Goal: Task Accomplishment & Management: Use online tool/utility

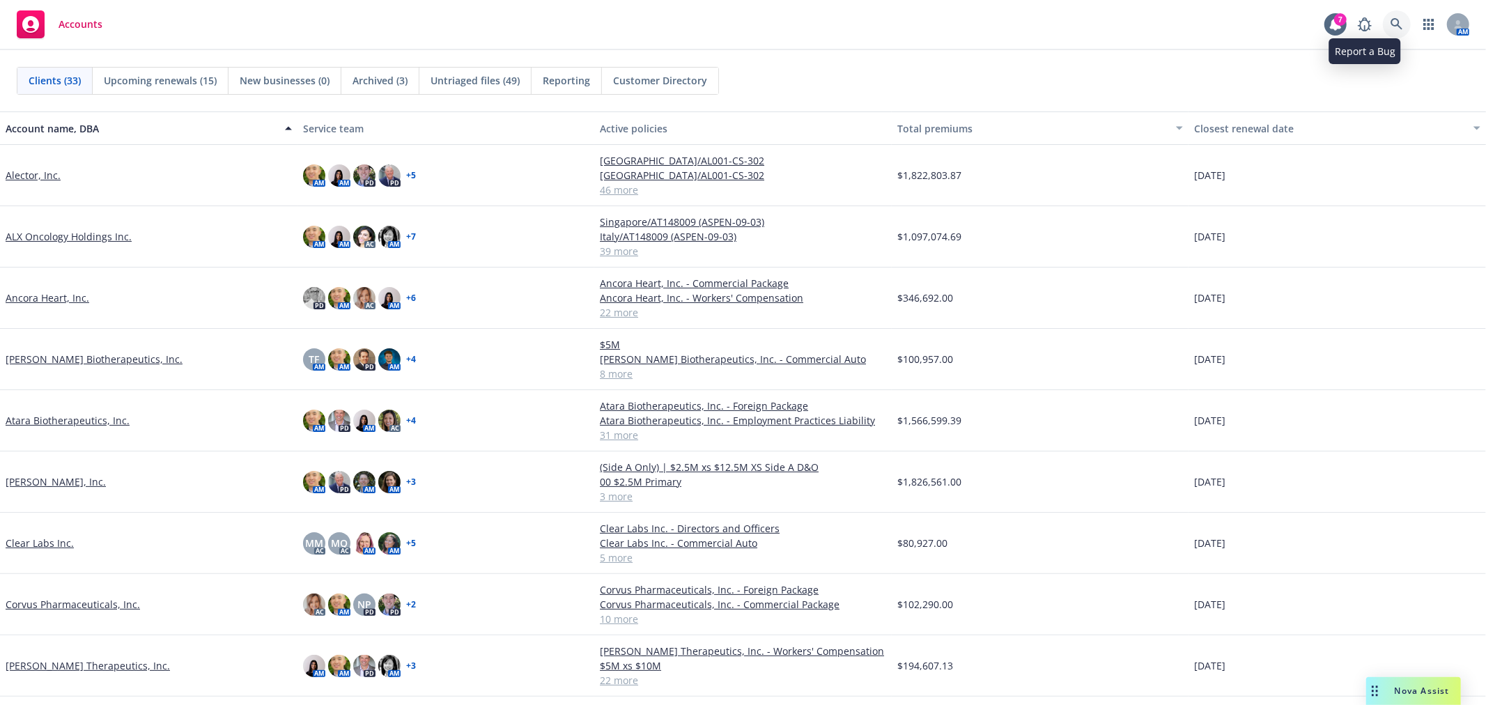
click at [1403, 26] on icon at bounding box center [1397, 24] width 13 height 13
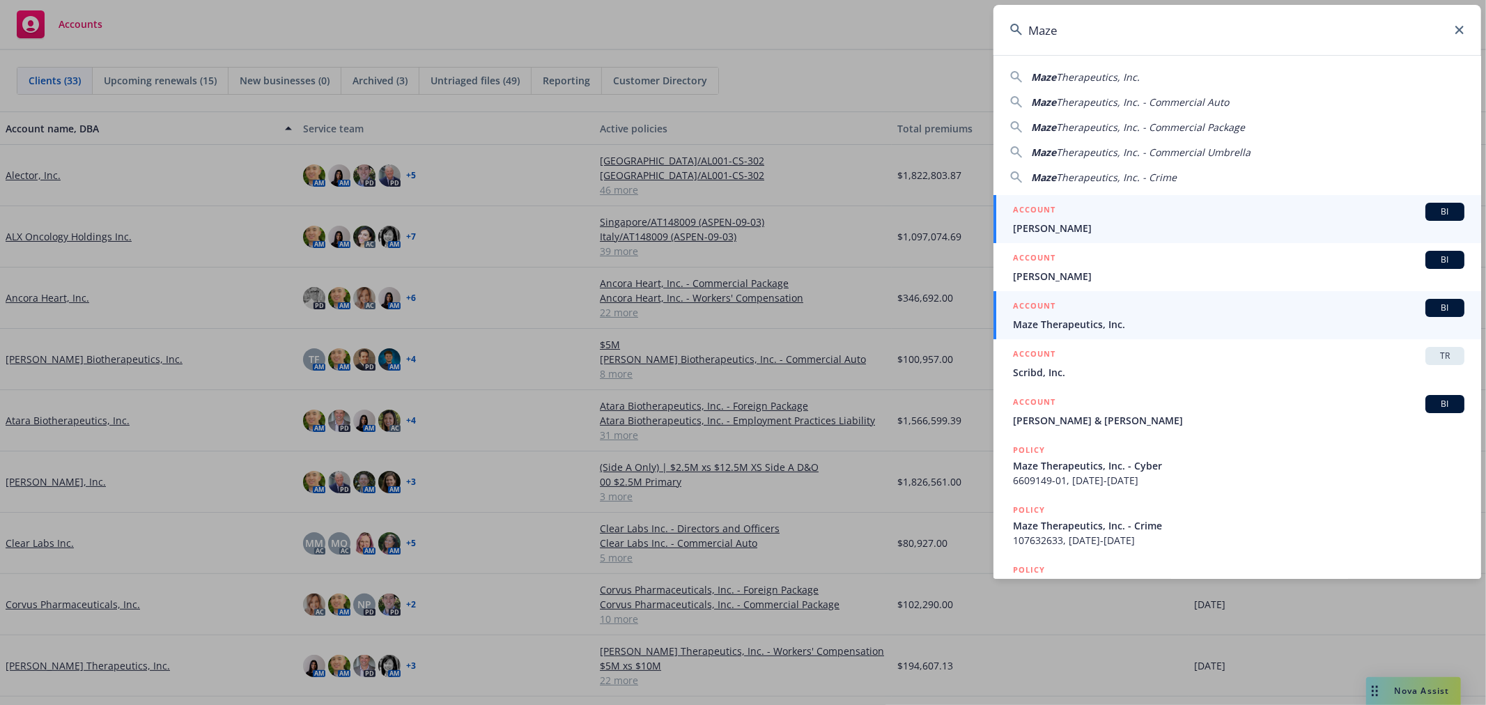
type input "Maze"
click at [1119, 324] on span "Maze Therapeutics, Inc." at bounding box center [1239, 324] width 452 height 15
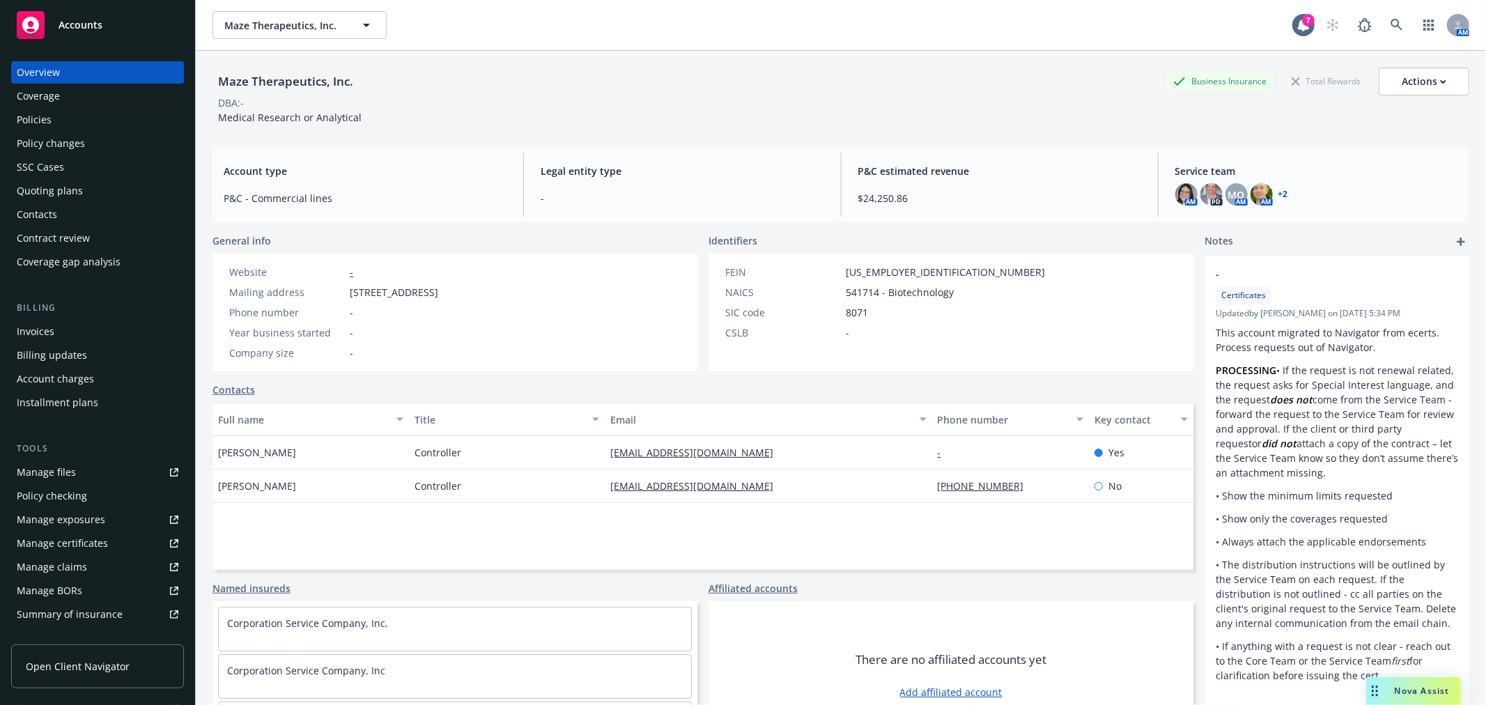
drag, startPoint x: 510, startPoint y: 99, endPoint x: 279, endPoint y: 114, distance: 231.2
click at [510, 99] on div "DBA: -" at bounding box center [841, 102] width 1257 height 15
click at [60, 121] on div "Policies" at bounding box center [98, 120] width 162 height 22
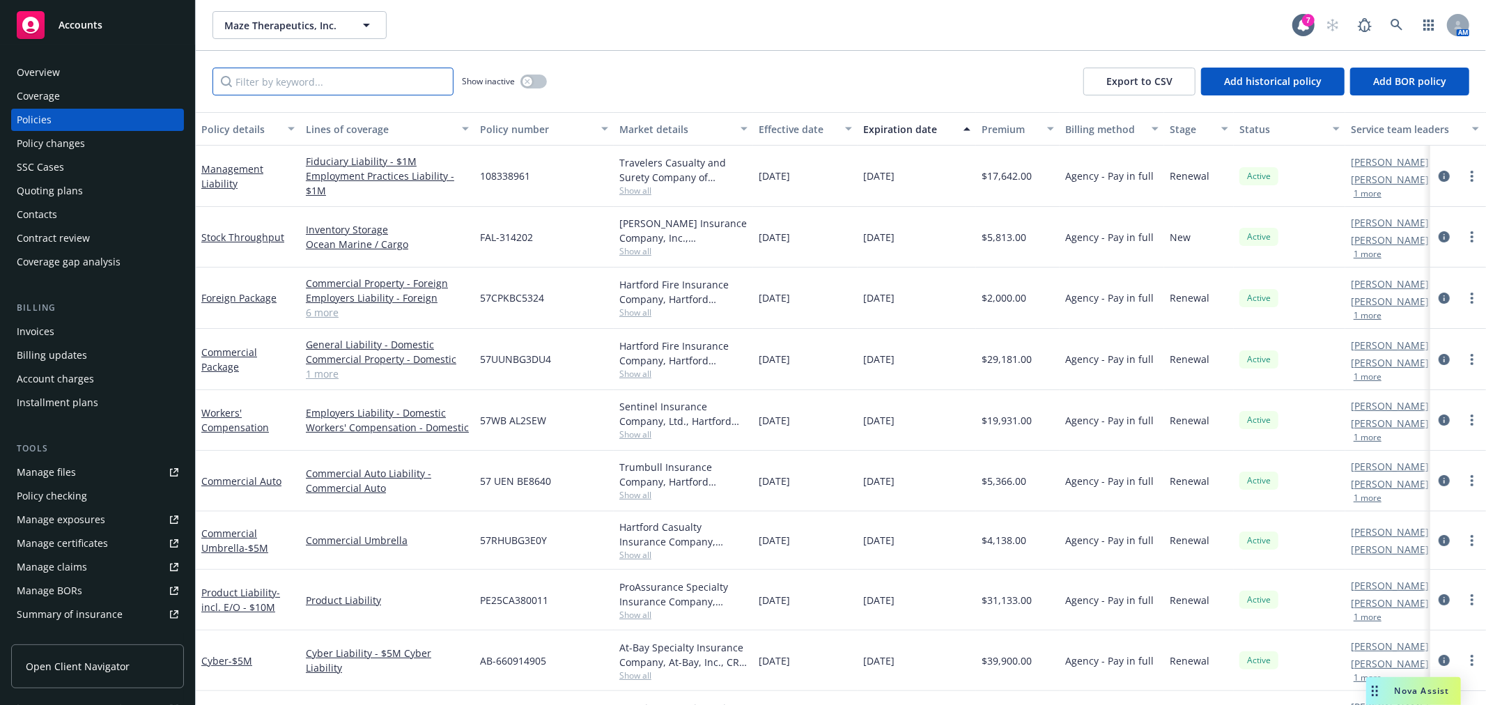
click at [319, 80] on input "Filter by keyword..." at bounding box center [333, 82] width 241 height 28
paste input "MZE829-201"
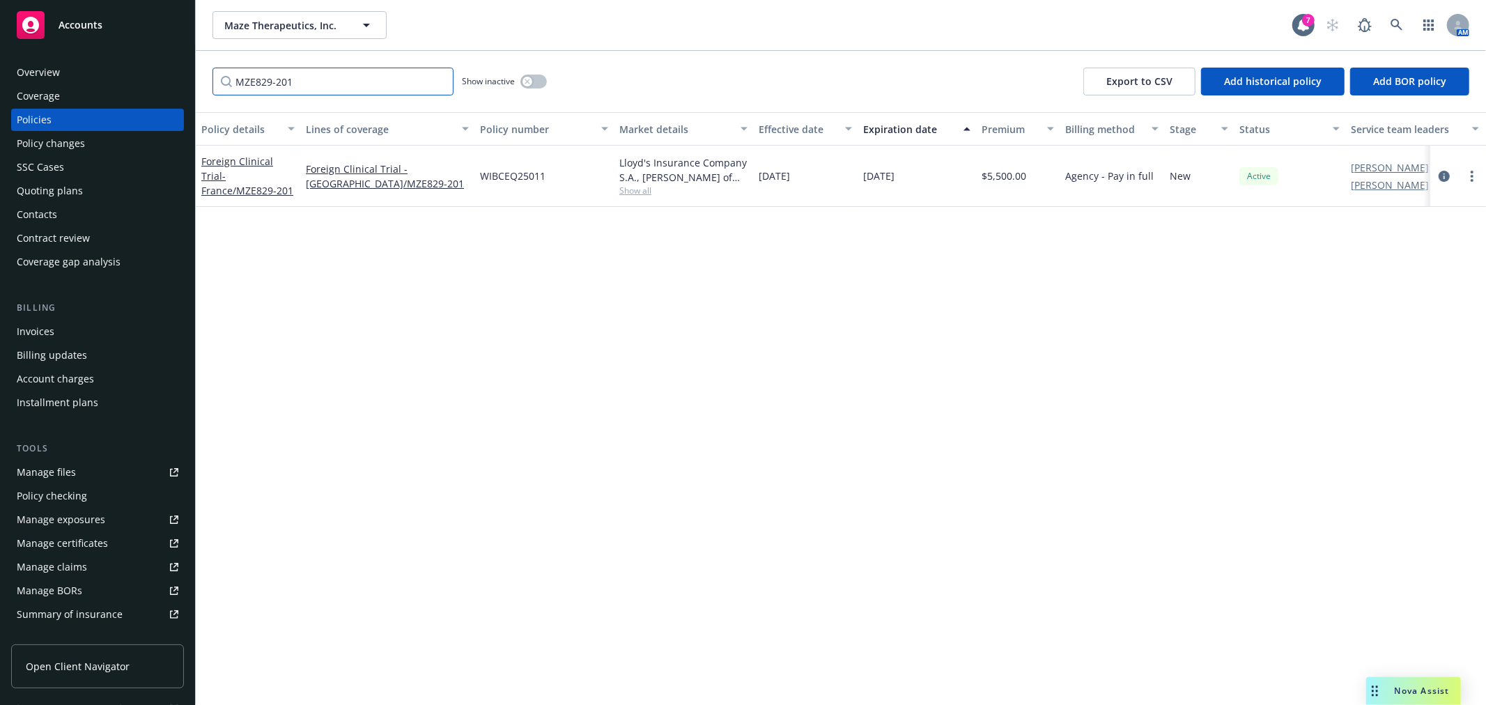
type input "MZE829-201"
click at [256, 167] on div "Foreign Clinical Trial - France/MZE829-201" at bounding box center [247, 176] width 93 height 44
click at [259, 155] on link "Foreign Clinical Trial - France/MZE829-201" at bounding box center [247, 176] width 92 height 43
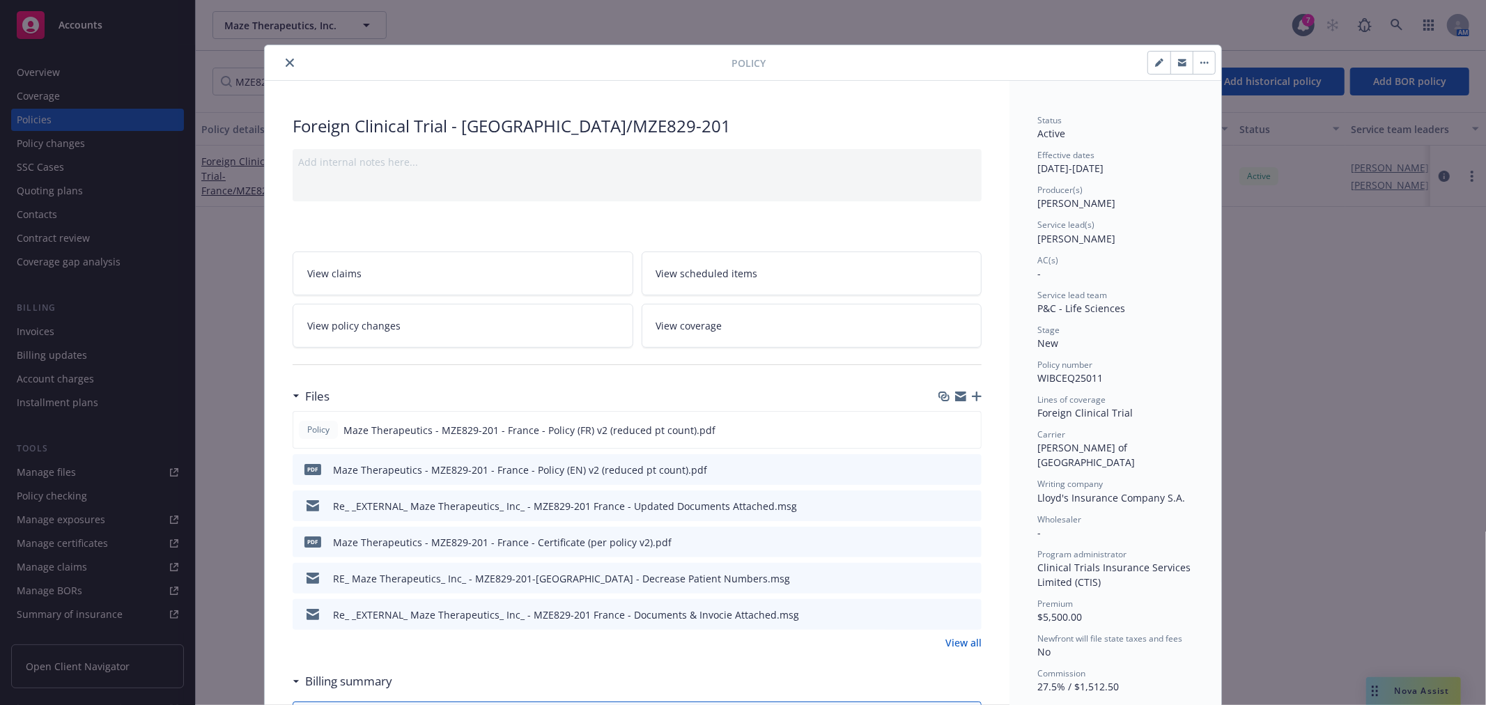
click at [967, 505] on icon "preview file" at bounding box center [968, 505] width 13 height 10
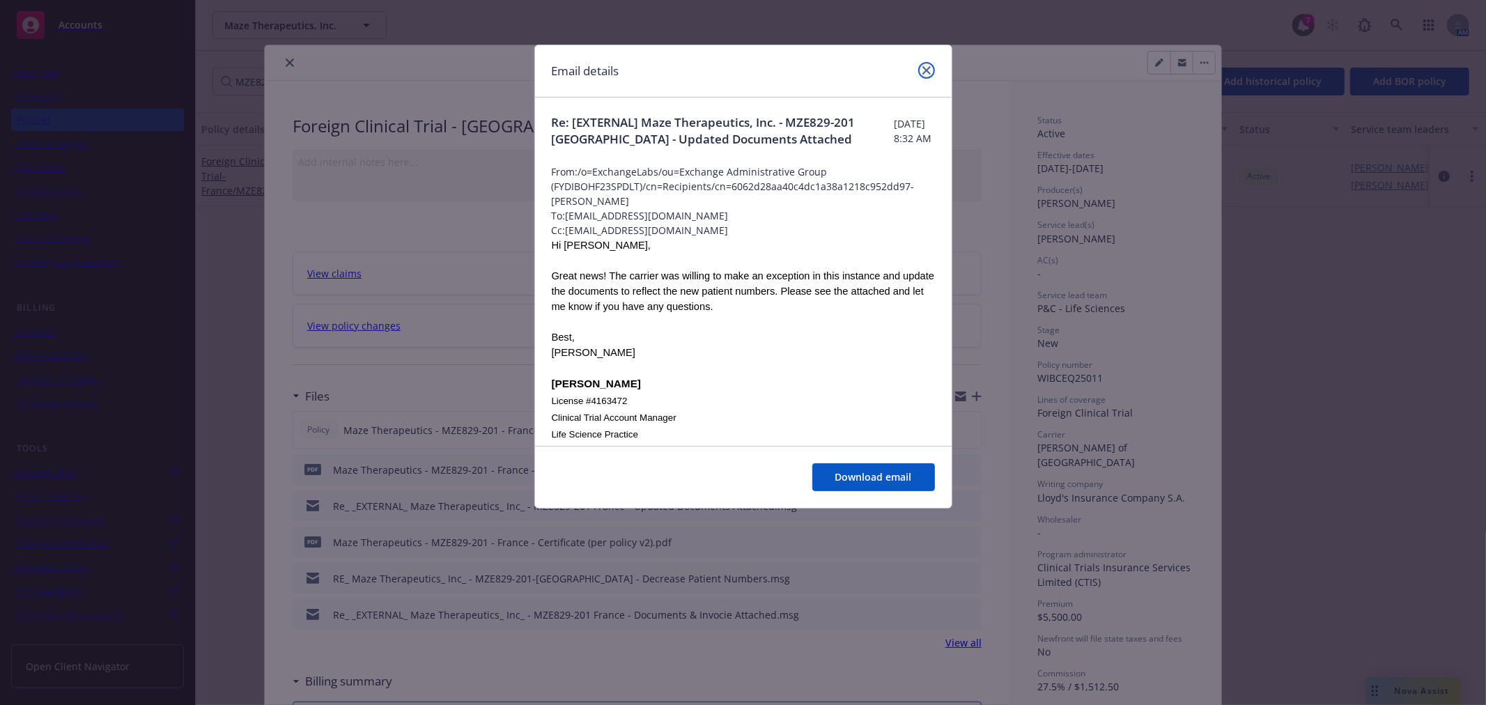
click at [928, 71] on icon "close" at bounding box center [927, 70] width 8 height 8
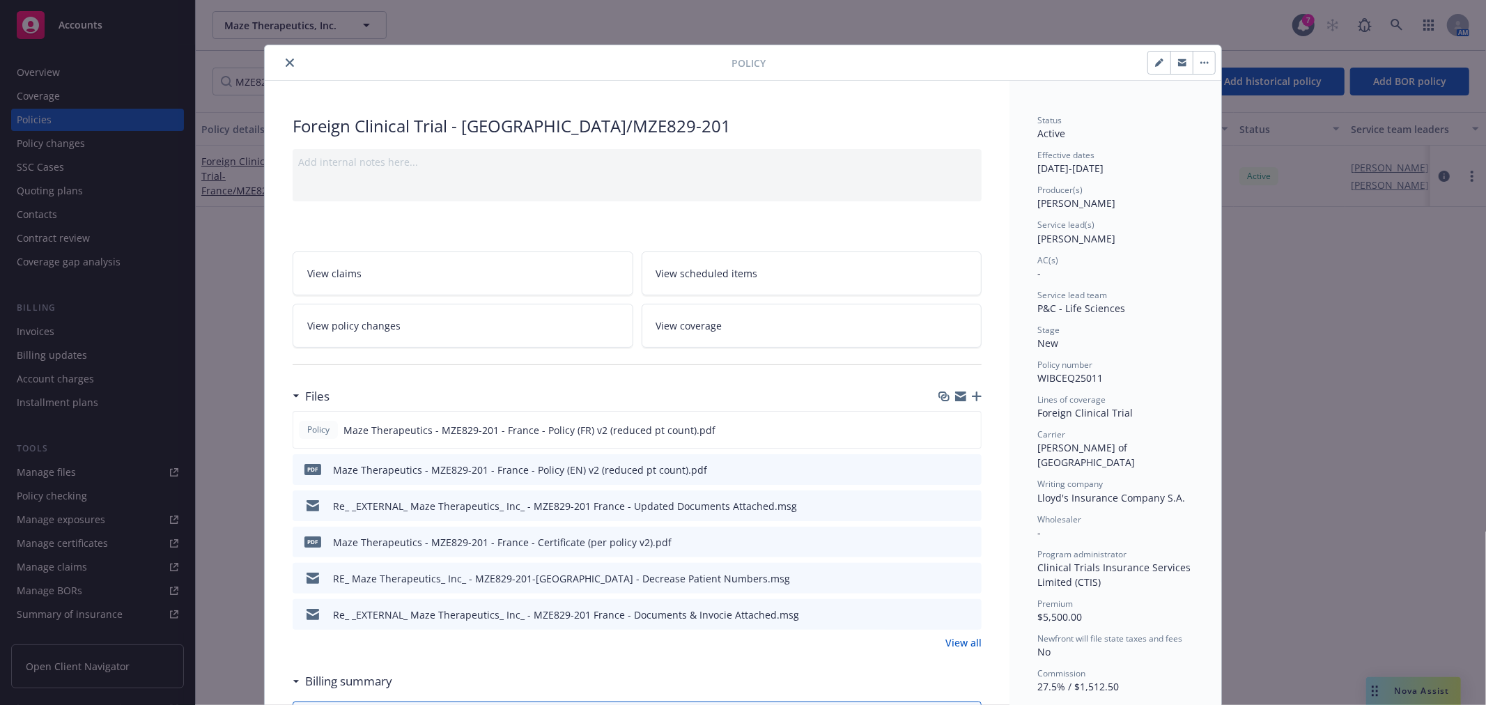
click at [955, 576] on div at bounding box center [958, 578] width 35 height 15
click at [941, 580] on icon "download file" at bounding box center [945, 577] width 11 height 11
click at [879, 23] on div "Policy Foreign Clinical Trial - France/MZE829-201 Add internal notes here... Vi…" at bounding box center [743, 352] width 1486 height 705
click at [287, 65] on icon "close" at bounding box center [290, 63] width 8 height 8
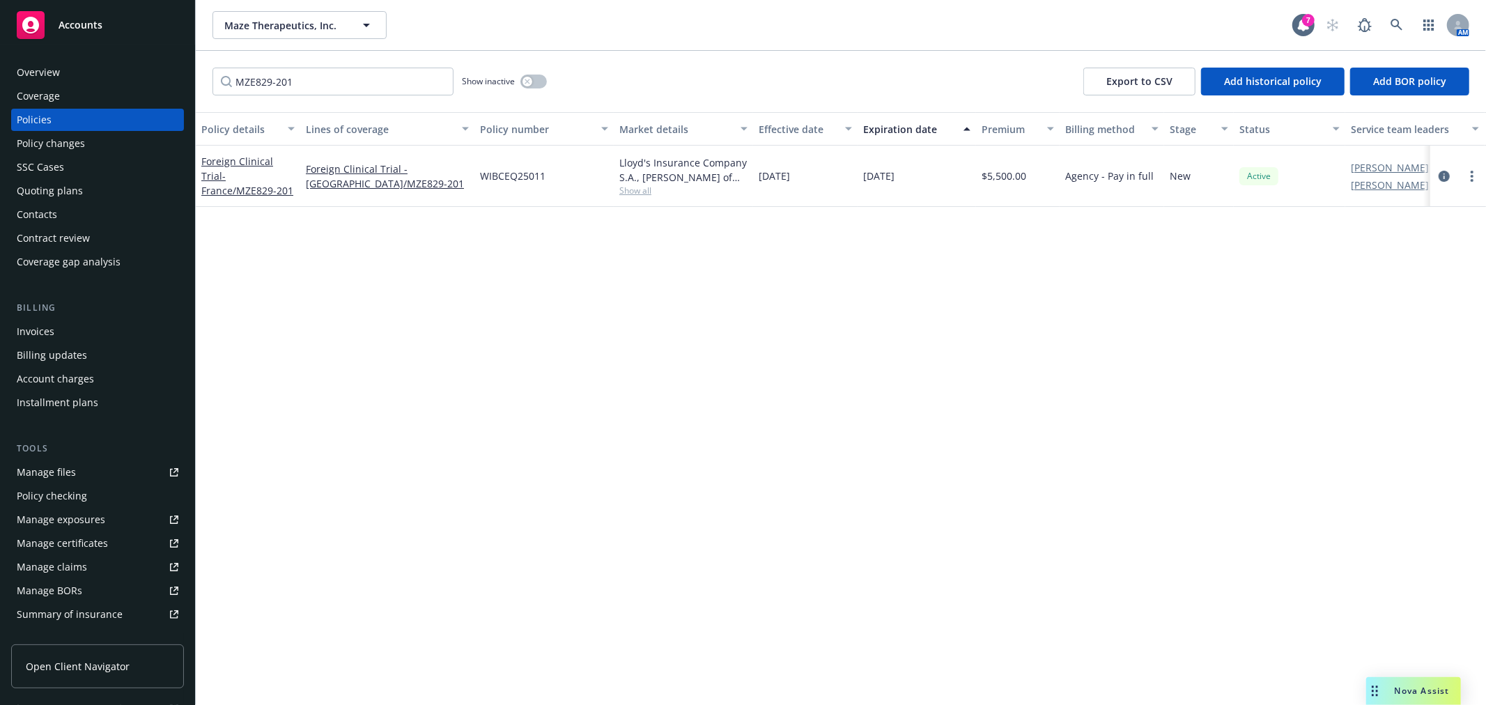
click at [108, 72] on div "Overview" at bounding box center [98, 72] width 162 height 22
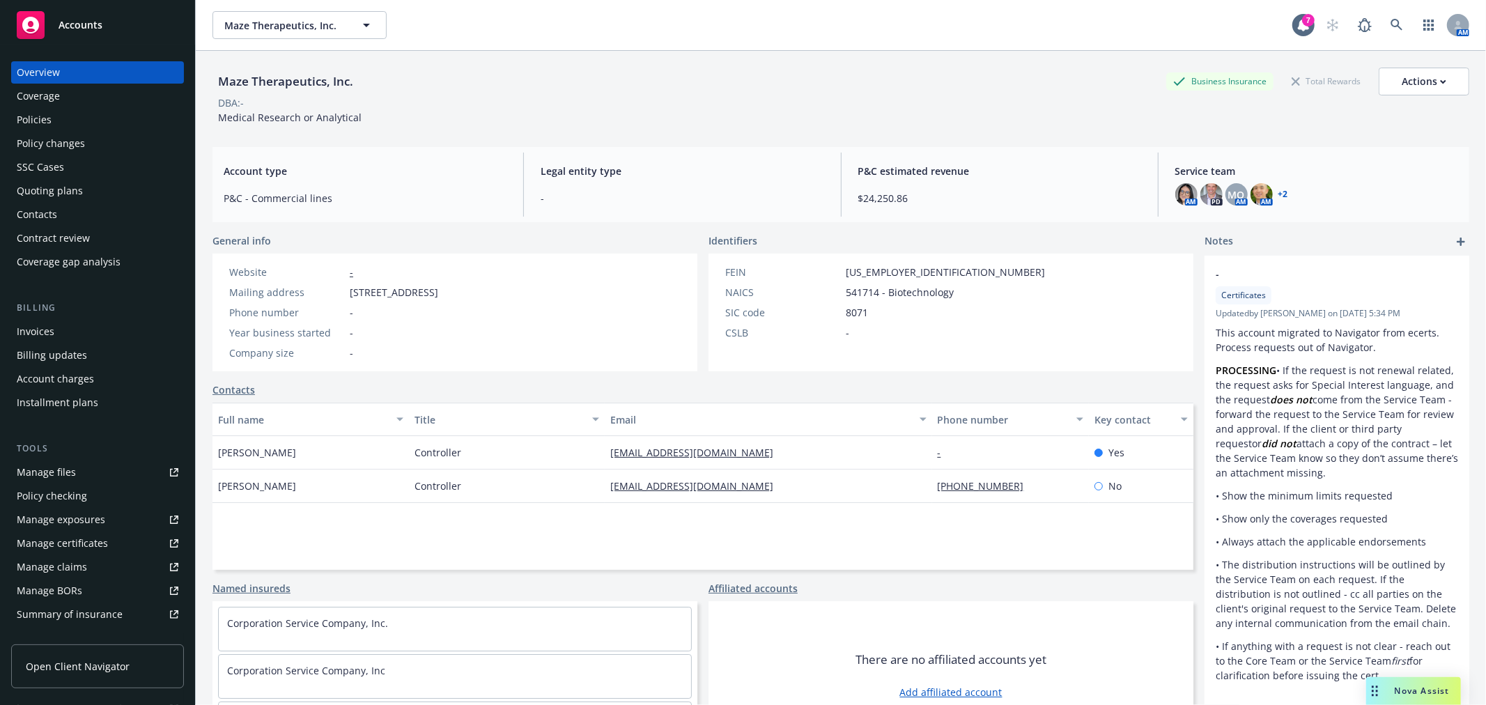
click at [57, 120] on div "Policies" at bounding box center [98, 120] width 162 height 22
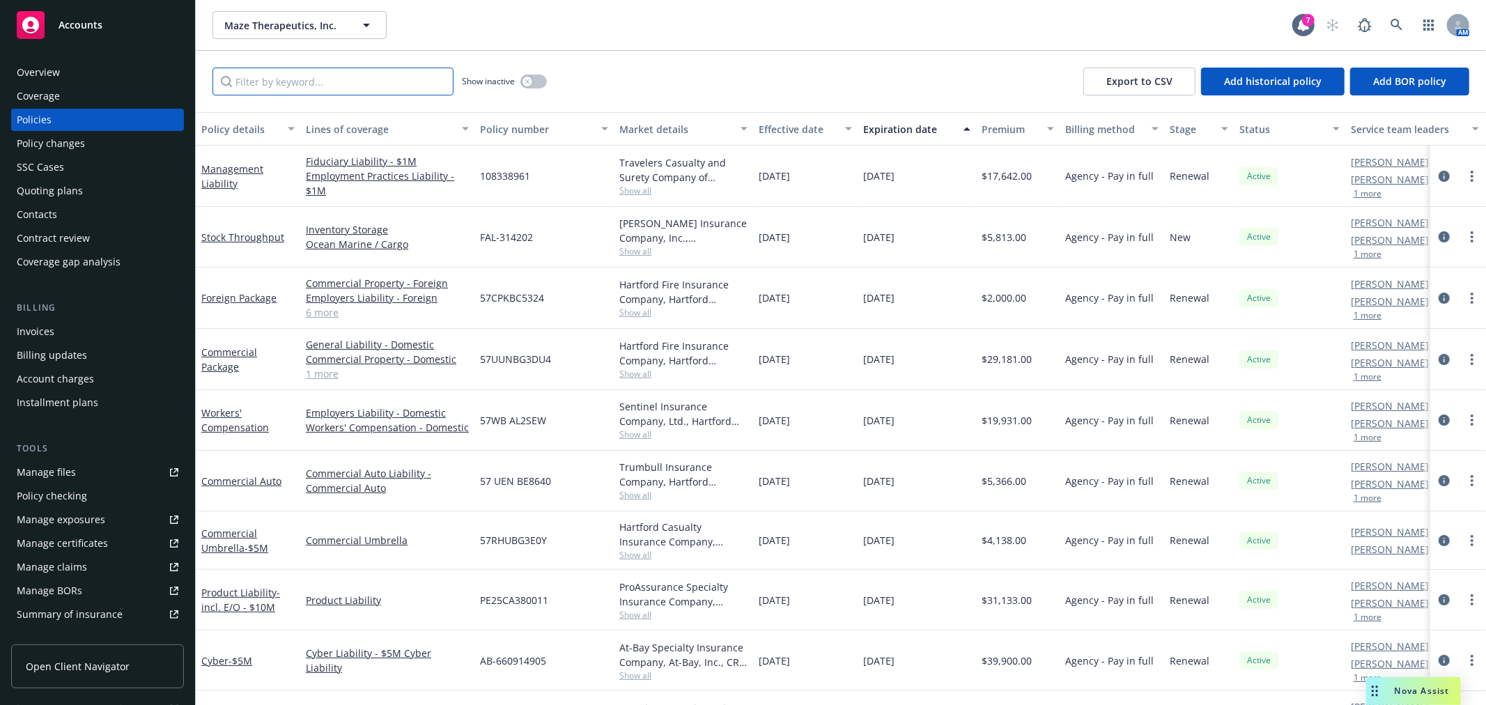
click at [333, 81] on input "Filter by keyword..." at bounding box center [333, 82] width 241 height 28
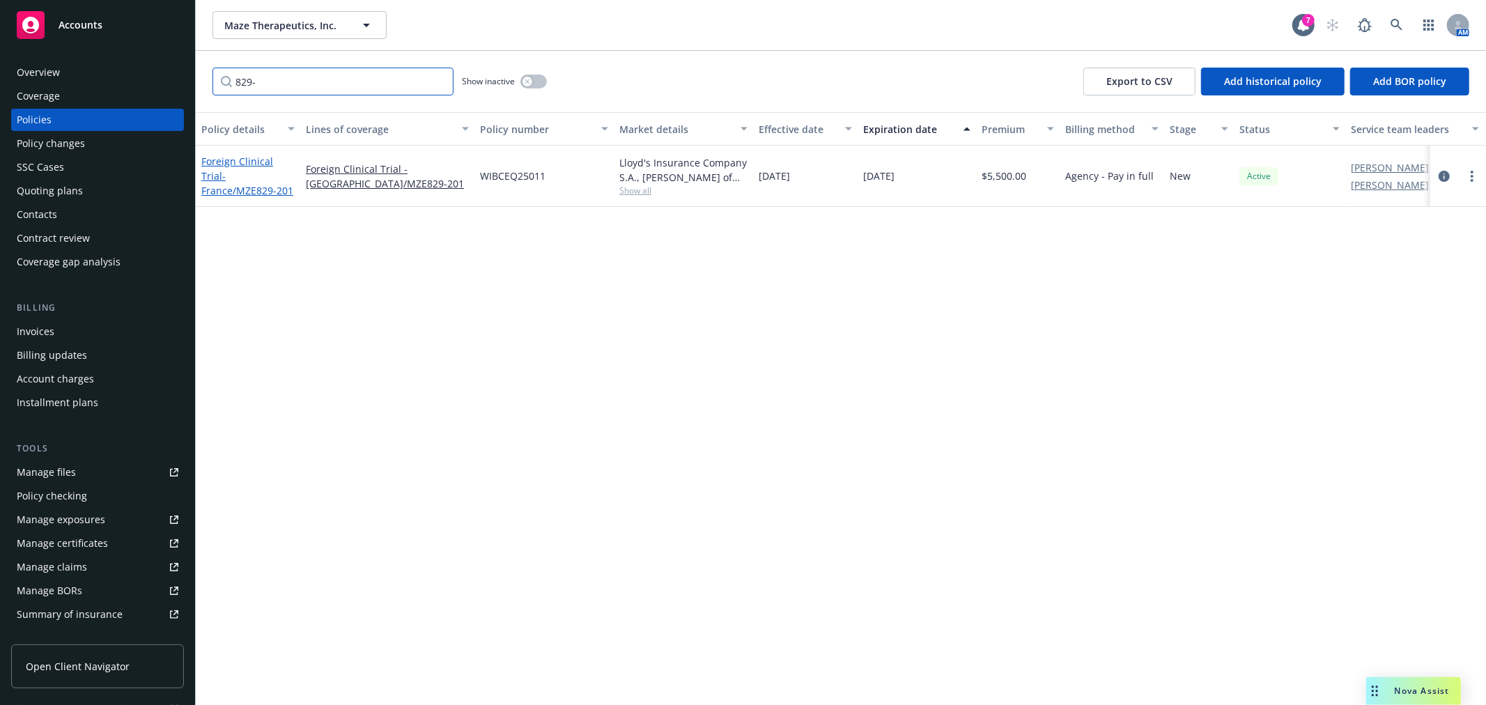
type input "829-"
click at [256, 178] on span "- France/MZE829-201" at bounding box center [247, 183] width 92 height 28
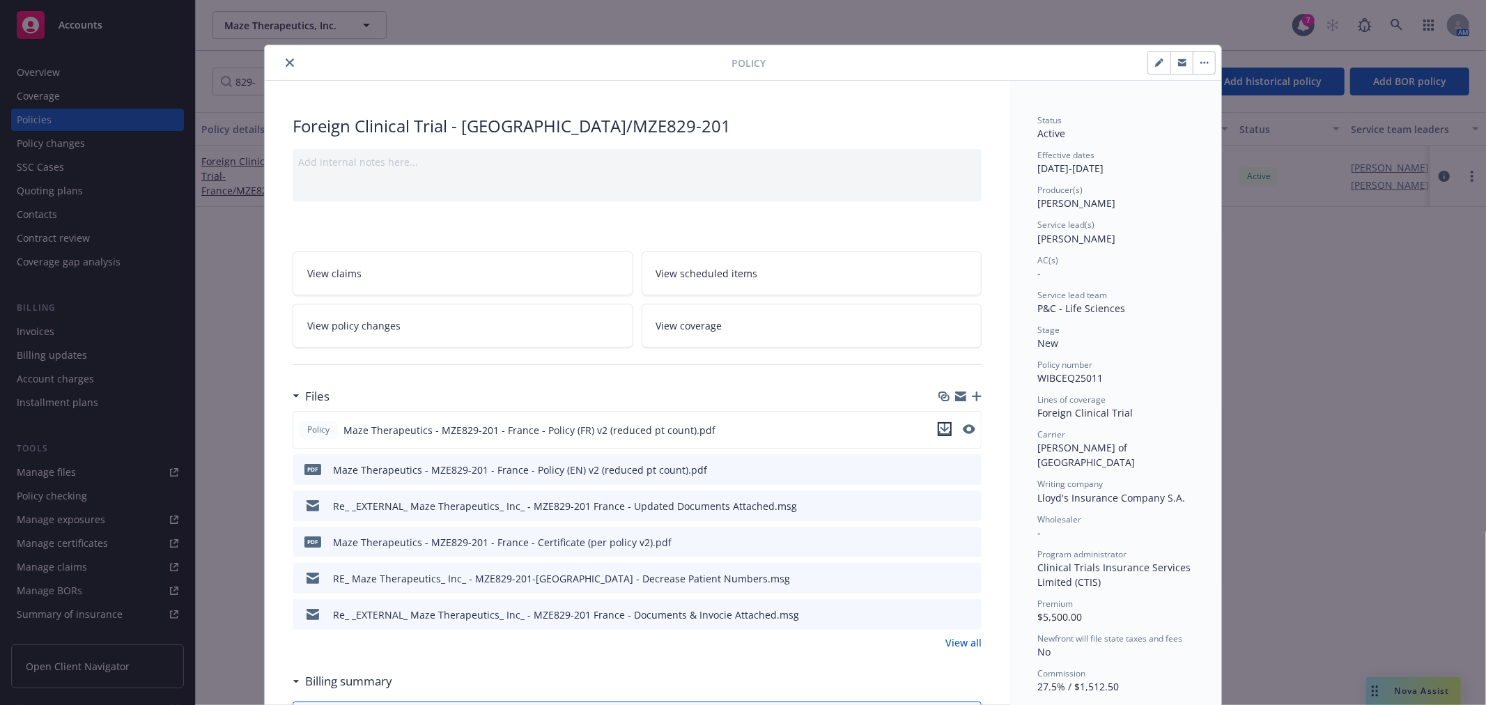
click at [941, 425] on icon "download file" at bounding box center [945, 428] width 9 height 8
click at [940, 465] on icon "download file" at bounding box center [945, 468] width 11 height 11
drag, startPoint x: 855, startPoint y: 109, endPoint x: 1464, endPoint y: 176, distance: 612.8
click at [282, 66] on button "close" at bounding box center [290, 62] width 17 height 17
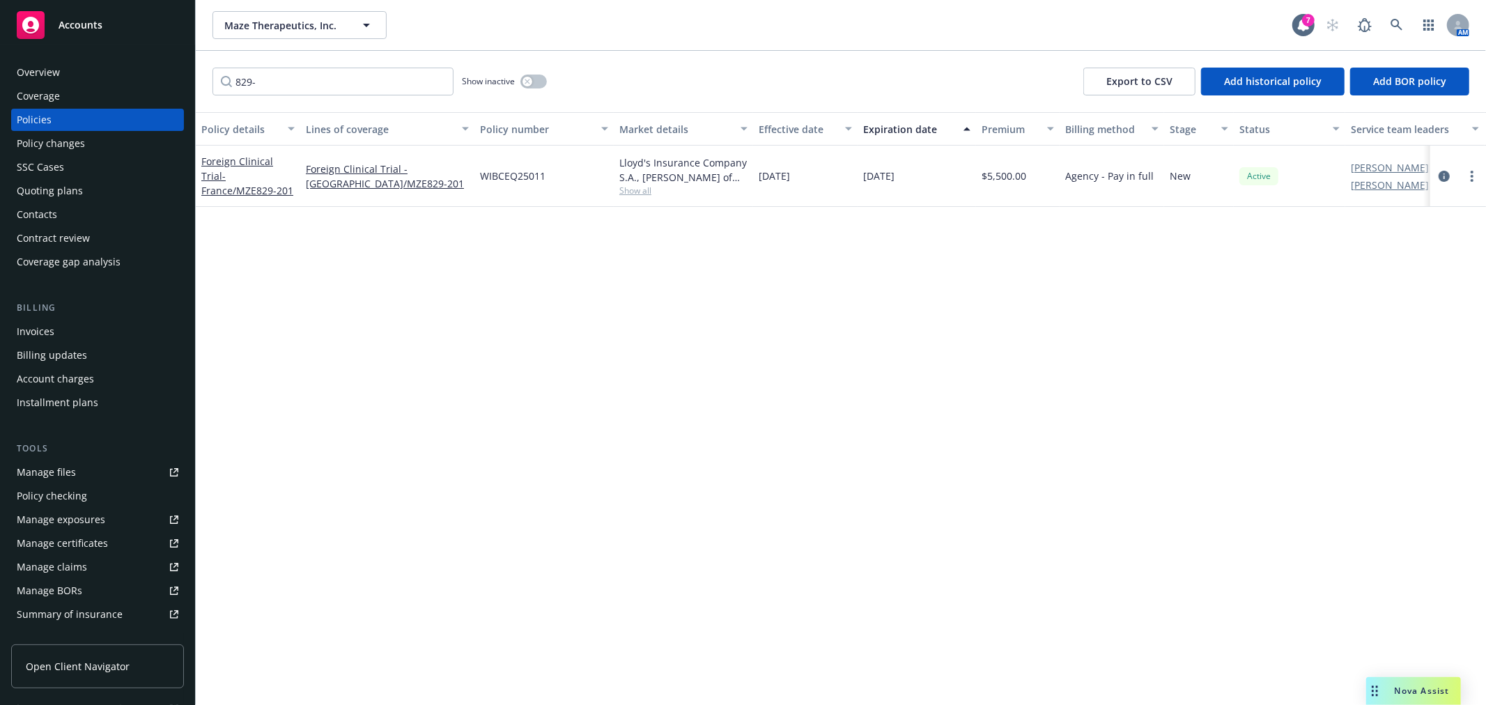
click at [1431, 690] on span "Nova Assist" at bounding box center [1422, 691] width 55 height 12
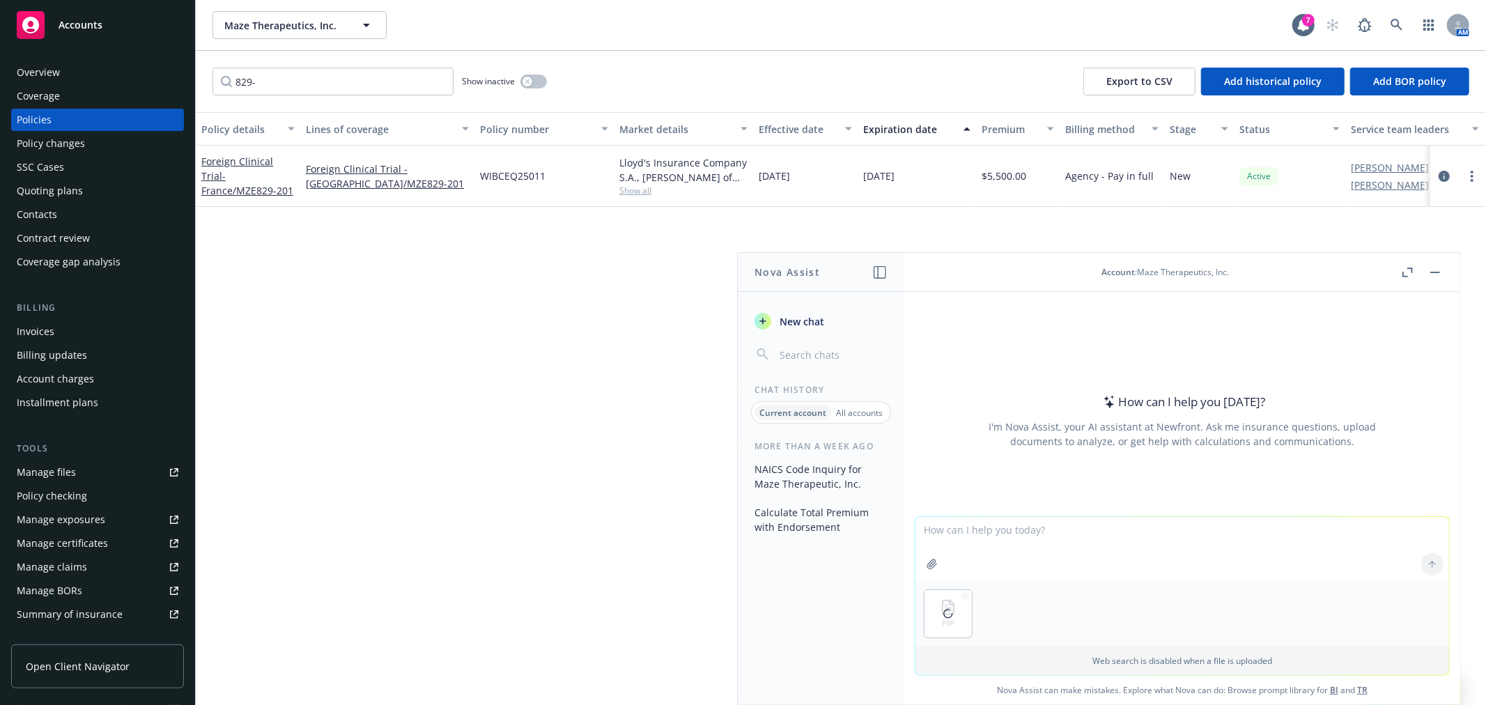
click at [963, 544] on textarea at bounding box center [1183, 549] width 534 height 64
paste textarea "Thank you for advising about our limits under the product liability policy. We …"
type textarea "Will the attached policy cover the following? Thank you for advising about our …"
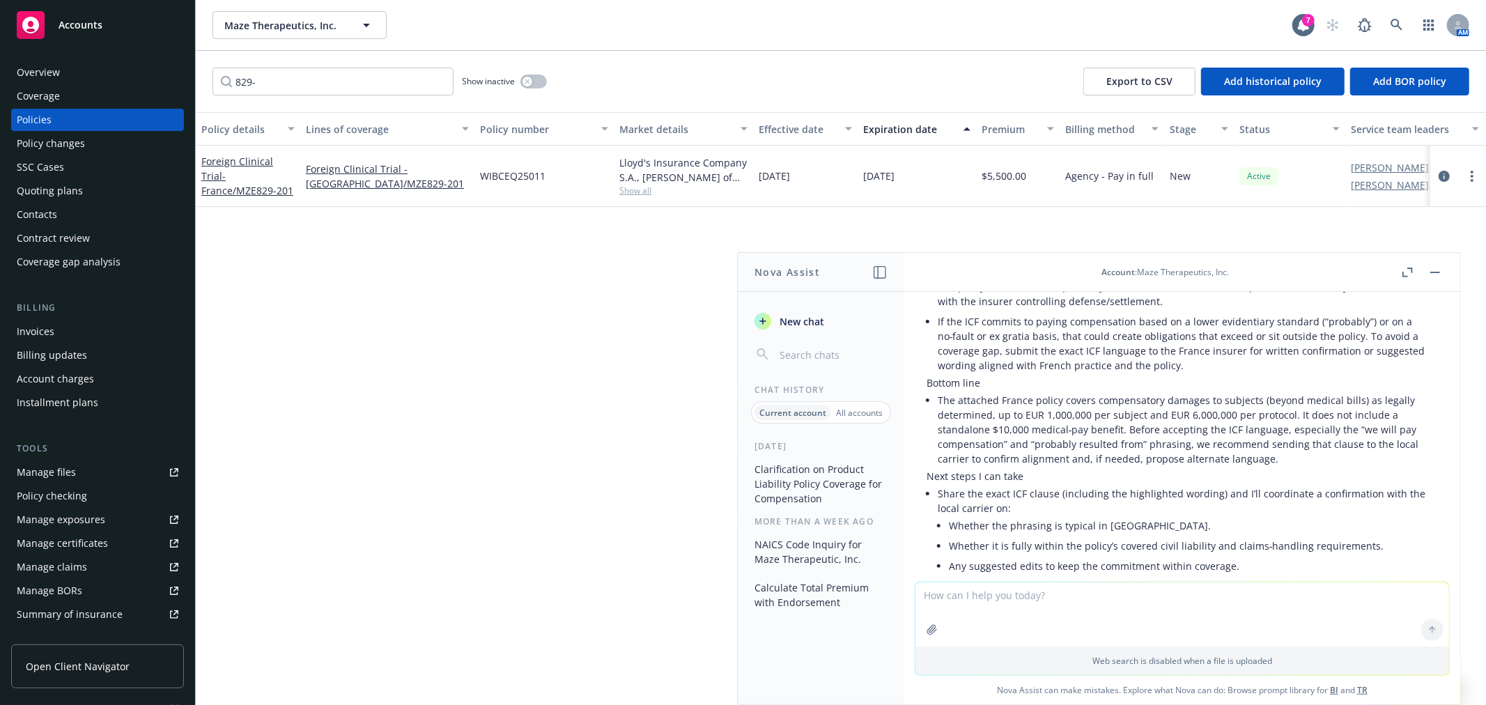
scroll to position [1025, 0]
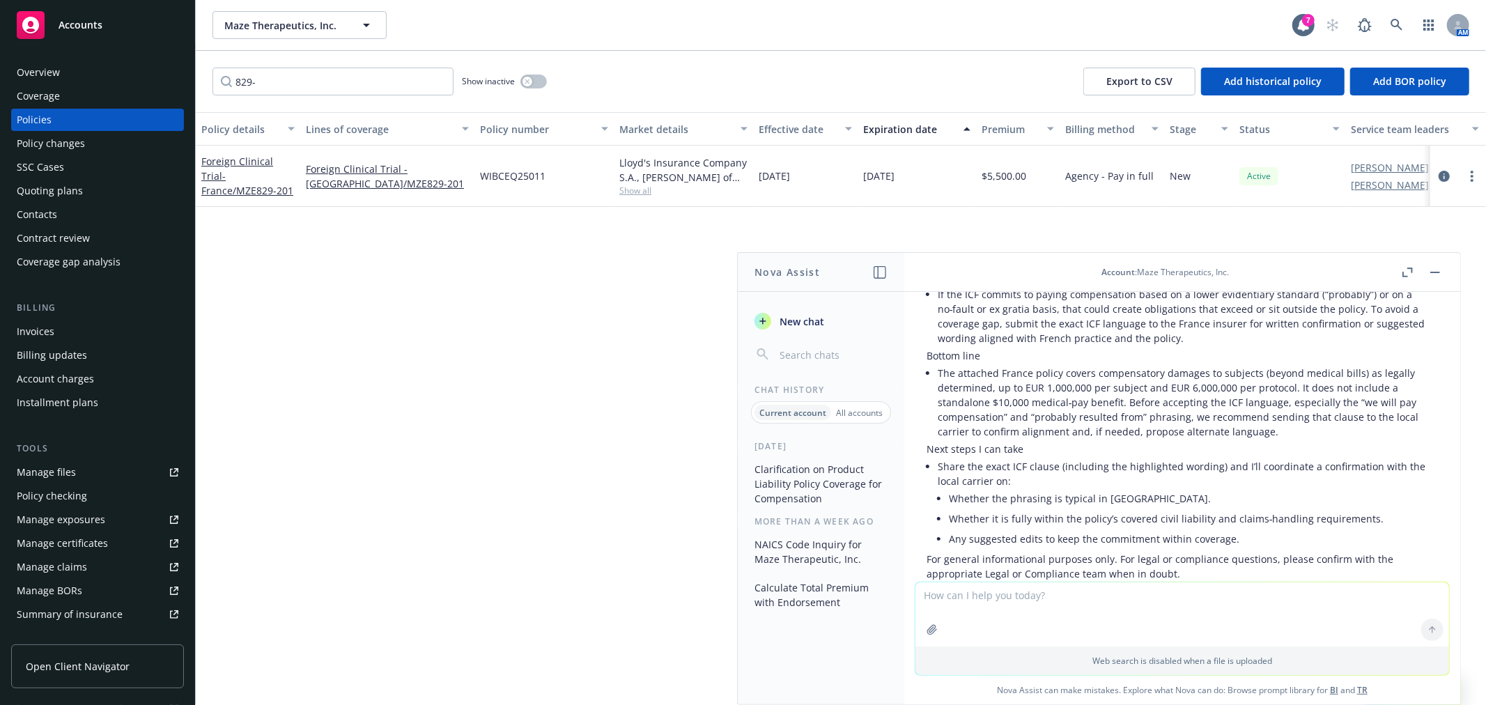
drag, startPoint x: 762, startPoint y: 77, endPoint x: 587, endPoint y: 47, distance: 176.8
click at [762, 77] on div "829- Show inactive Export to CSV Add historical policy Add BOR policy" at bounding box center [841, 81] width 1291 height 61
click at [1396, 24] on icon at bounding box center [1397, 25] width 13 height 13
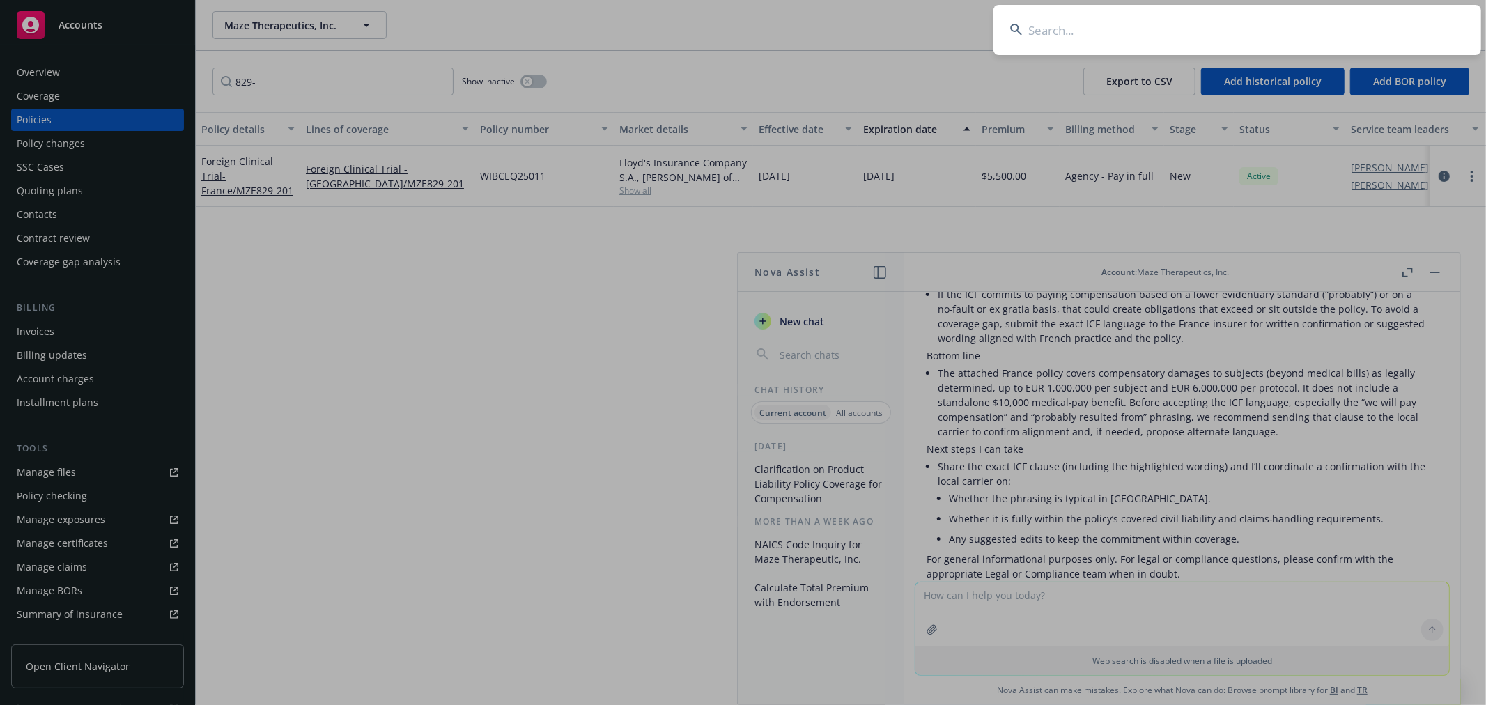
click at [1155, 43] on input at bounding box center [1238, 30] width 488 height 50
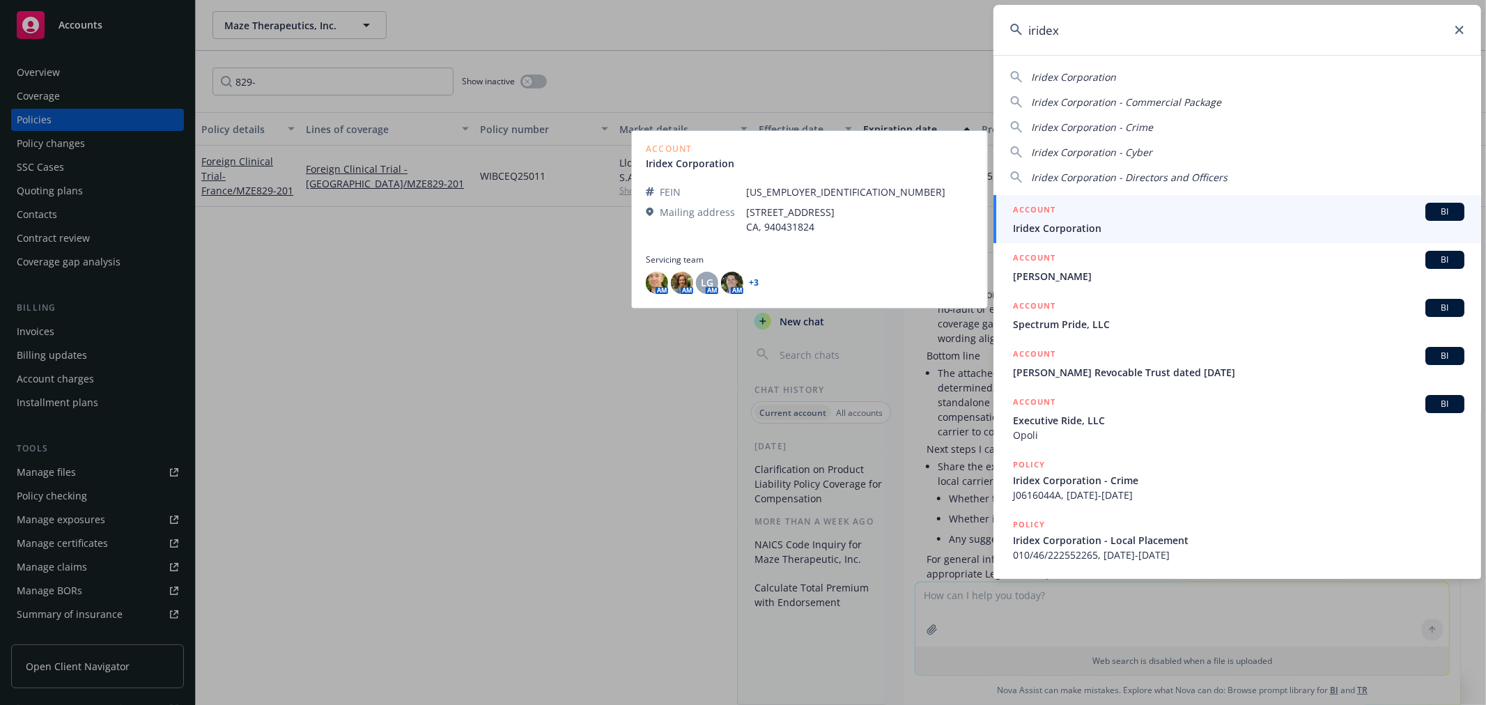
type input "iridex"
click at [1076, 211] on div "ACCOUNT BI" at bounding box center [1239, 212] width 452 height 18
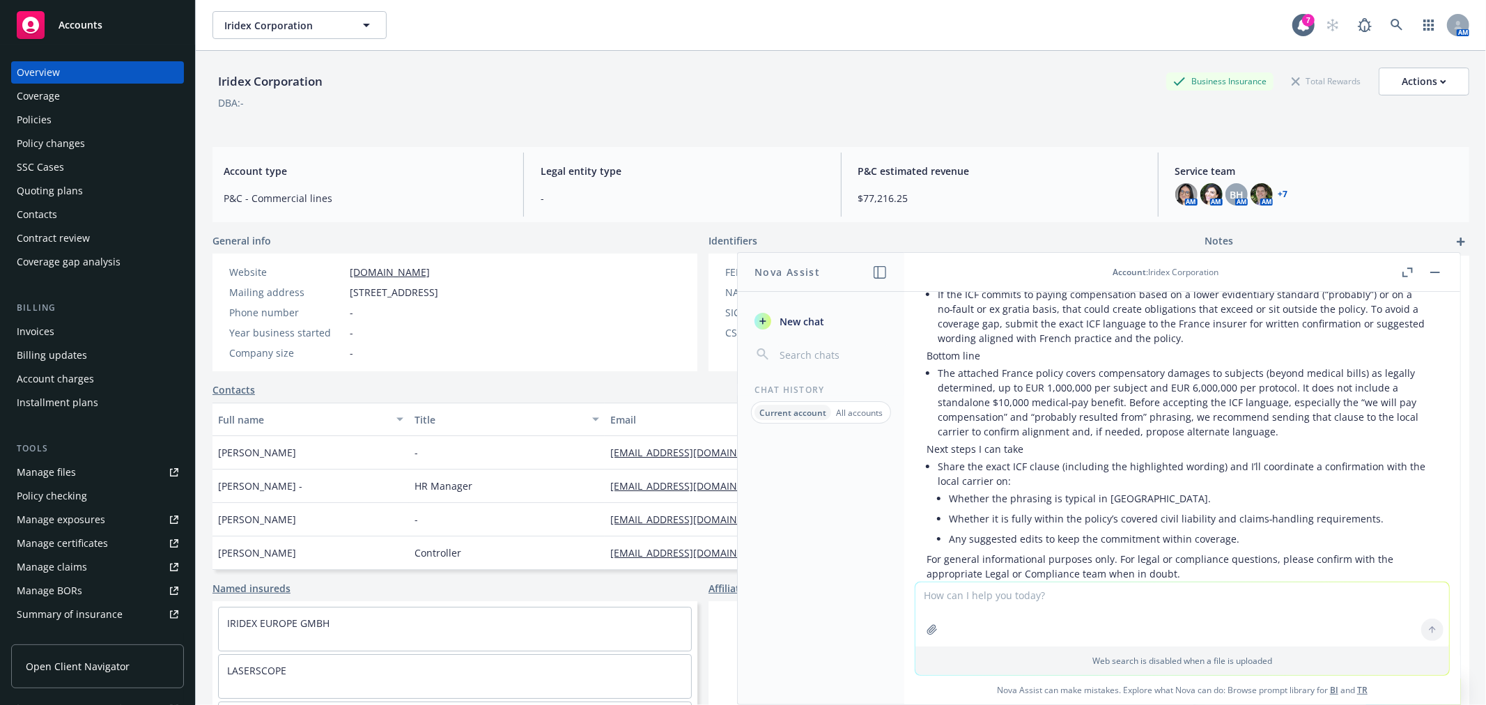
click at [572, 99] on div "DBA: -" at bounding box center [841, 102] width 1257 height 15
click at [955, 84] on div "Iridex Corporation Business Insurance Total Rewards Actions" at bounding box center [841, 82] width 1257 height 28
click at [1389, 33] on link at bounding box center [1397, 25] width 28 height 28
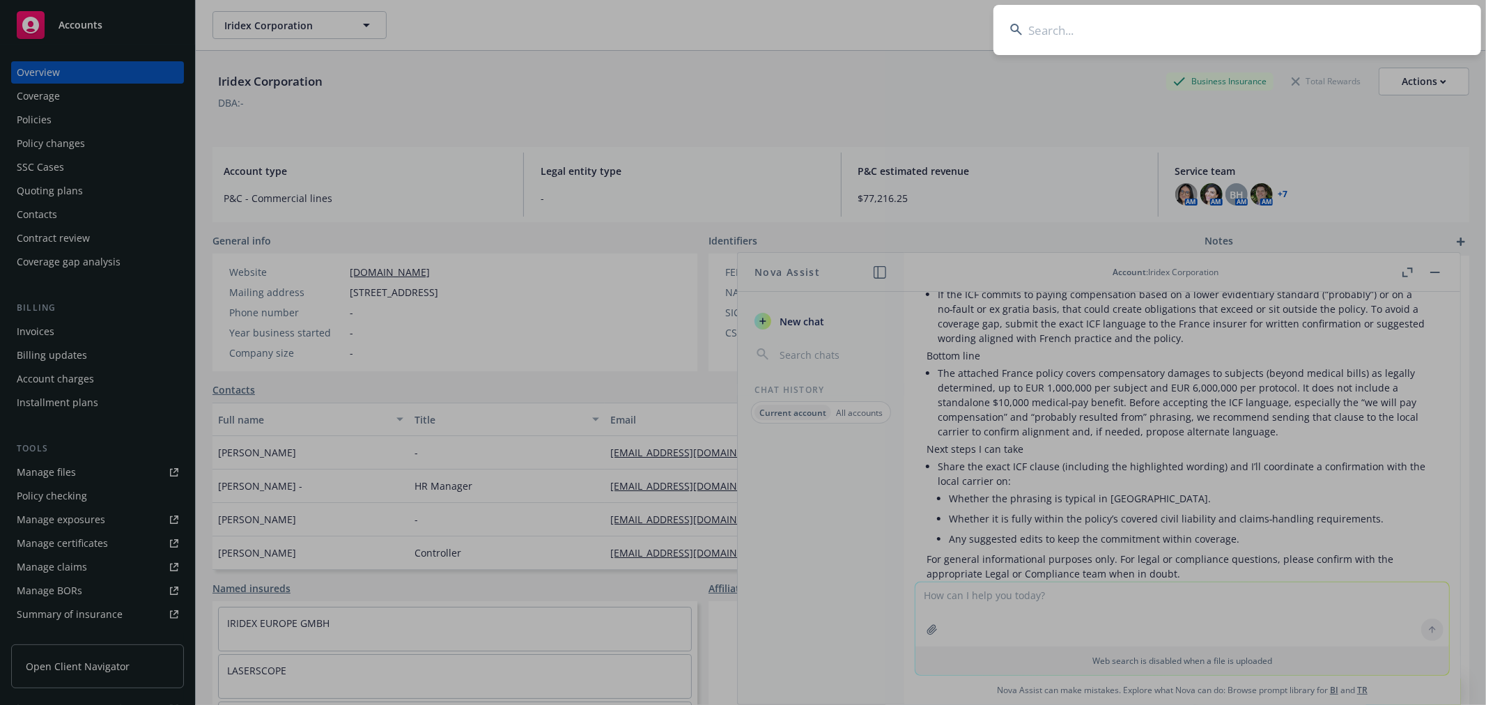
click at [1254, 32] on input at bounding box center [1238, 30] width 488 height 50
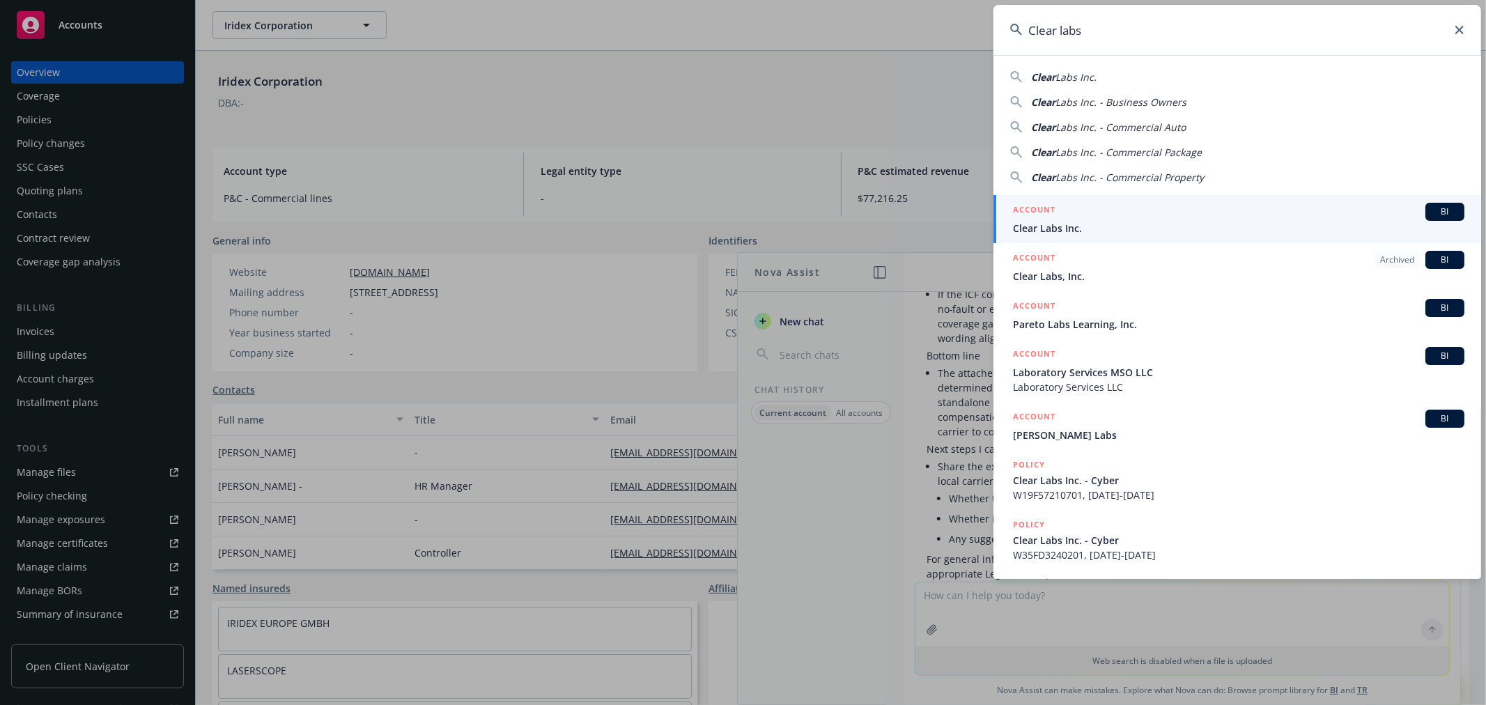
type input "Clear labs"
click at [1048, 213] on h5 "ACCOUNT" at bounding box center [1034, 211] width 43 height 17
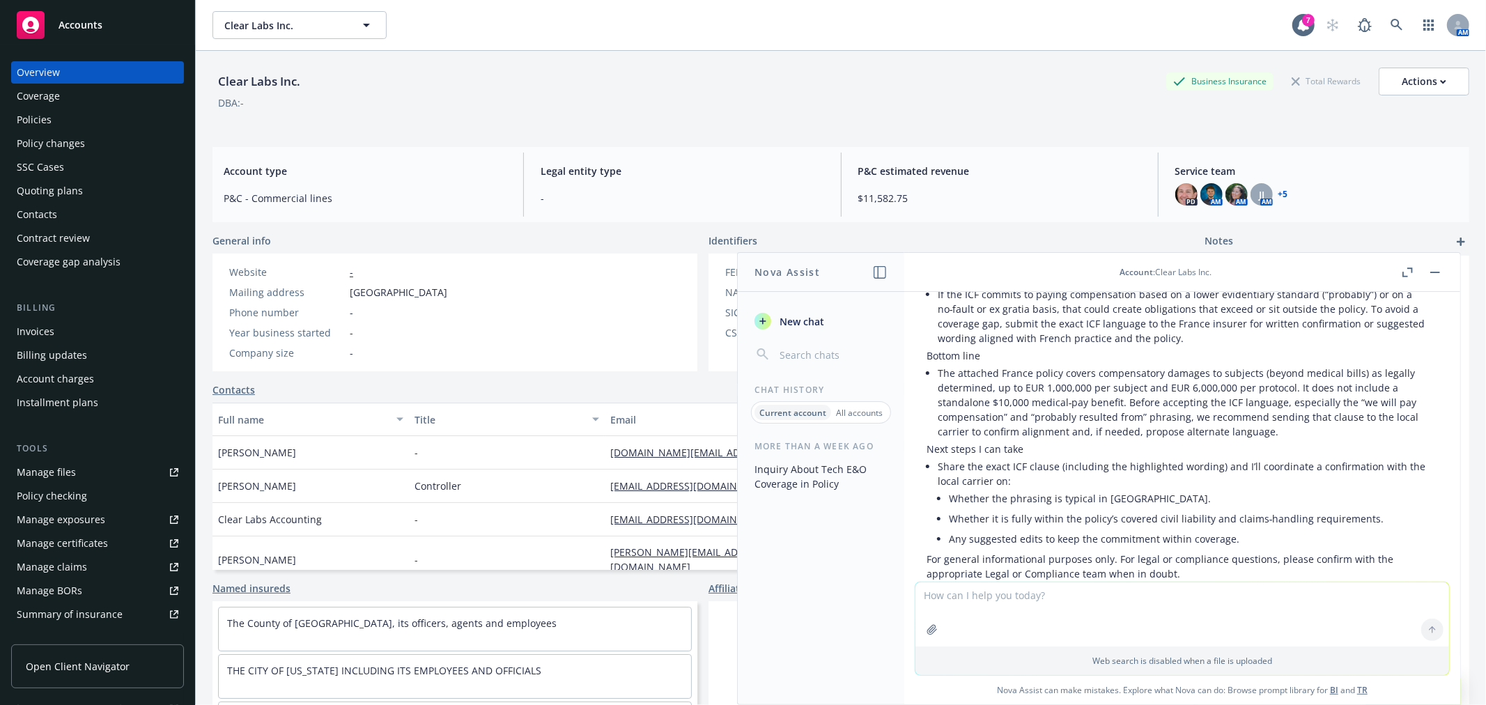
click at [40, 119] on div "Policies" at bounding box center [34, 120] width 35 height 22
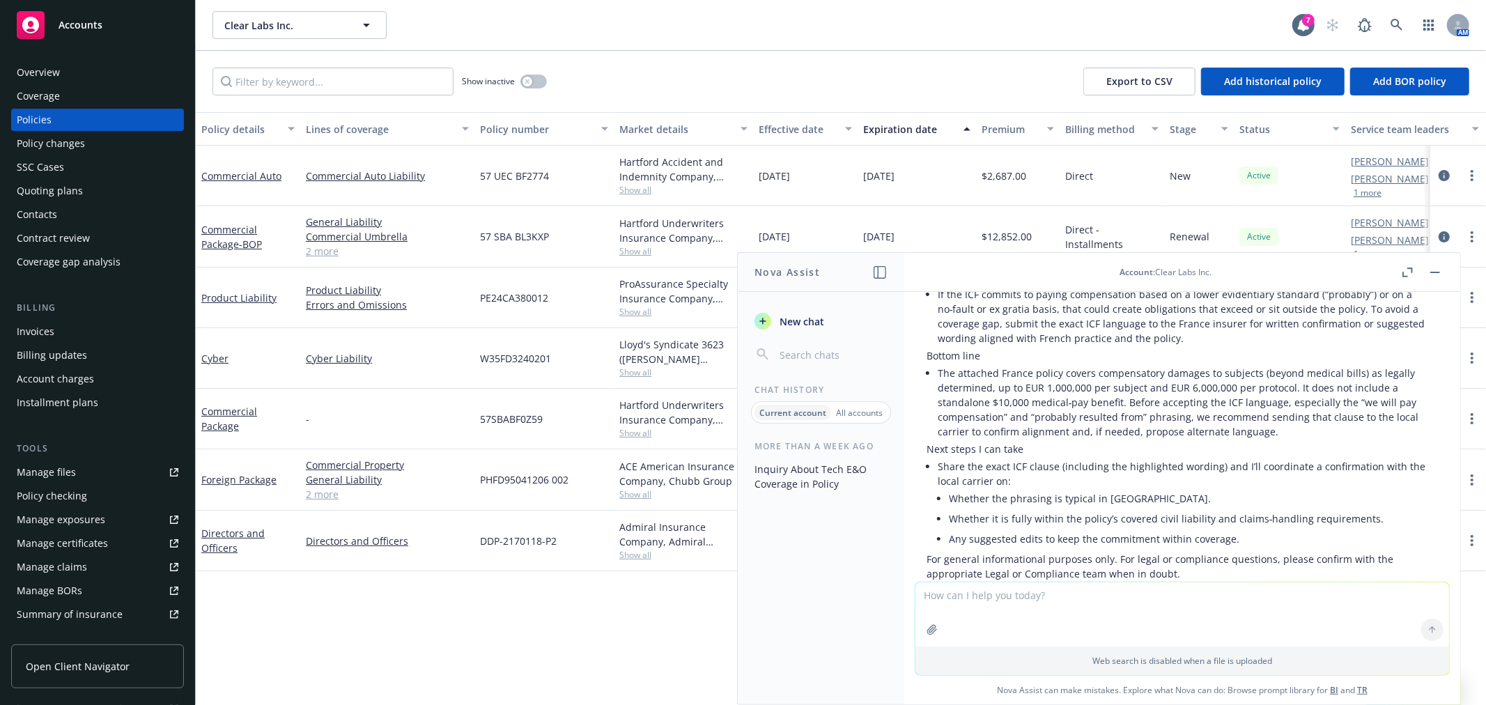
click at [1438, 277] on button "button" at bounding box center [1435, 272] width 17 height 17
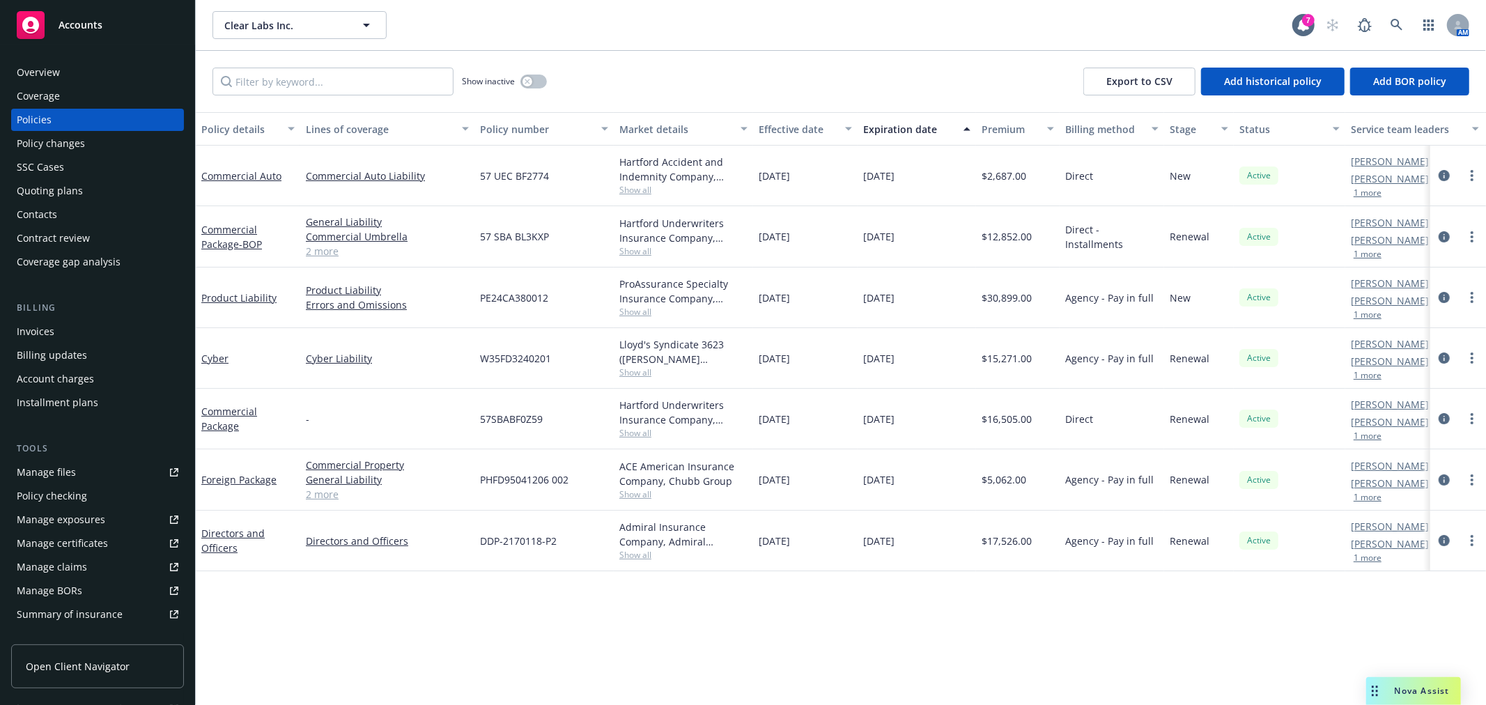
click at [73, 68] on div "Overview" at bounding box center [98, 72] width 162 height 22
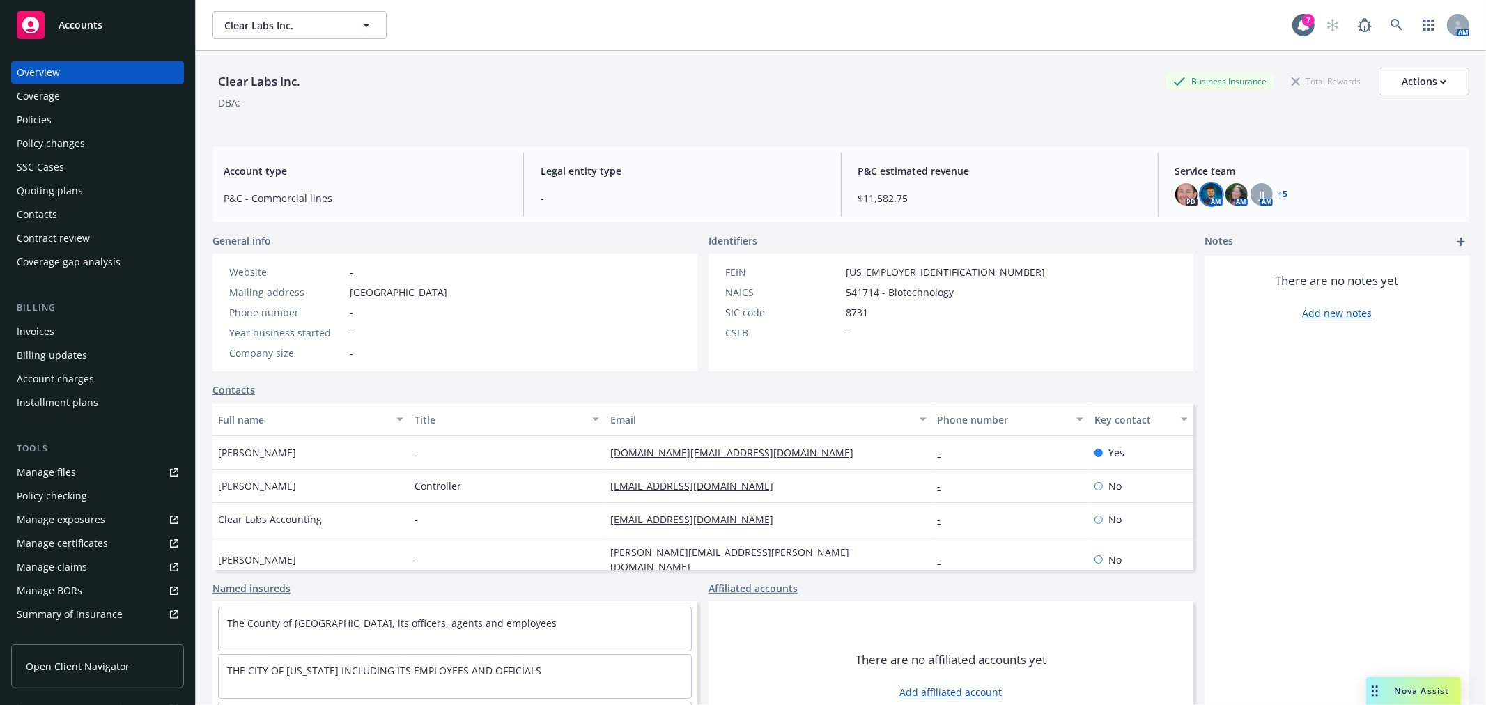
click at [1204, 195] on img at bounding box center [1212, 194] width 22 height 22
click at [1193, 235] on icon "close" at bounding box center [1194, 231] width 8 height 8
click at [1279, 192] on link "+ 5" at bounding box center [1284, 194] width 10 height 8
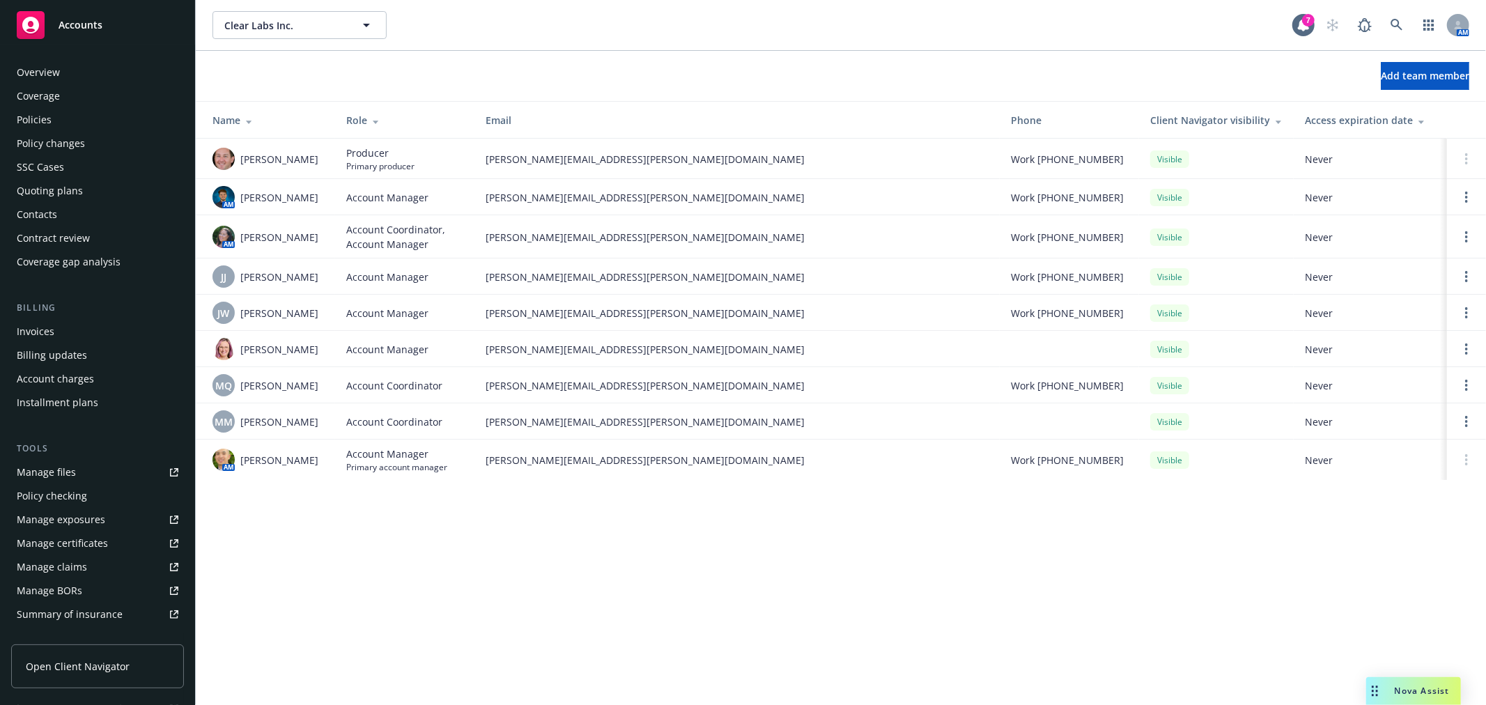
click at [26, 117] on div "Policies" at bounding box center [34, 120] width 35 height 22
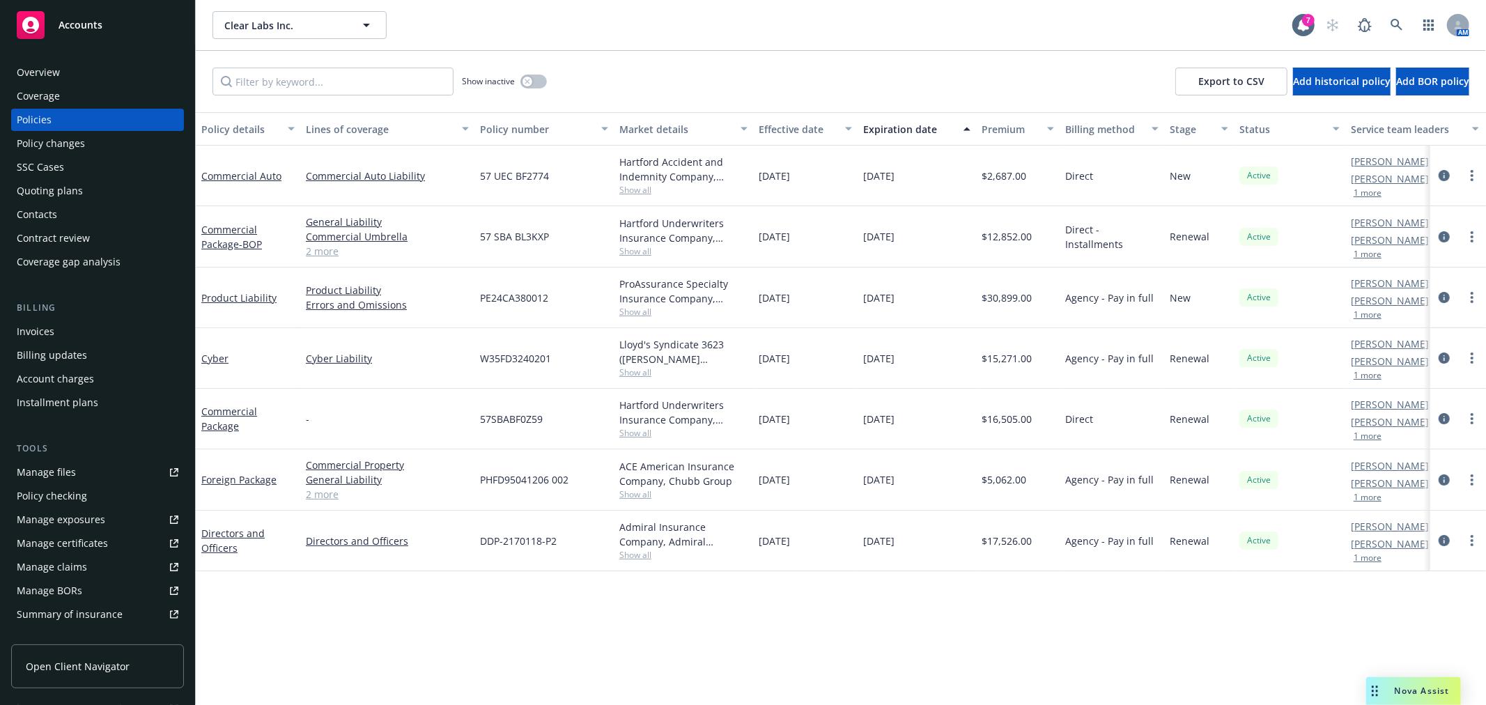
click at [776, 36] on div "Clear Labs Inc. Clear Labs Inc." at bounding box center [753, 25] width 1080 height 28
click at [1399, 24] on icon at bounding box center [1397, 25] width 12 height 12
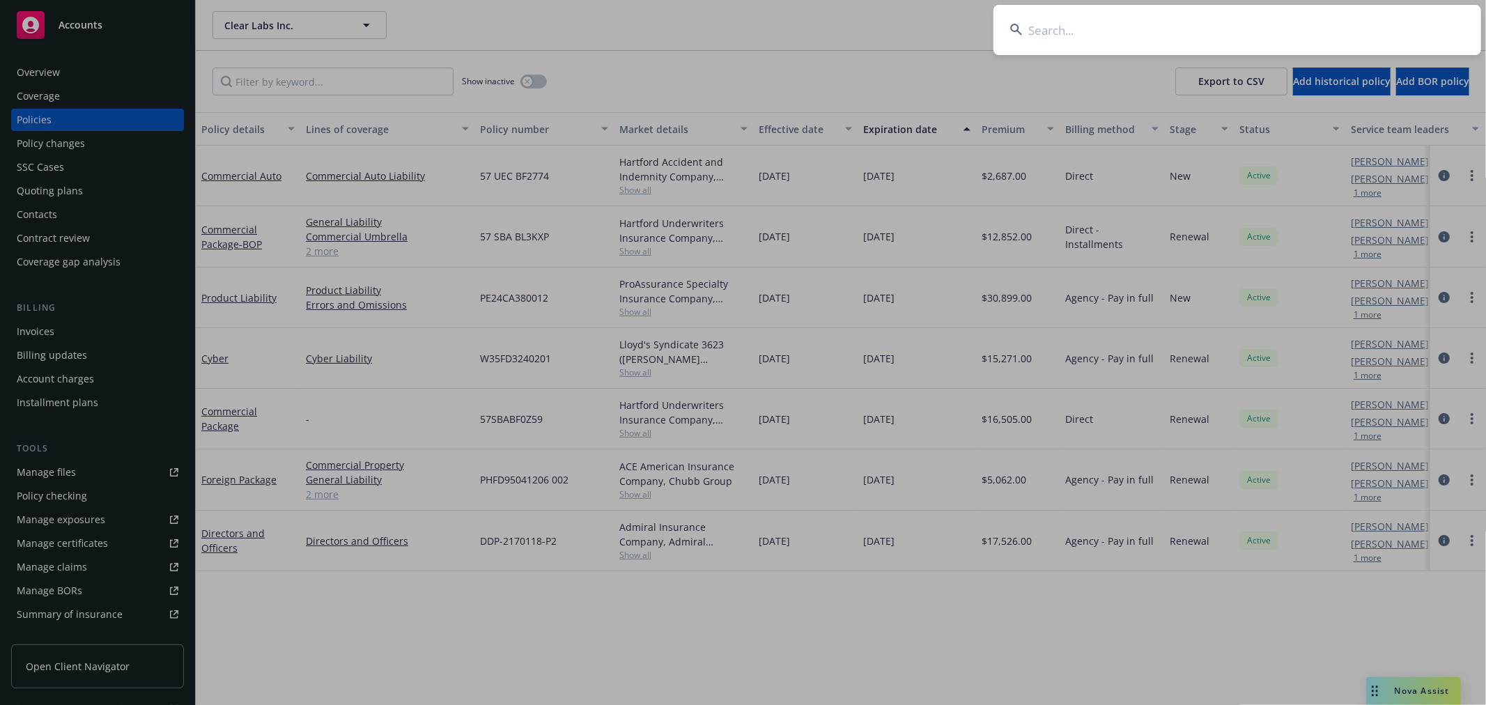
click at [1144, 26] on input at bounding box center [1238, 30] width 488 height 50
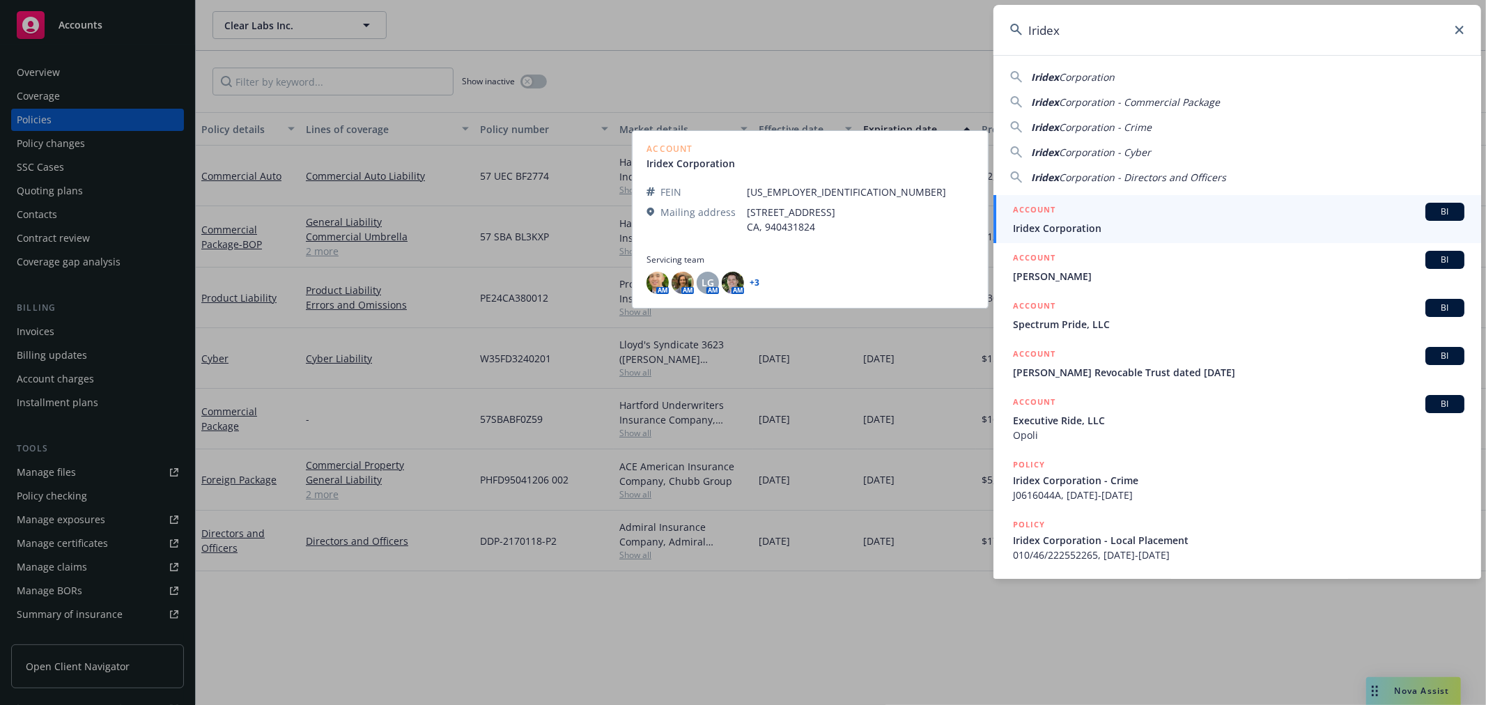
type input "Iridex"
click at [1100, 220] on div "ACCOUNT BI" at bounding box center [1239, 212] width 452 height 18
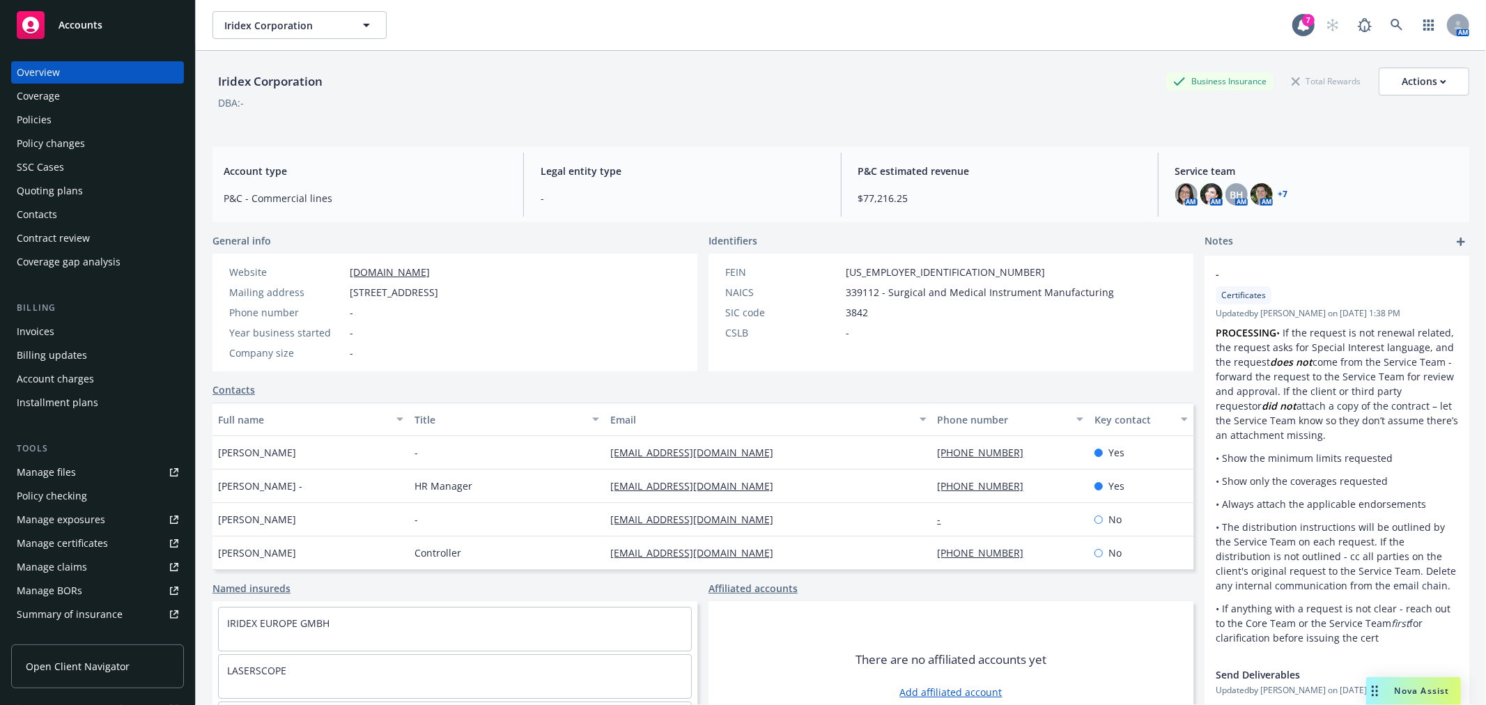
click at [1067, 99] on div "DBA: -" at bounding box center [841, 102] width 1257 height 15
drag, startPoint x: 649, startPoint y: 121, endPoint x: 631, endPoint y: 123, distance: 17.6
click at [649, 121] on div "Iridex Corporation Business Insurance Total Rewards Actions DBA: -" at bounding box center [841, 96] width 1257 height 57
click at [56, 192] on div "Quoting plans" at bounding box center [50, 191] width 66 height 22
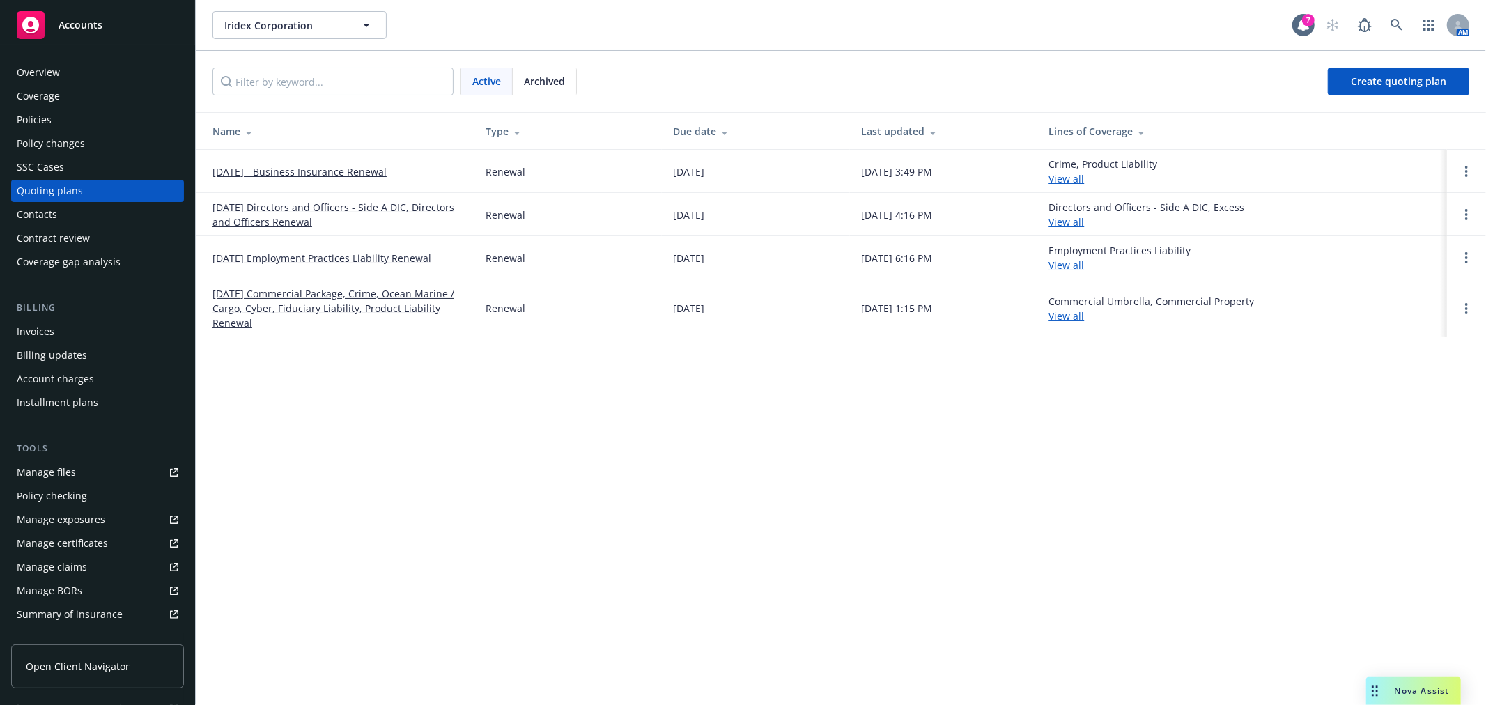
click at [387, 170] on link "November 1, 2025 - Business Insurance Renewal" at bounding box center [300, 171] width 174 height 15
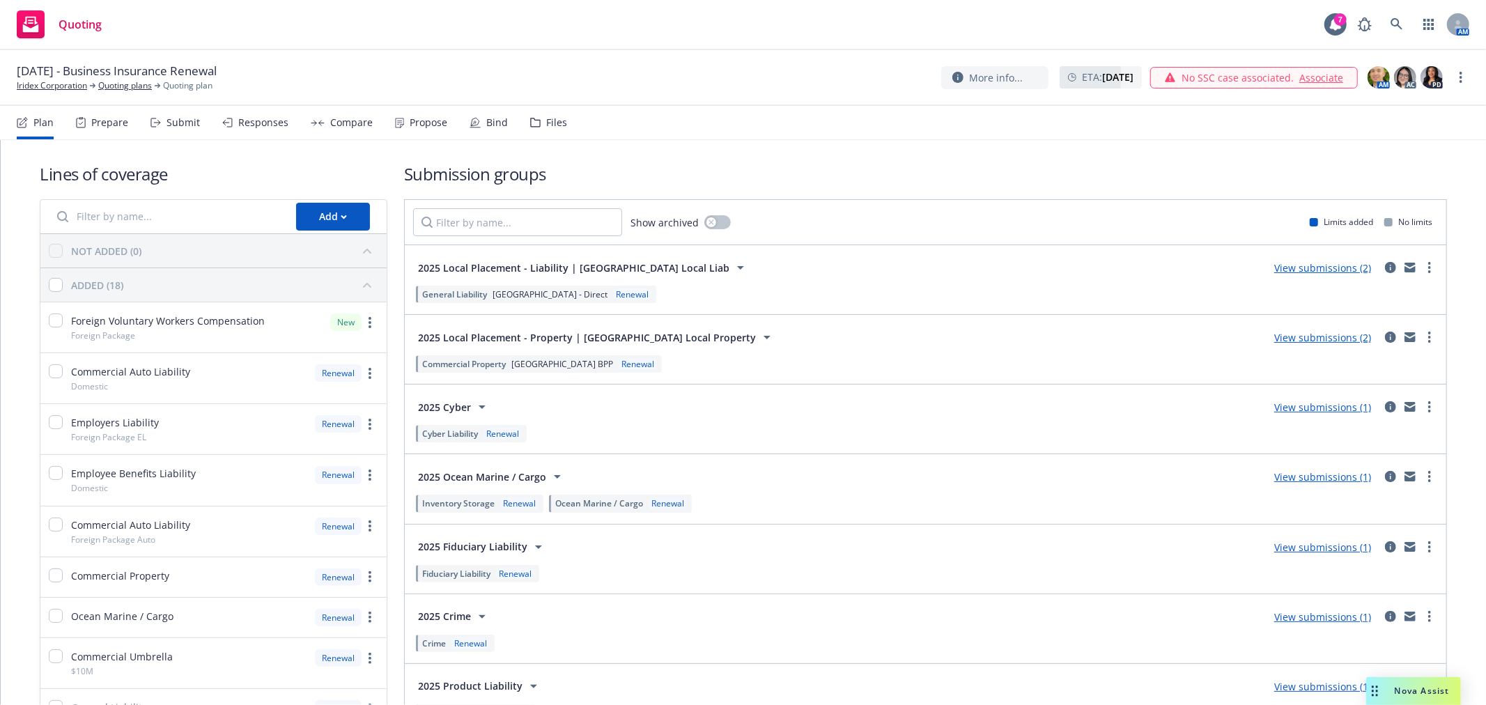
click at [181, 121] on div "Submit" at bounding box center [183, 122] width 33 height 11
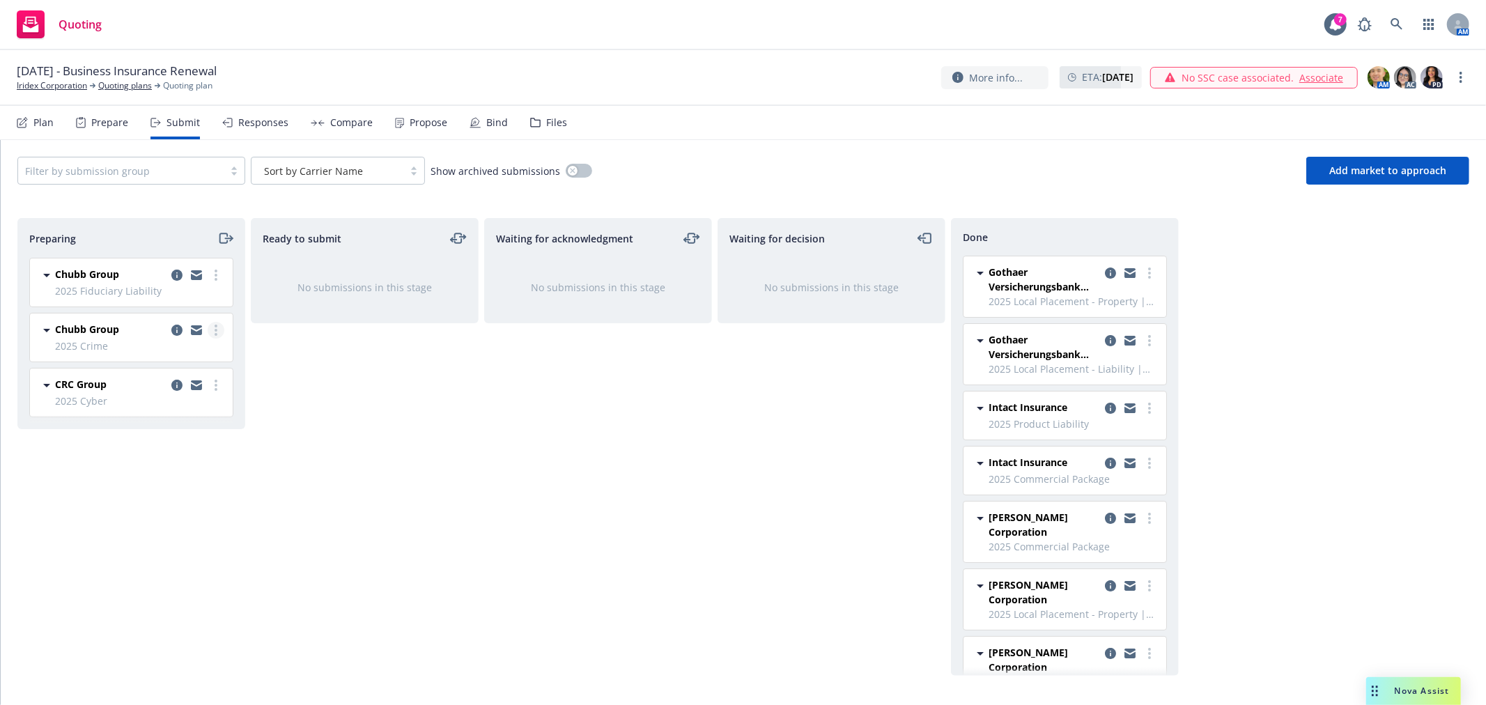
click at [220, 330] on link "more" at bounding box center [216, 330] width 17 height 17
click at [171, 436] on span "Add accepted decision" at bounding box center [153, 442] width 139 height 13
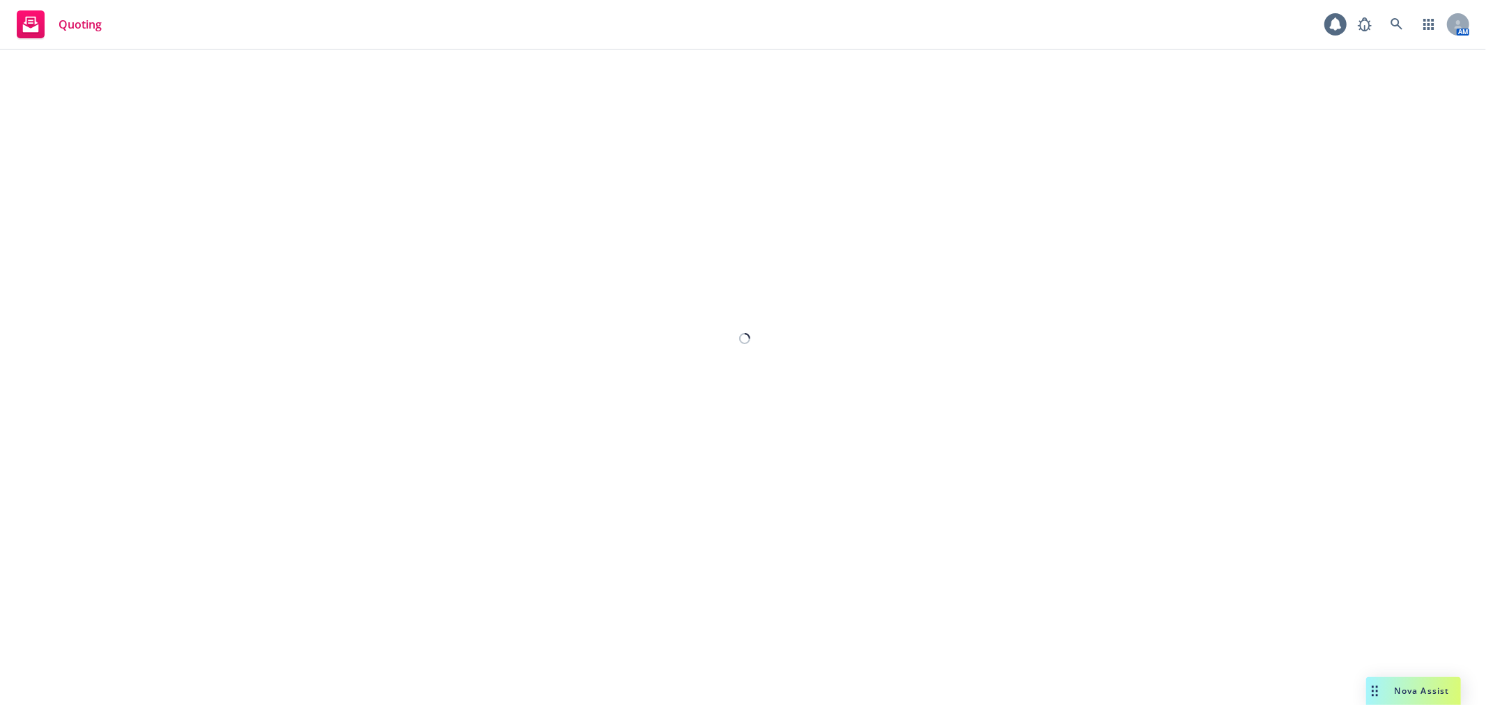
select select "12"
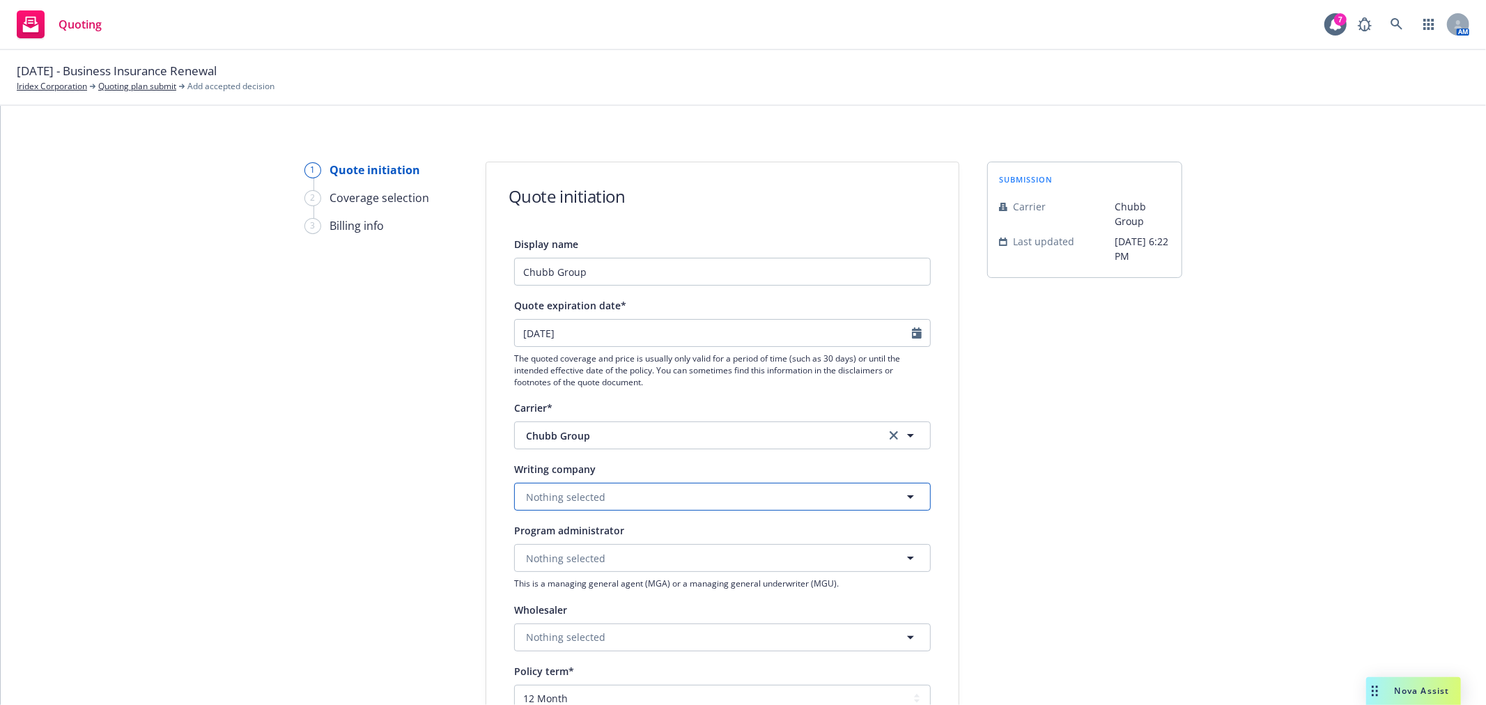
click at [649, 498] on button "Nothing selected" at bounding box center [722, 497] width 417 height 28
type input "federal"
click at [663, 443] on div "Federal Insurance Company Domestic - 20281" at bounding box center [722, 450] width 397 height 35
click at [1130, 479] on div "submission Carrier Chubb Group Last updated 6/3, 6:22 PM" at bounding box center [1084, 629] width 195 height 934
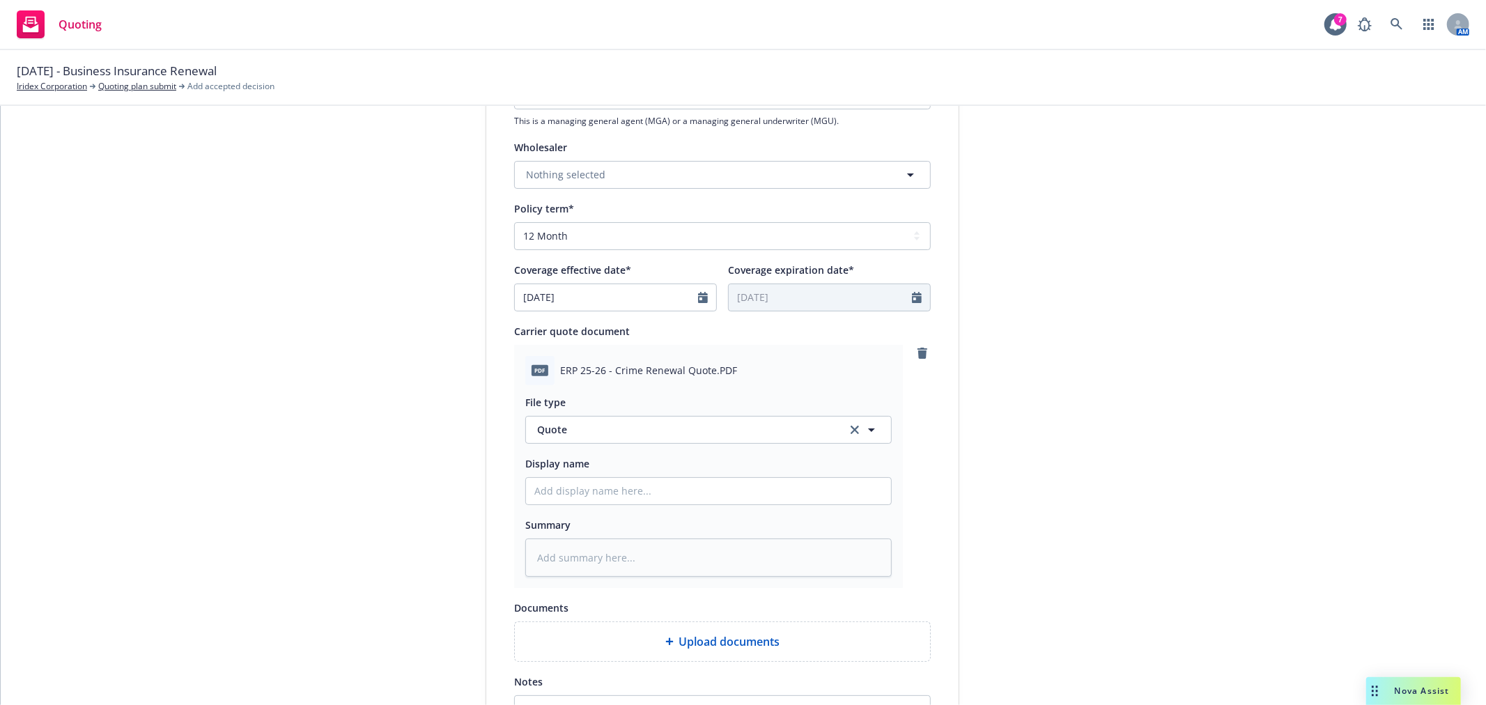
scroll to position [464, 0]
click at [706, 496] on input "Display name" at bounding box center [708, 490] width 365 height 26
type textarea "x"
type input "C"
type textarea "x"
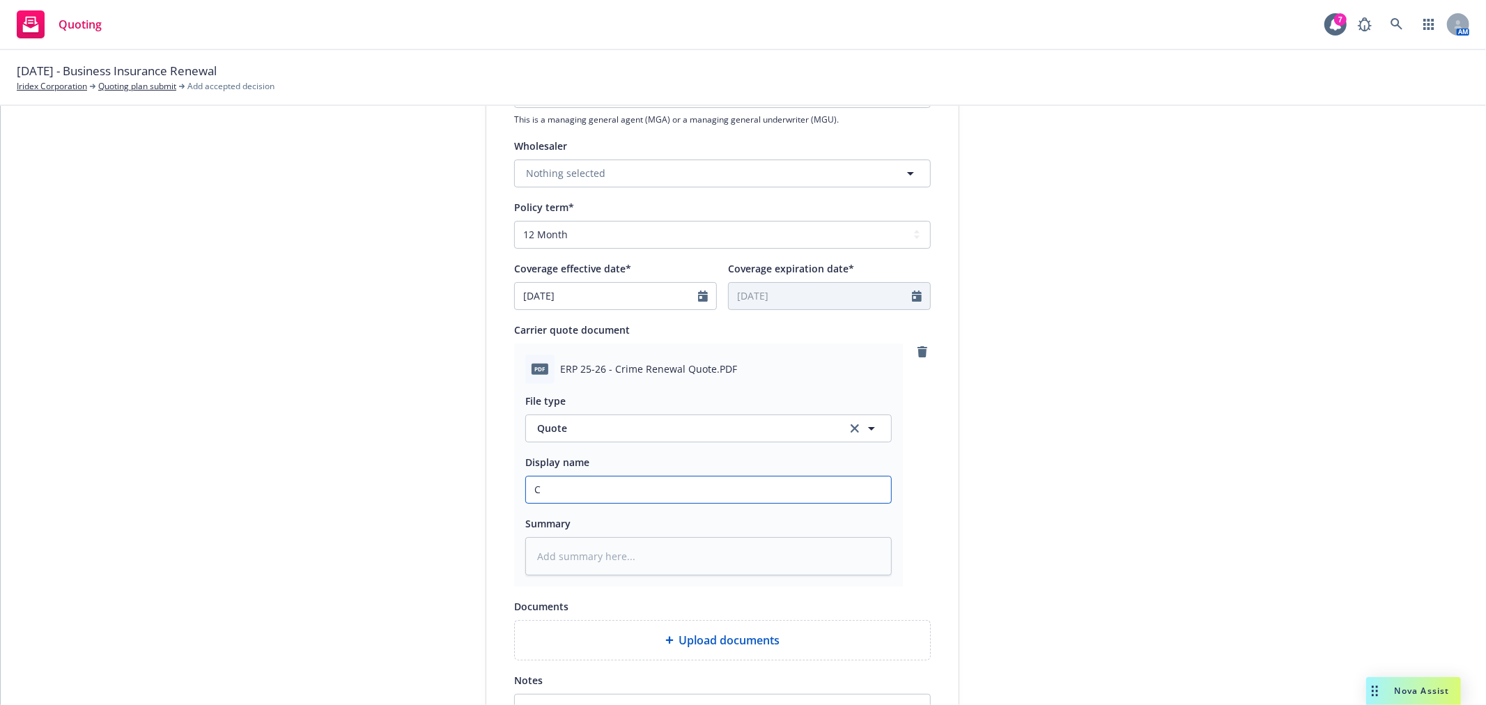
type input "Ch"
type textarea "x"
type input "Chu"
type textarea "x"
type input "Chub"
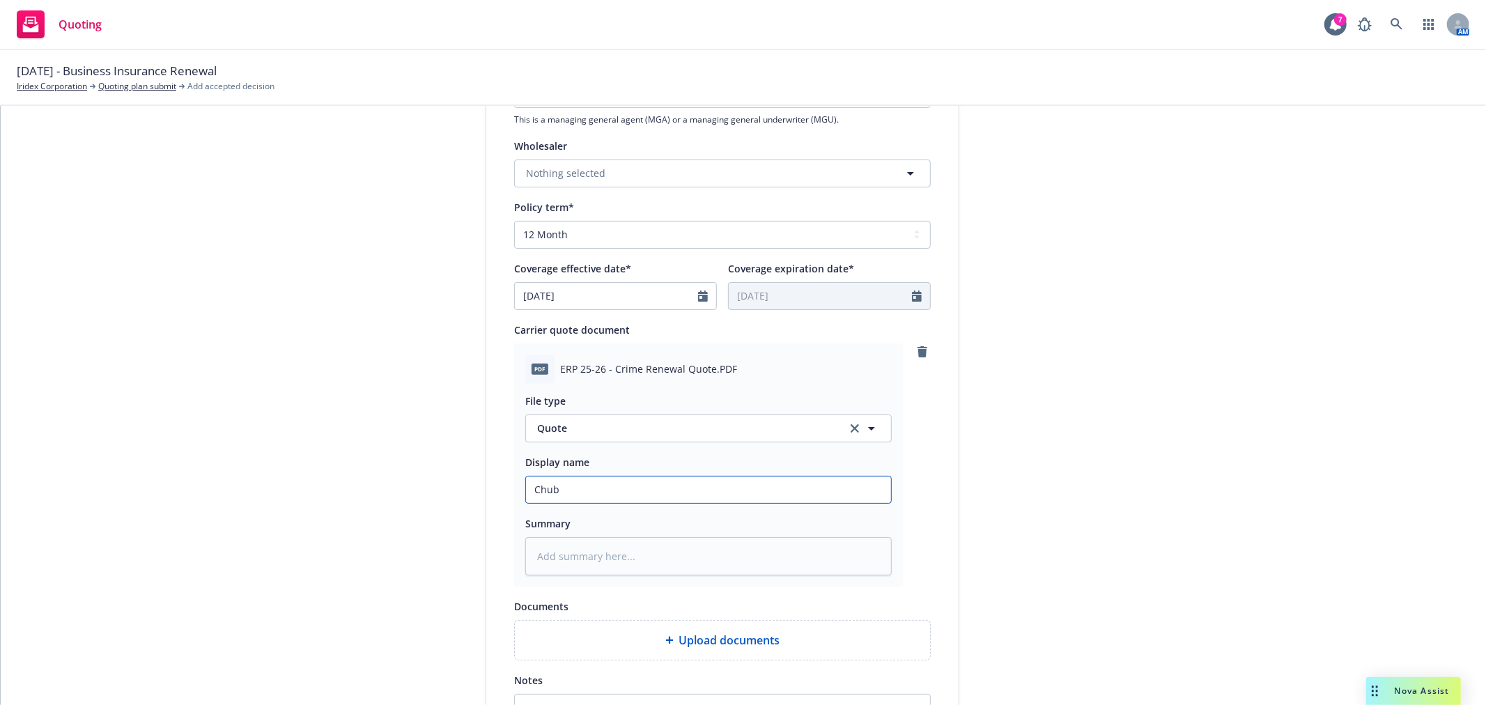
type textarea "x"
type input "Chubb"
type textarea "x"
type input "Chubb"
type textarea "x"
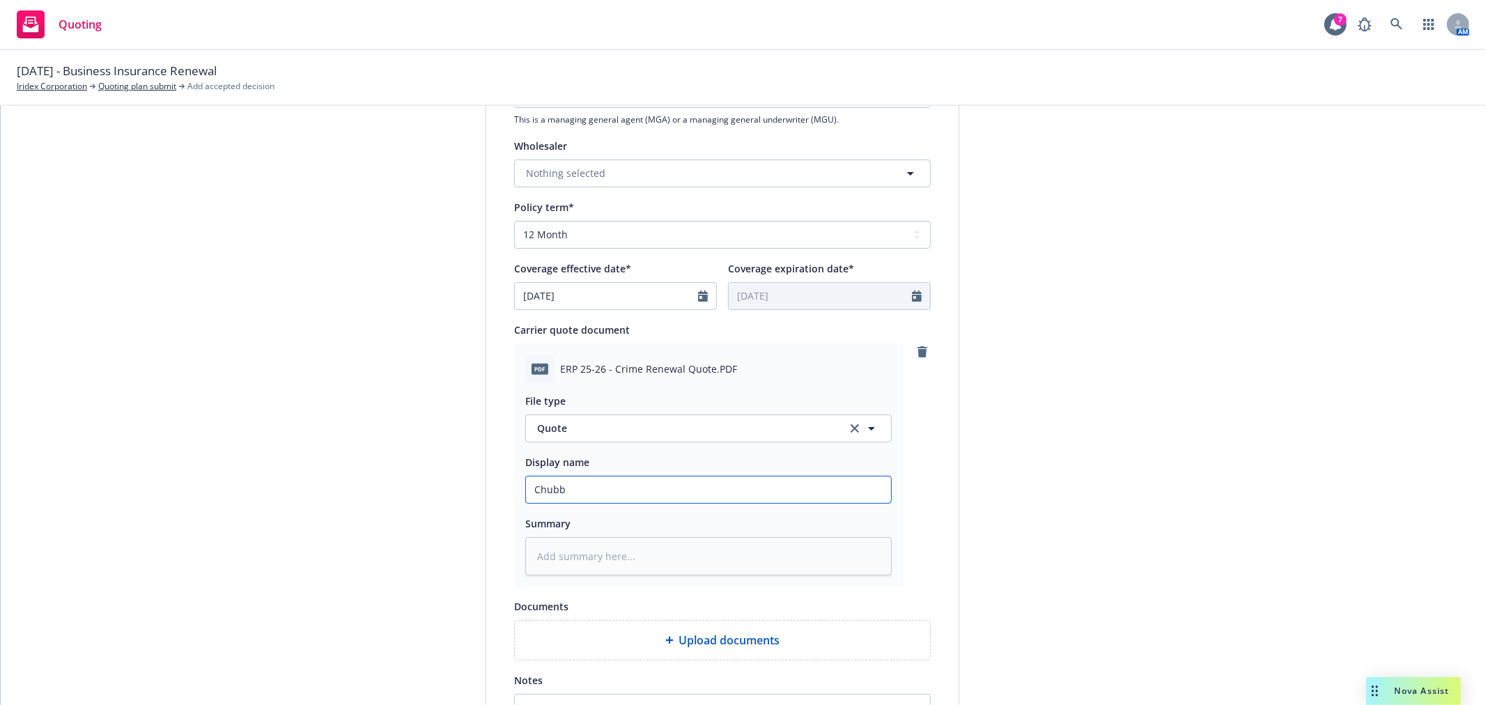
type input "Chubb C"
type textarea "x"
type input "Chubb Cr"
type textarea "x"
type input "Chubb Cri"
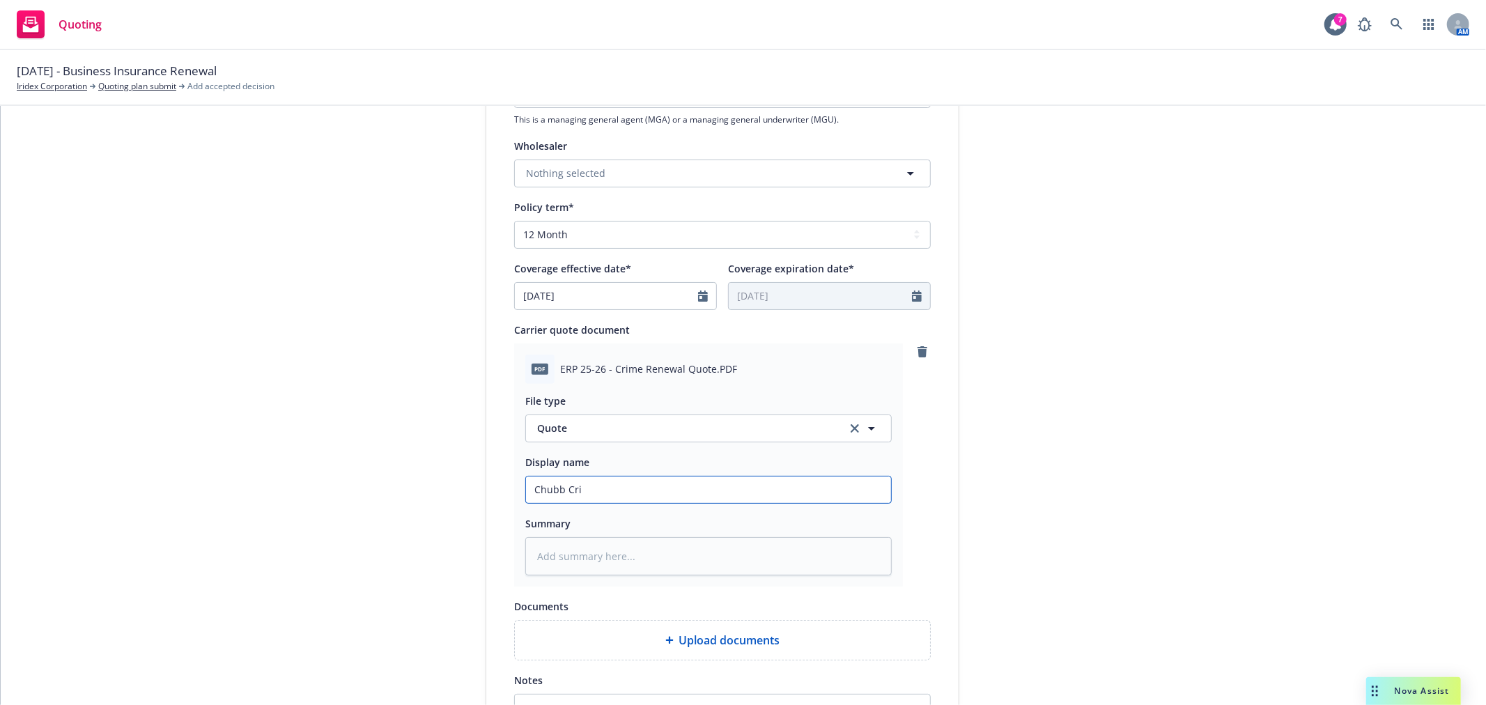
type textarea "x"
type input "Chubb Crim"
type textarea "x"
type input "Chubb Crime"
type textarea "x"
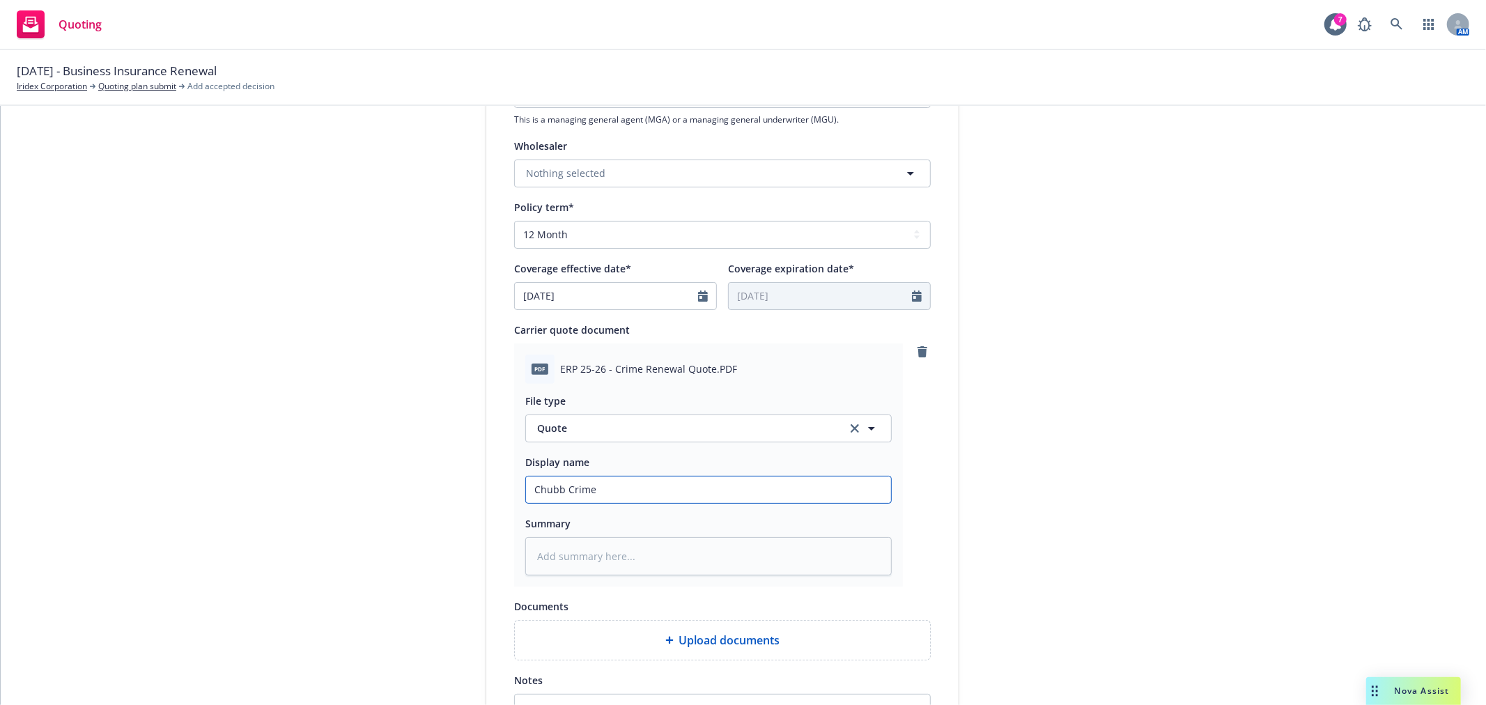
type input "Chubb Crime"
type textarea "x"
type input "Chubb Crime R"
type textarea "x"
type input "Chubb Crime Re"
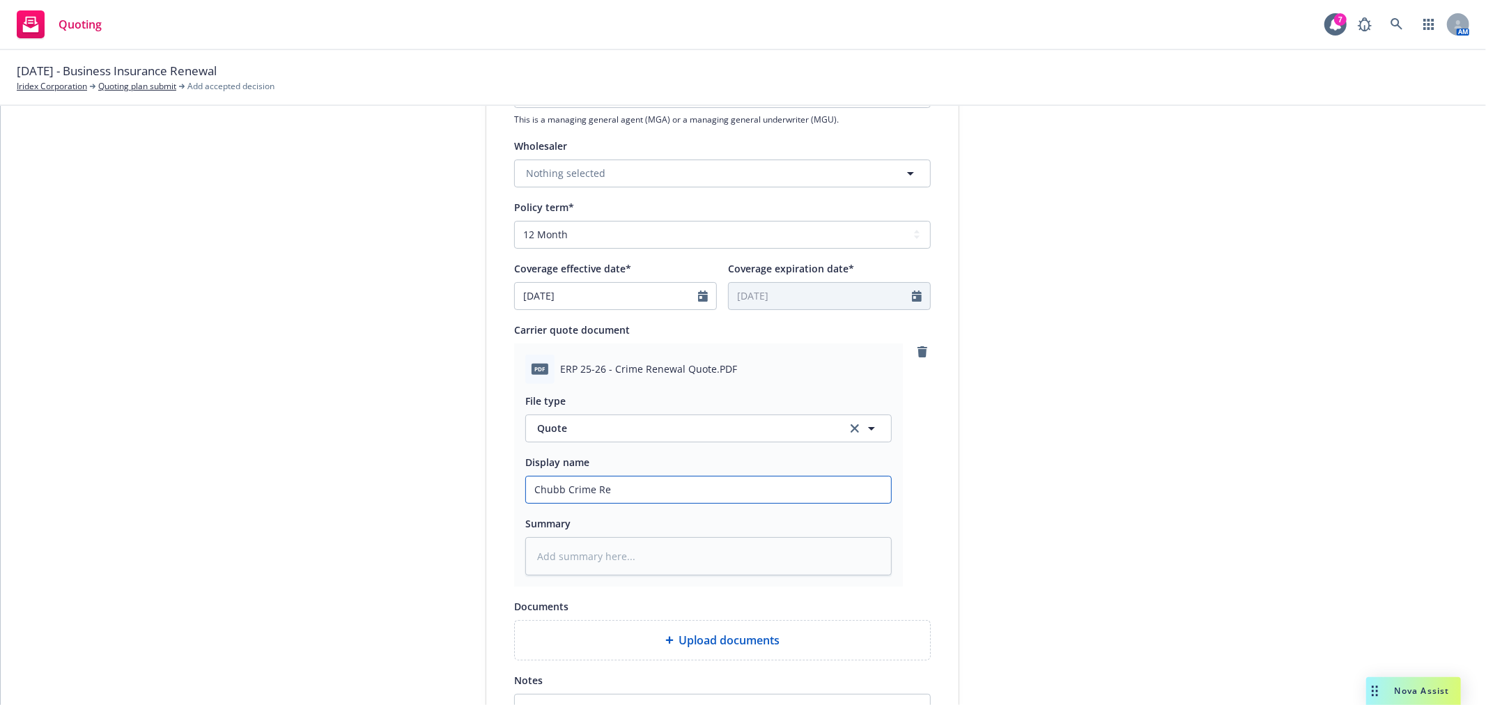
type textarea "x"
type input "Chubb Crime Ren"
type textarea "x"
type input "Chubb Crime Rene"
type textarea "x"
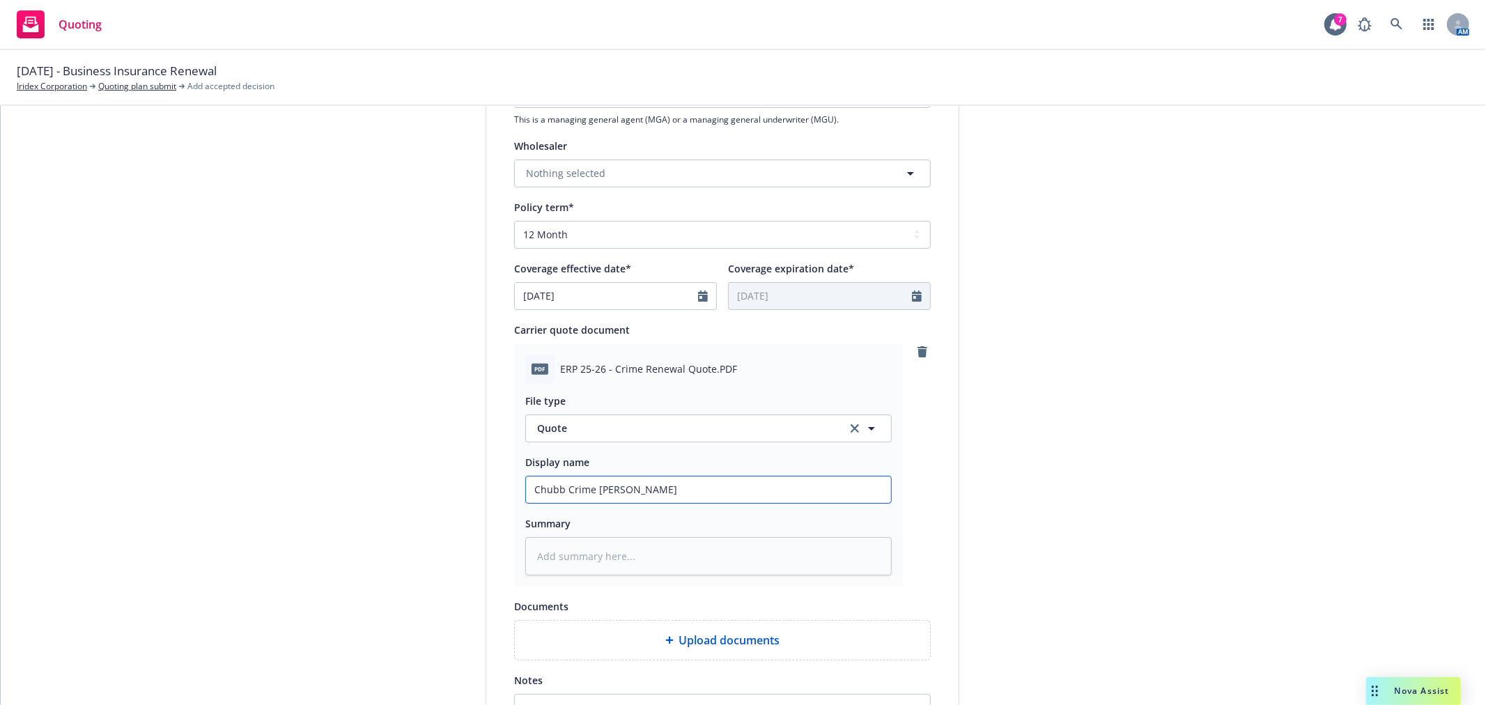
type input "Chubb Crime Renew"
type textarea "x"
type input "Chubb Crime Renewa"
type textarea "x"
type input "Chubb Crime Renewal"
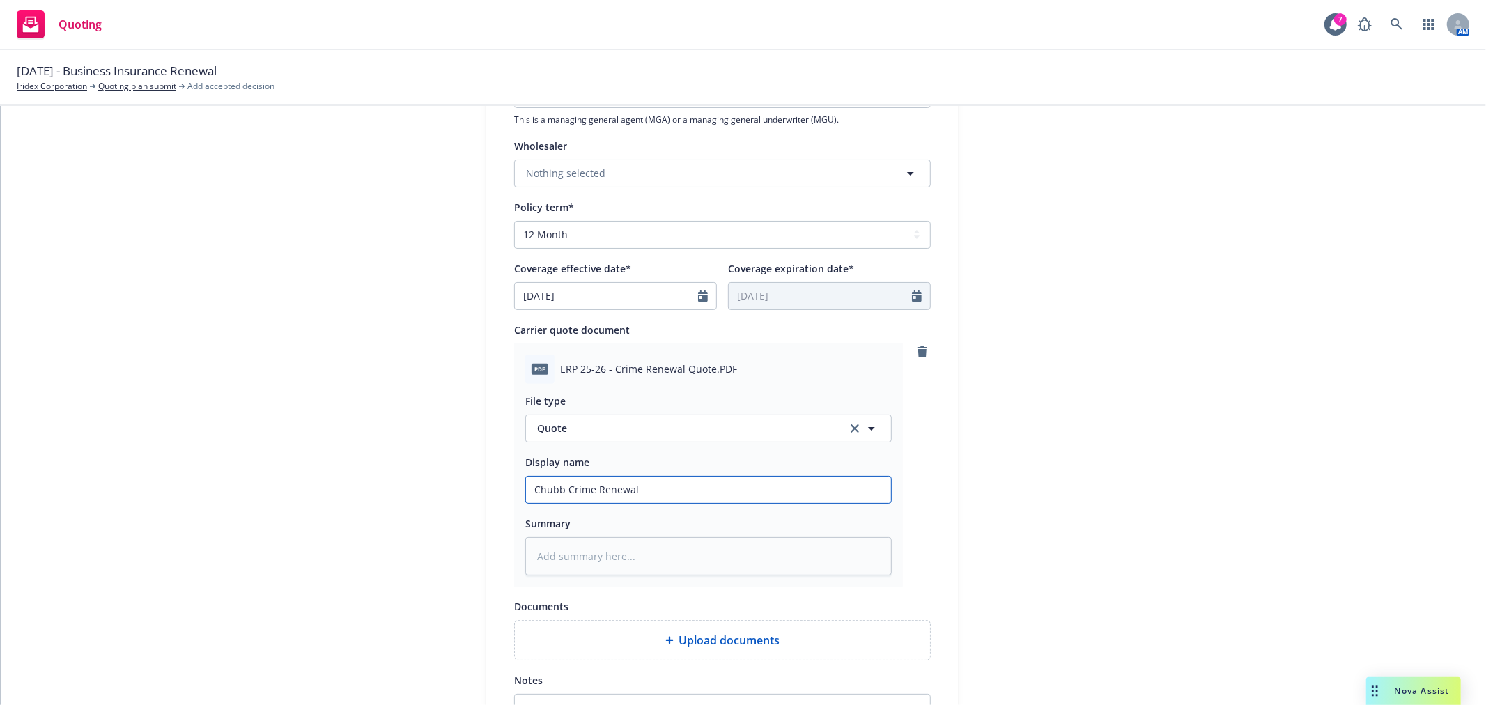
type textarea "x"
type input "Chubb Crime Renewal"
type textarea "x"
type input "Chubb Crime Renewal Q"
type textarea "x"
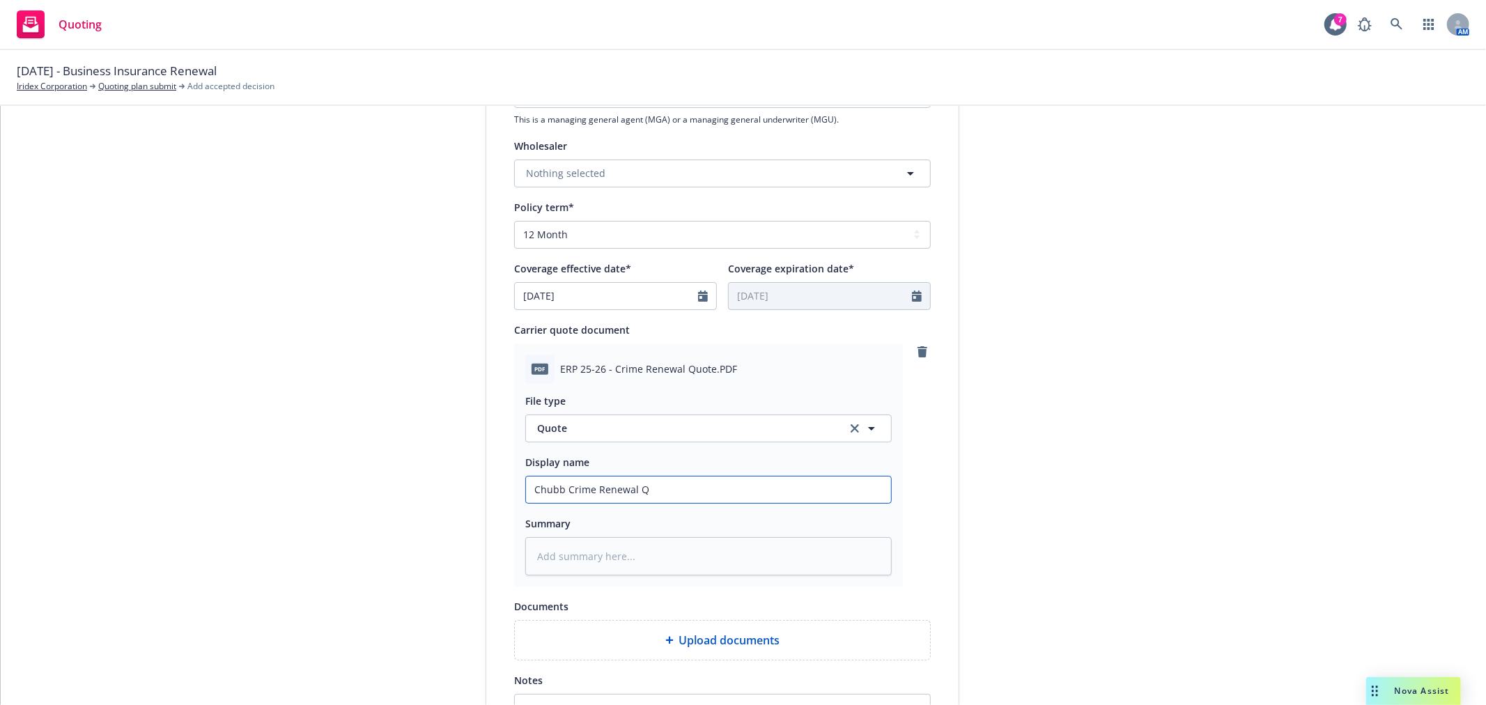
type input "Chubb Crime Renewal Qu"
type textarea "x"
type input "Chubb Crime Renewal Quo"
type textarea "x"
type input "Chubb Crime Renewal Quot"
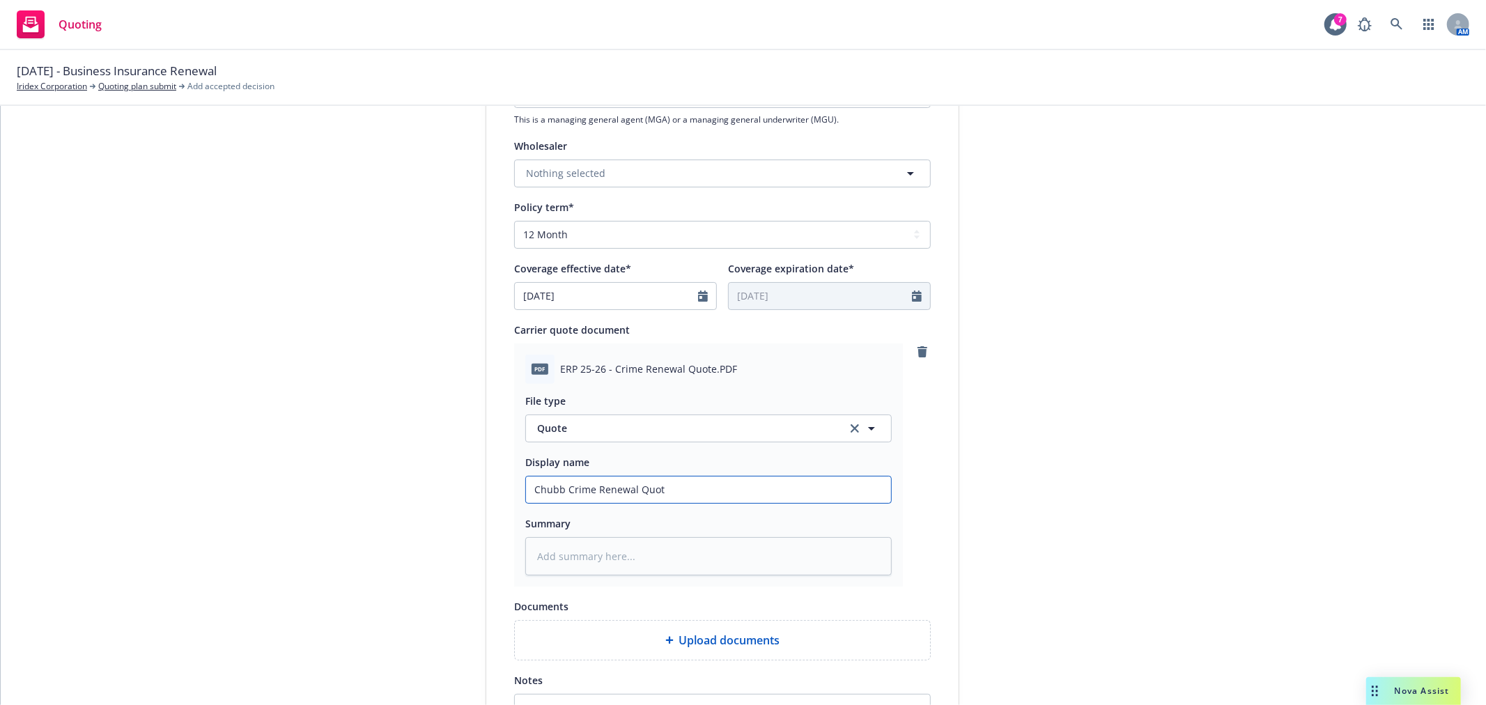
type textarea "x"
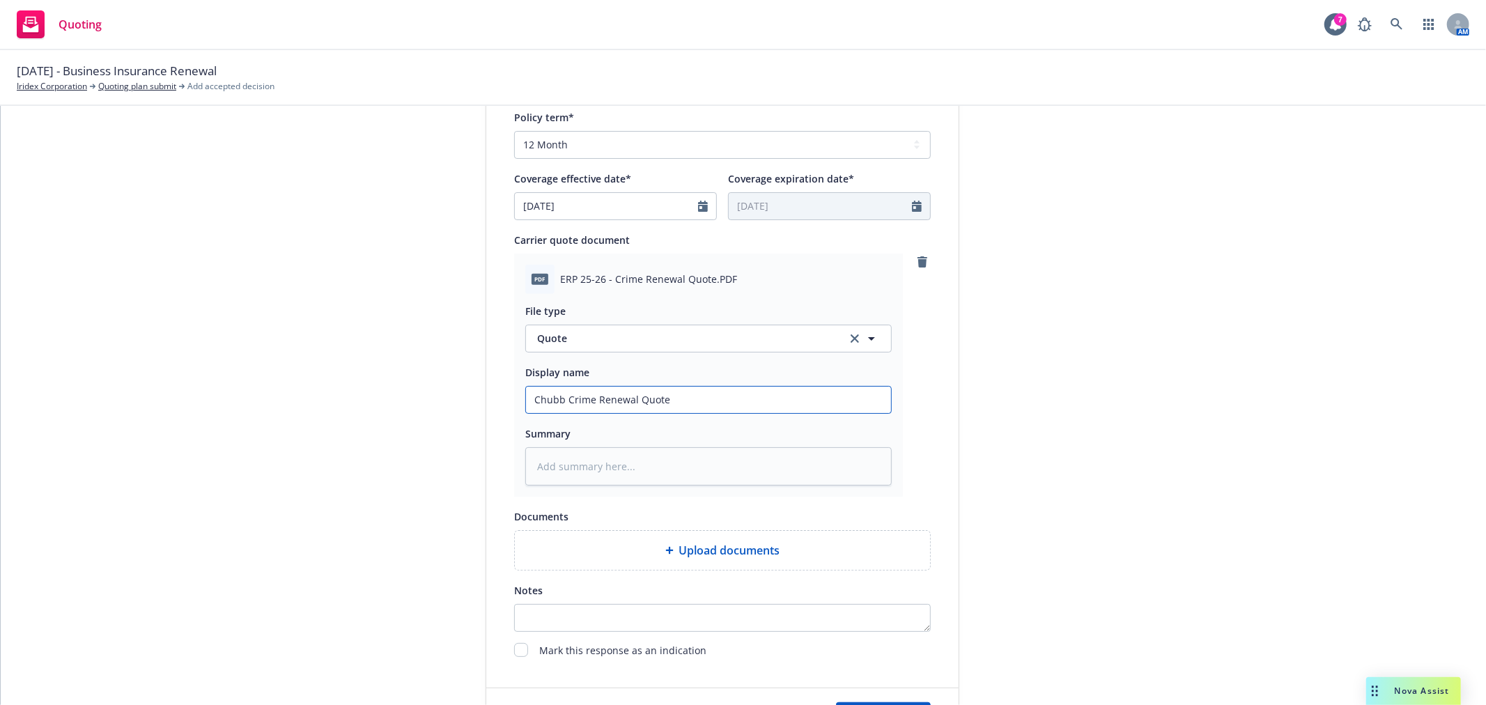
scroll to position [619, 0]
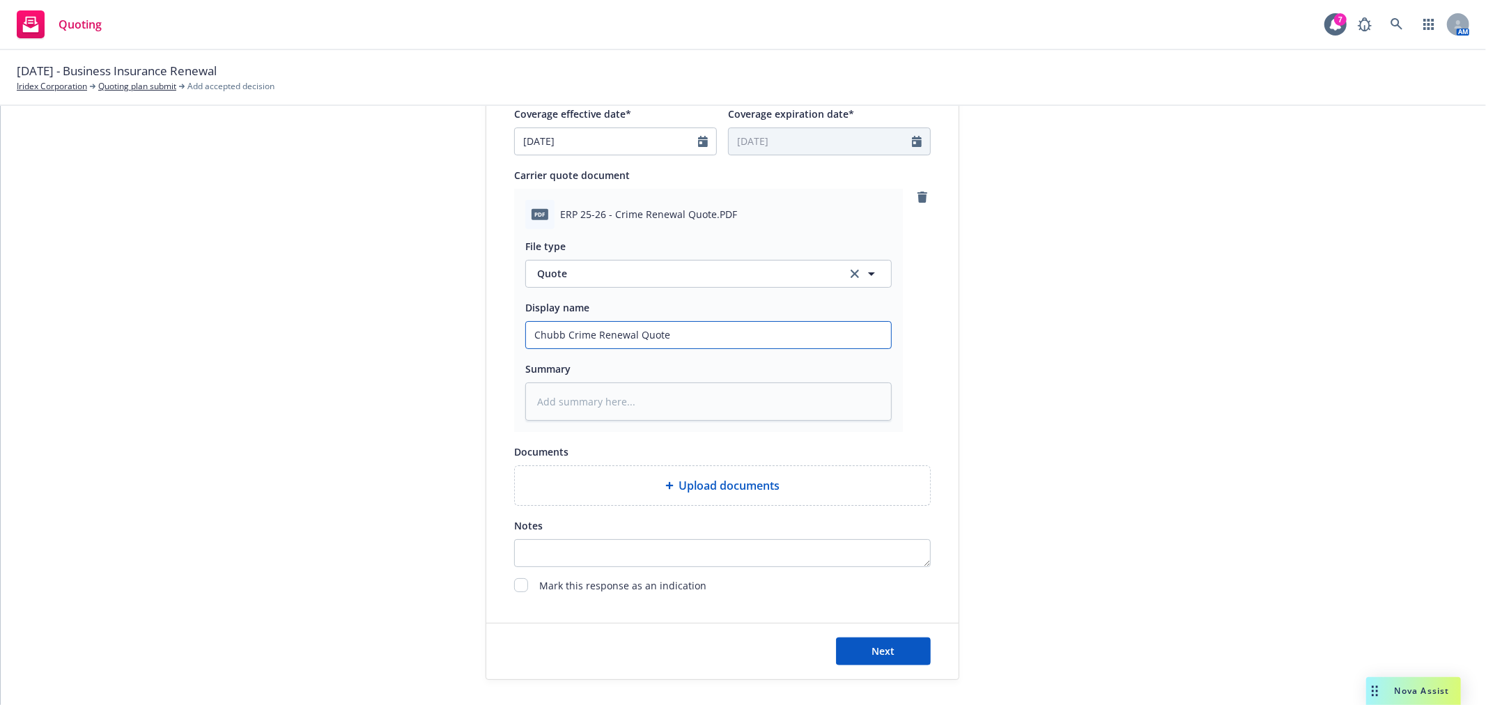
type input "Chubb Crime Renewal Quote"
type textarea "x"
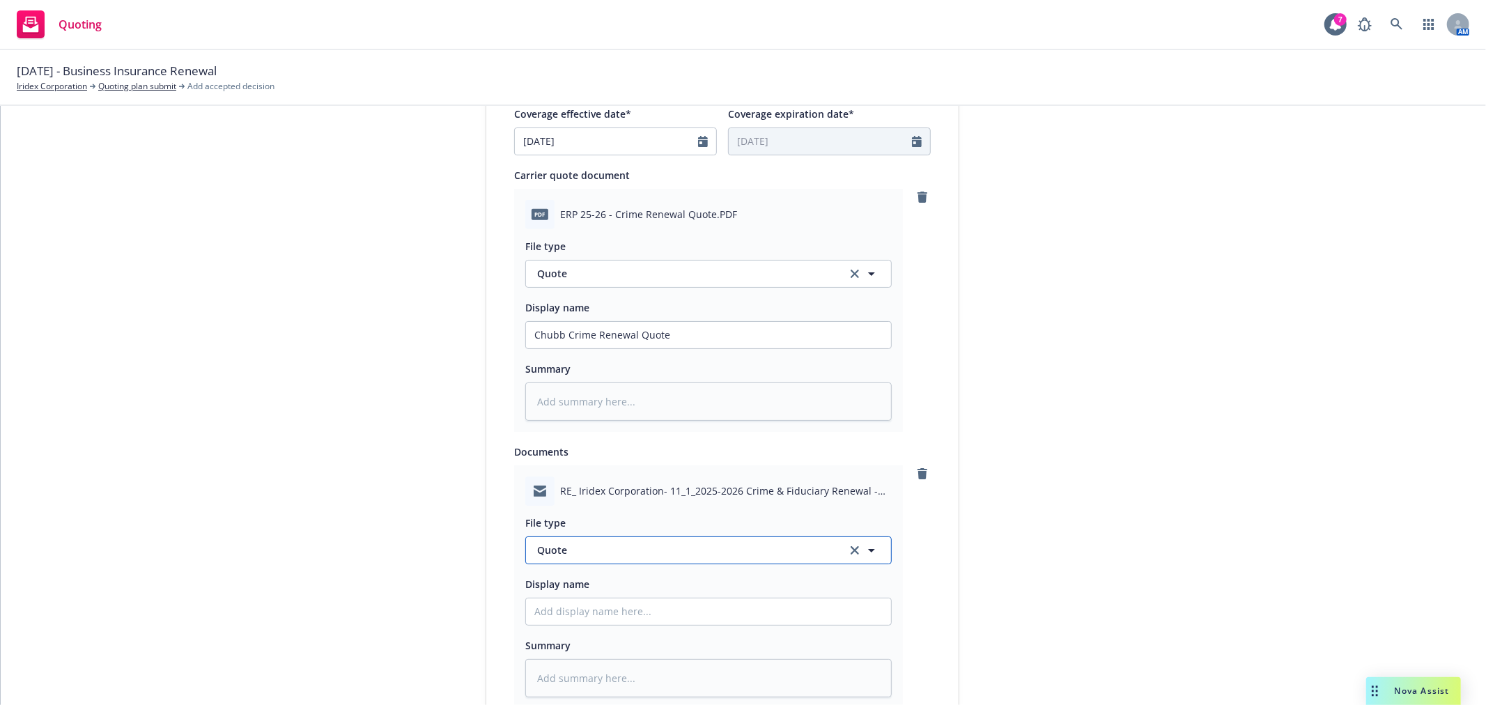
click at [760, 551] on span "Quote" at bounding box center [683, 550] width 293 height 15
type input "Email"
click at [771, 518] on div "Email" at bounding box center [708, 512] width 348 height 20
click at [666, 608] on input "Display name" at bounding box center [708, 612] width 365 height 26
type textarea "x"
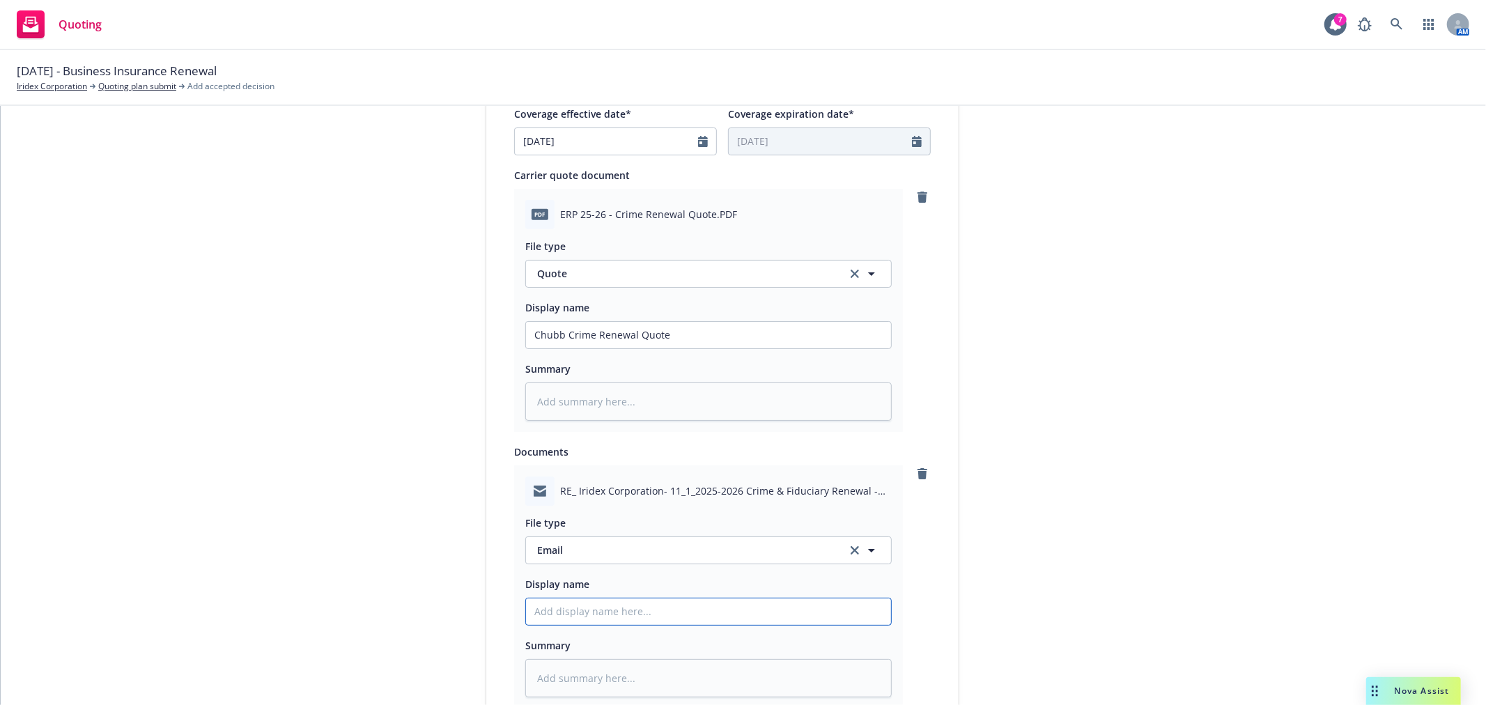
type input "E"
type textarea "x"
type input "Em"
type textarea "x"
type input "Ema"
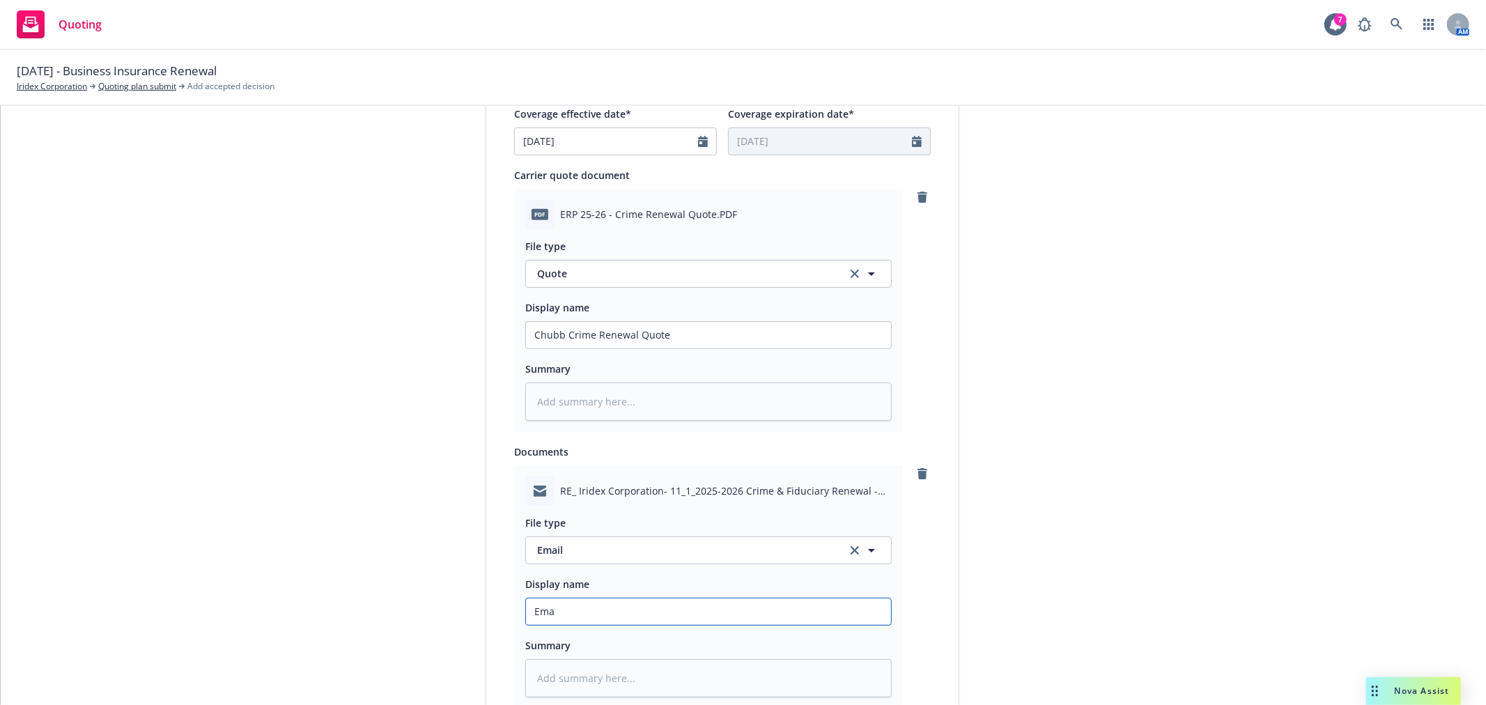
type textarea "x"
type input "Emai"
type textarea "x"
type input "Email"
type textarea "x"
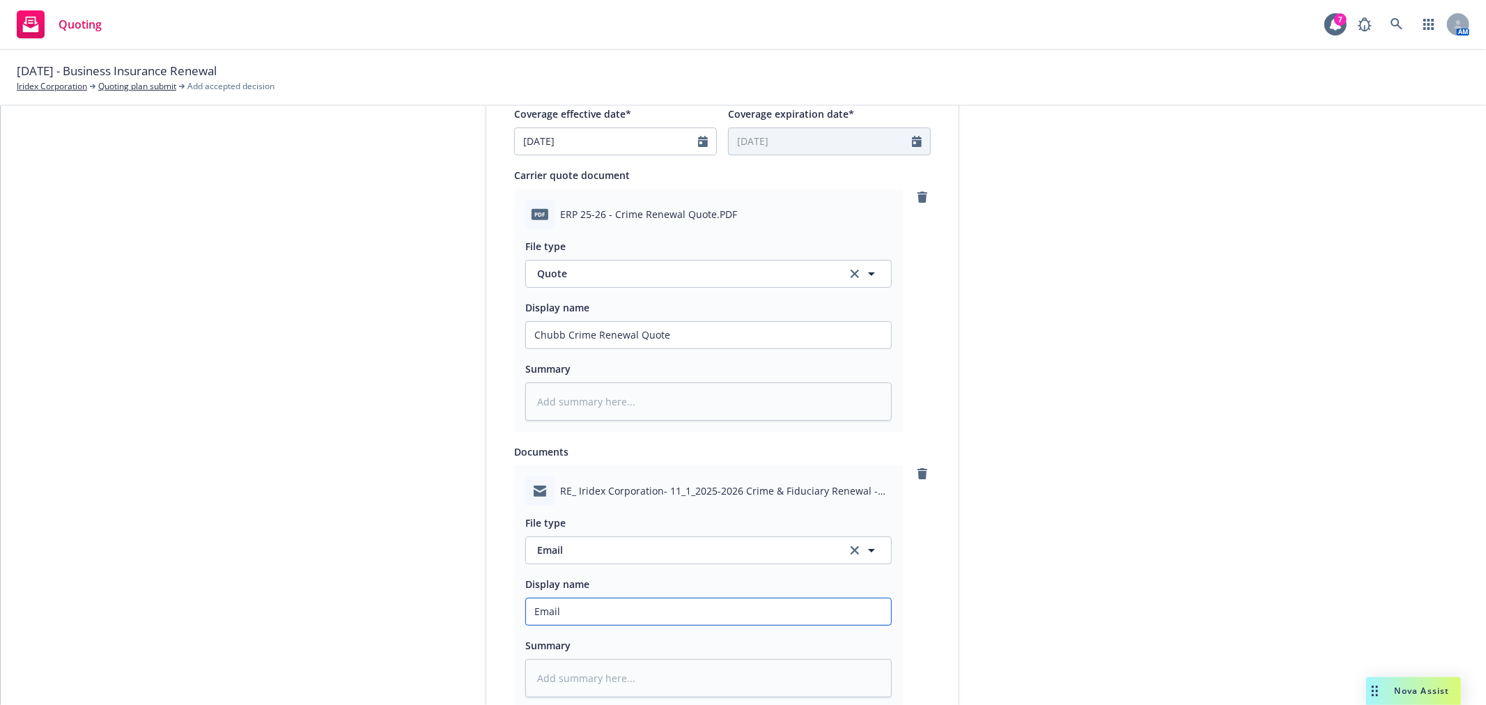
type input "Email"
type textarea "x"
type input "Email f"
type textarea "x"
type input "Email fr"
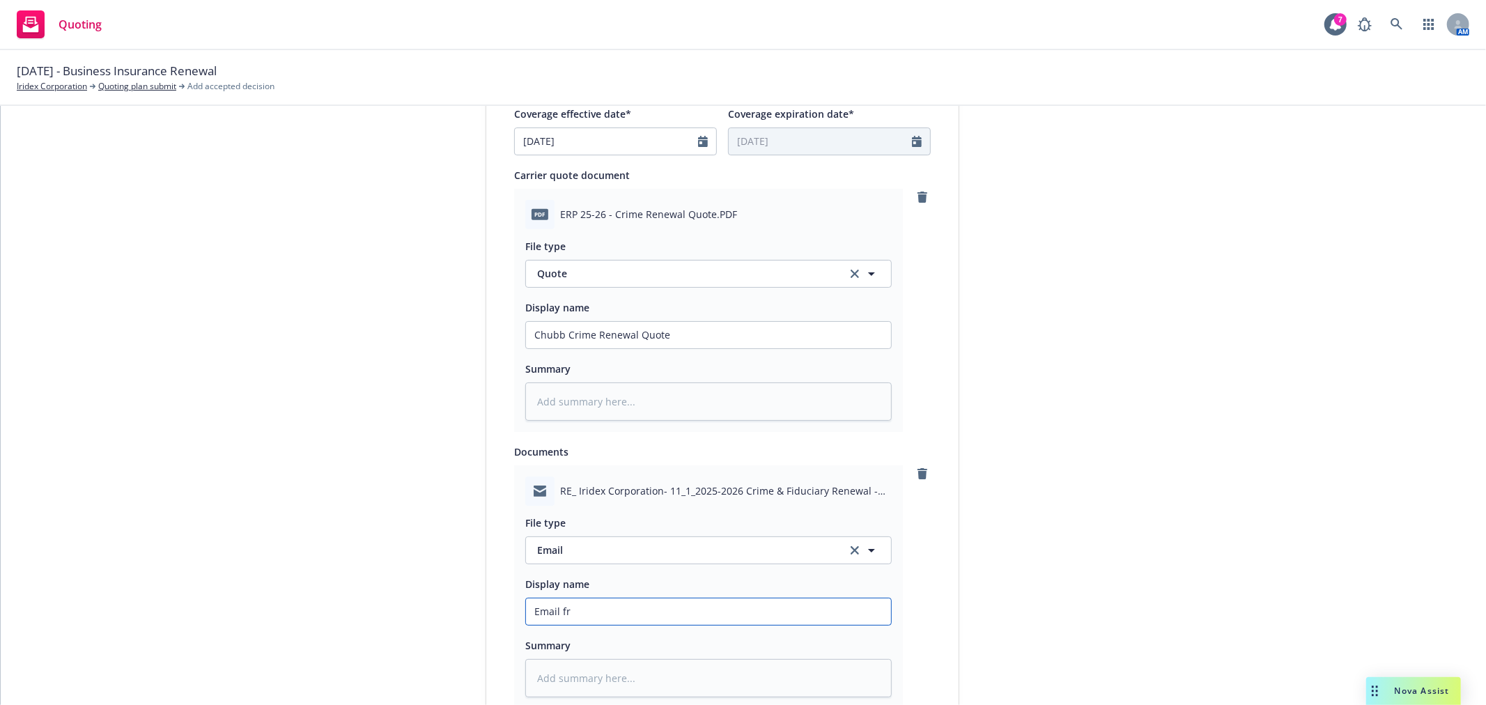
type textarea "x"
type input "Email fro"
type textarea "x"
type input "Email from"
type textarea "x"
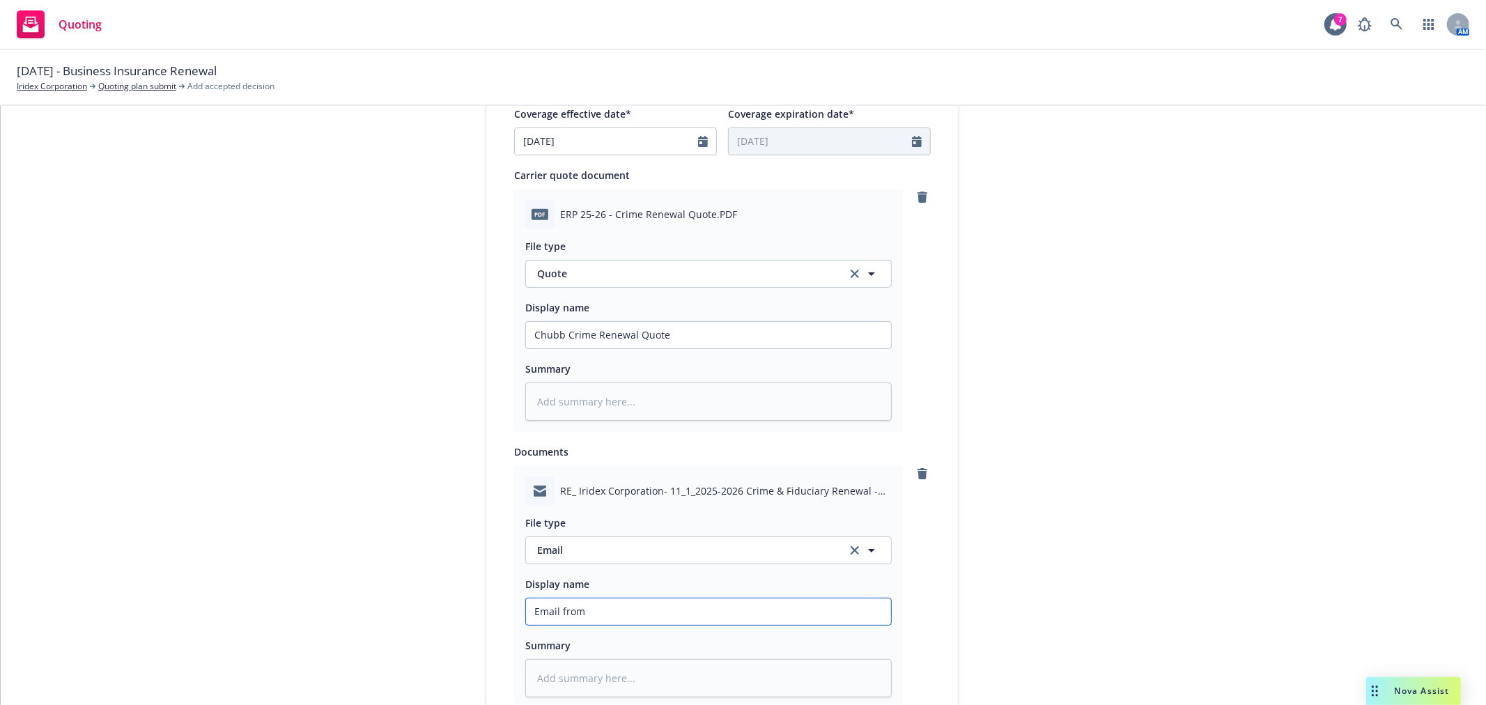
type input "Email from"
type textarea "x"
type input "Email from C"
type textarea "x"
type input "Email from Ch"
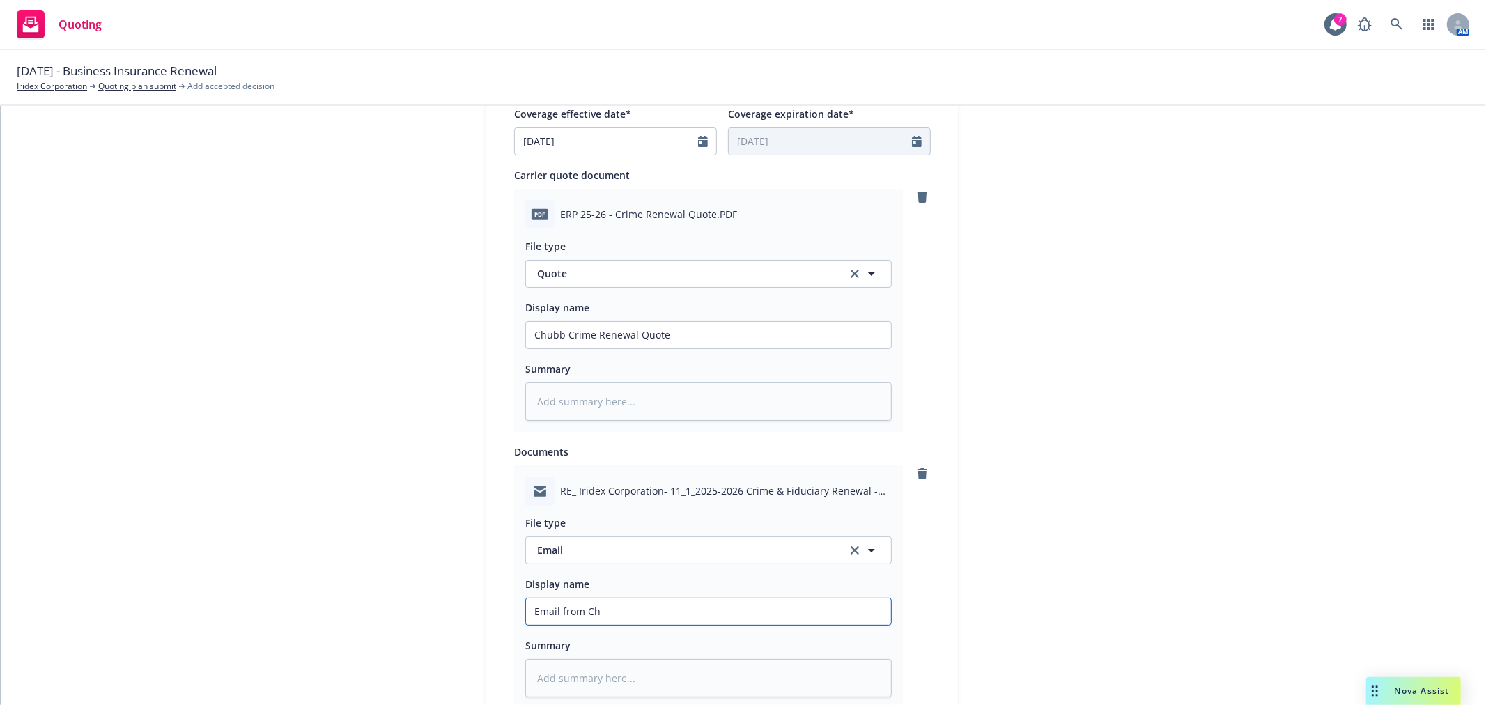
type textarea "x"
type input "Email from Chu"
type textarea "x"
type input "Email from Chub"
type textarea "x"
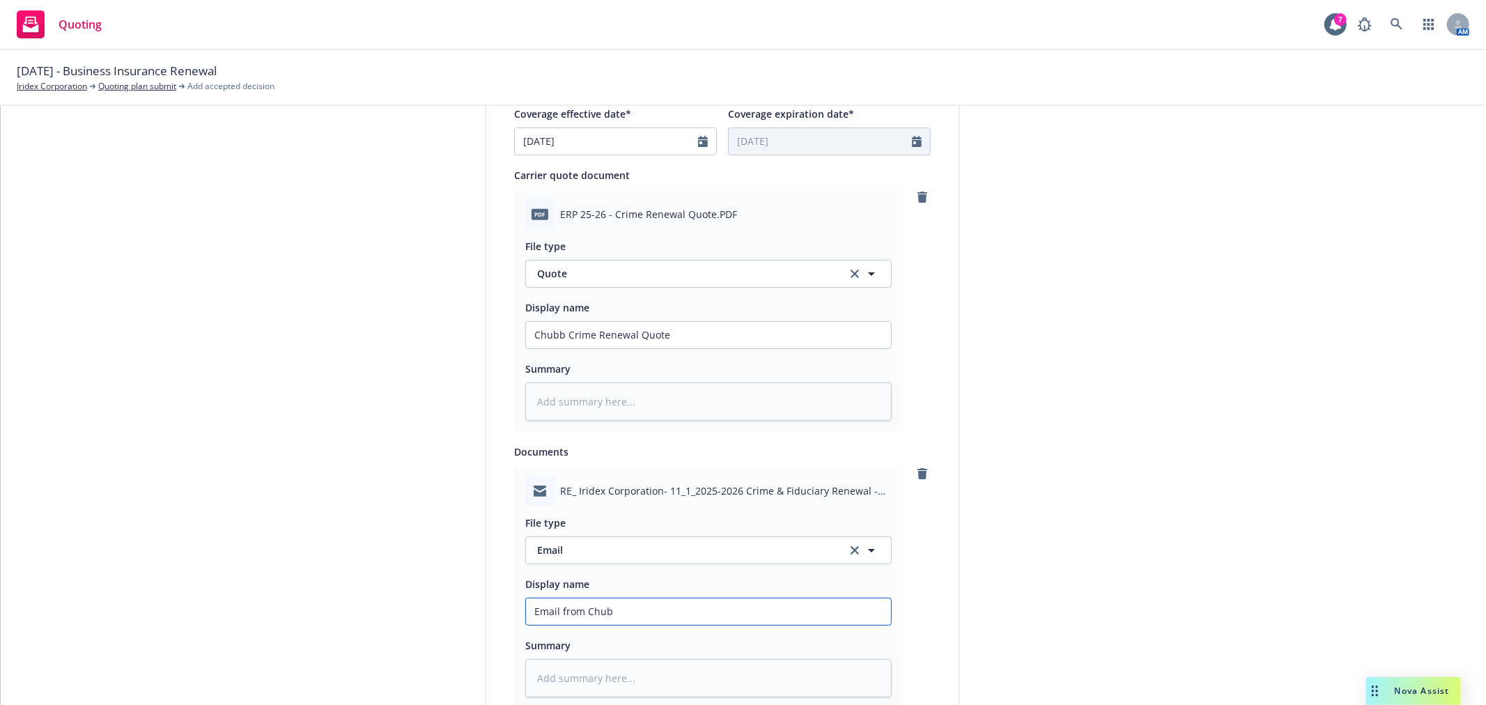
type input "Email from Chubb"
type textarea "x"
type input "Email from Chubb"
type textarea "x"
type input "Email from Chubb w"
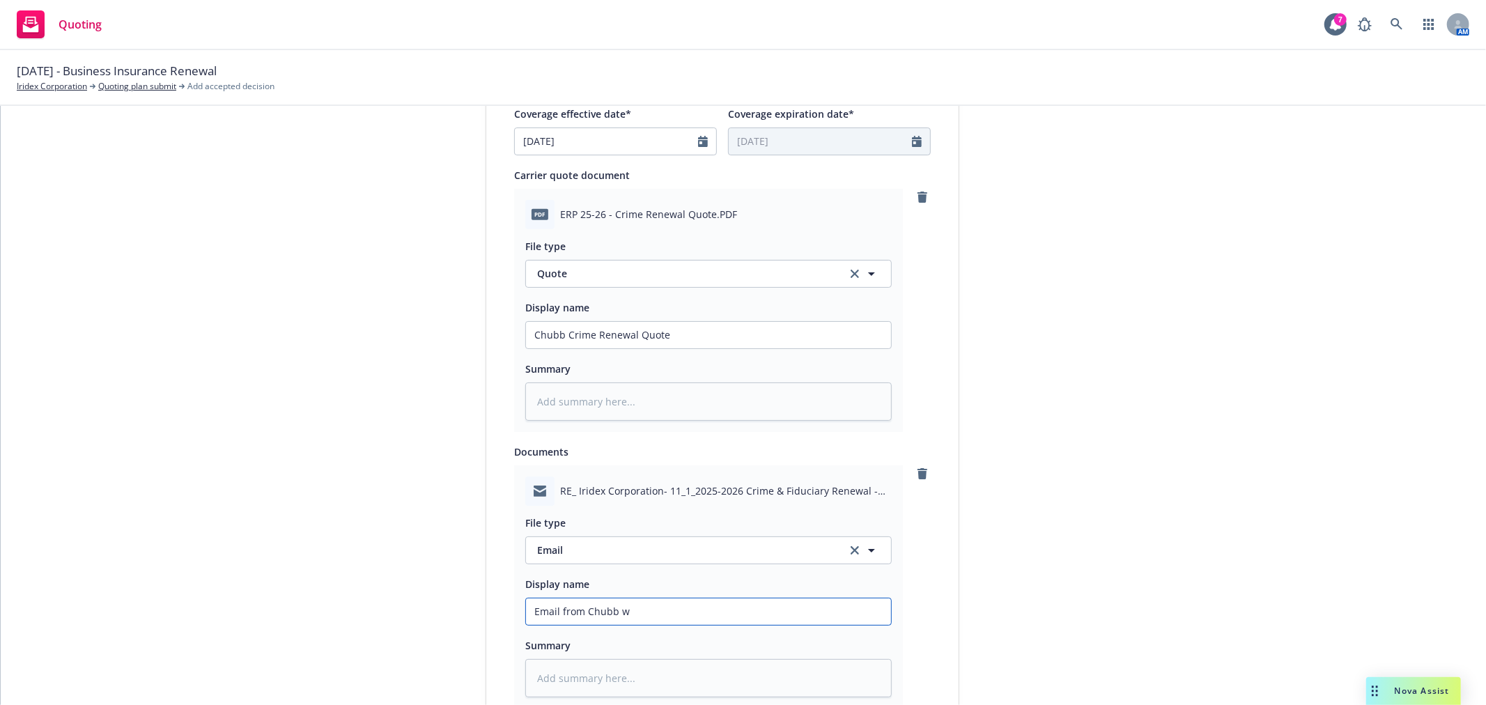
type textarea "x"
type input "Email from Chubb wi"
type textarea "x"
type input "Email from Chubb wit"
type textarea "x"
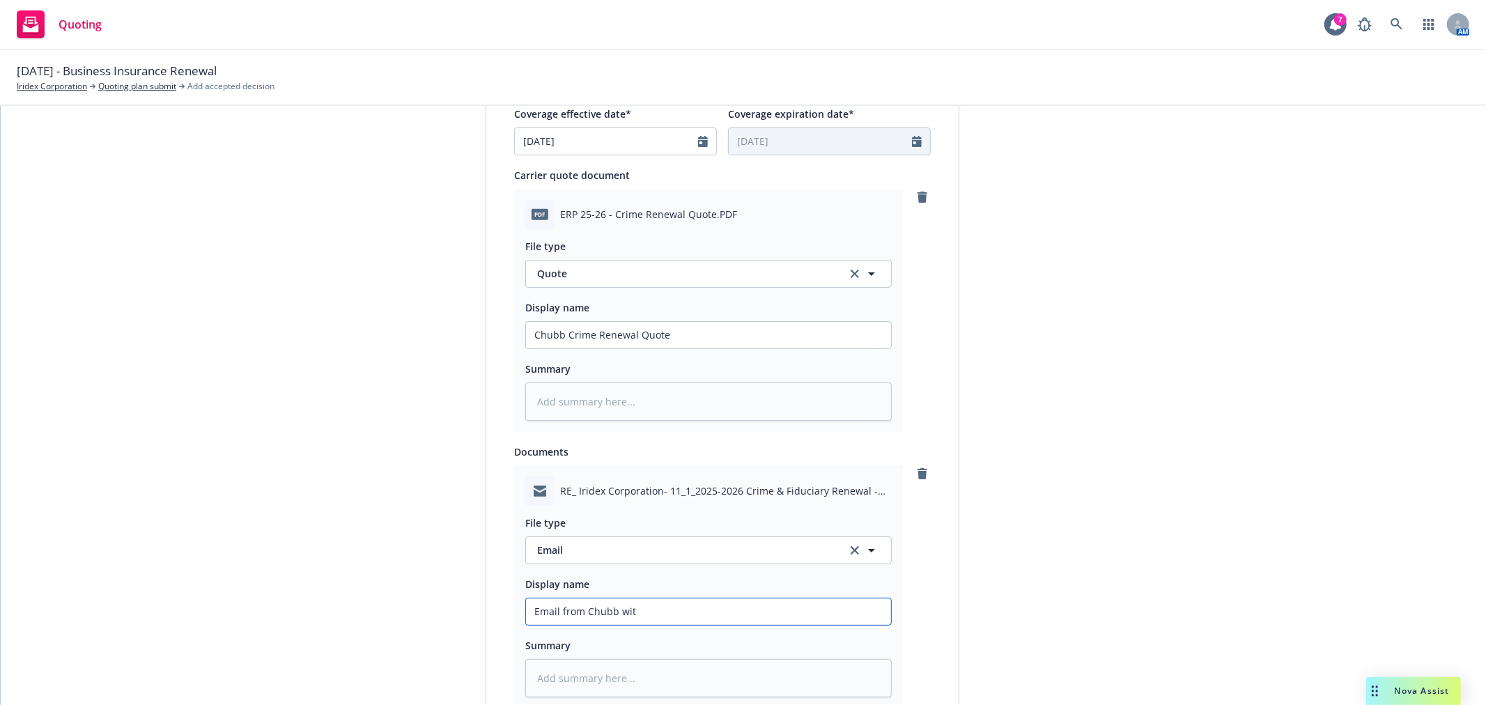
type input "Email from Chubb with"
type textarea "x"
type input "Email from Chubb with"
type textarea "x"
type input "Email from Chubb with Q"
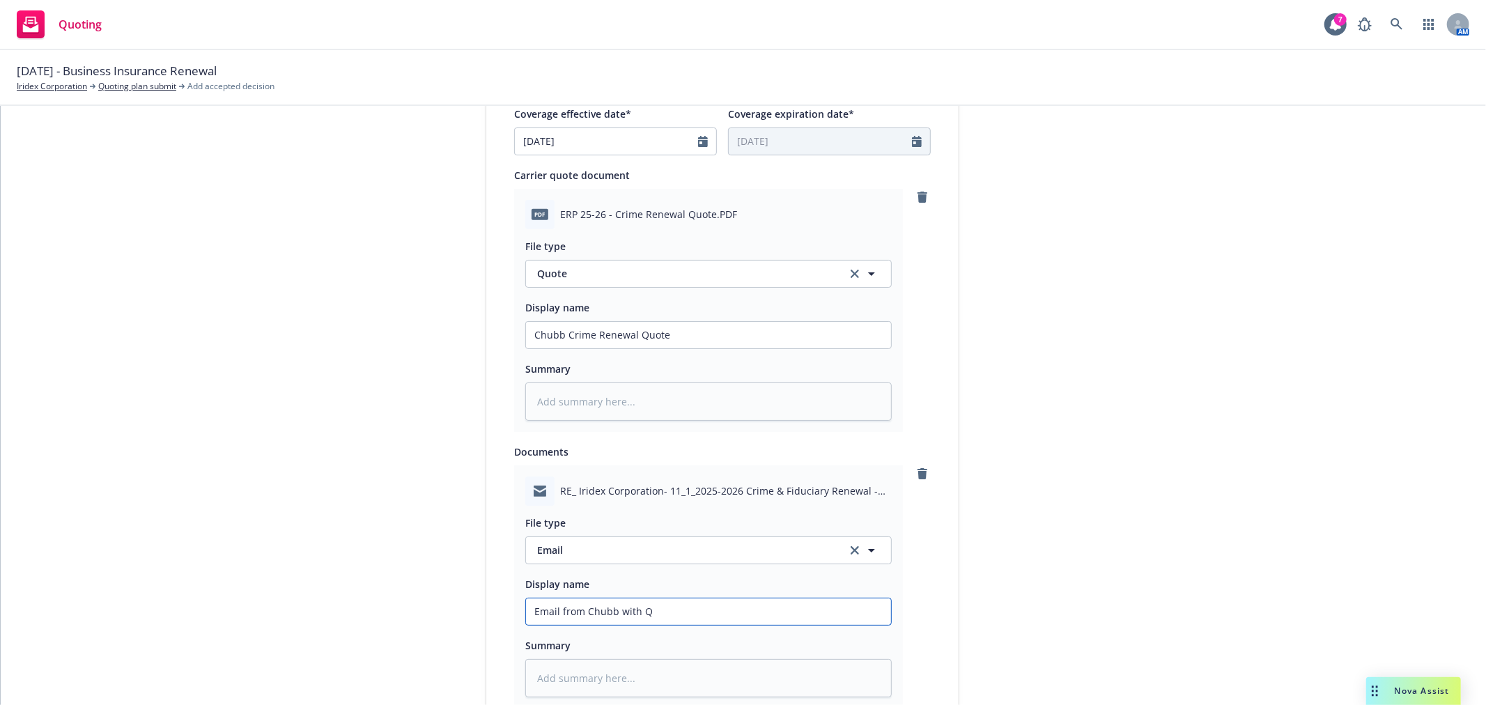
type textarea "x"
type input "Email from Chubb with Qu"
type textarea "x"
type input "Email from Chubb with Quo"
type textarea "x"
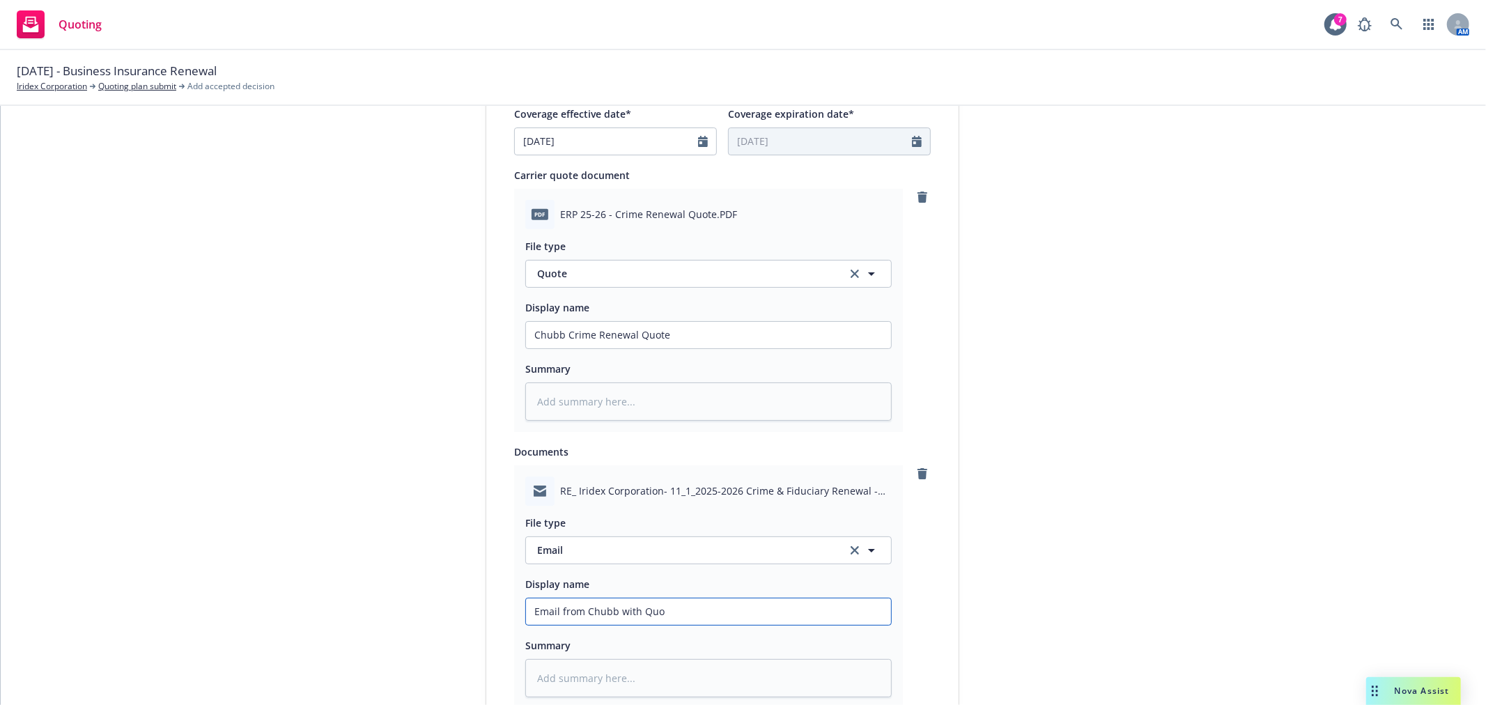
type input "Email from Chubb with Quot"
type textarea "x"
type input "Email from Chubb with Quote"
type textarea "x"
type input "Email from Chubb with Quotes"
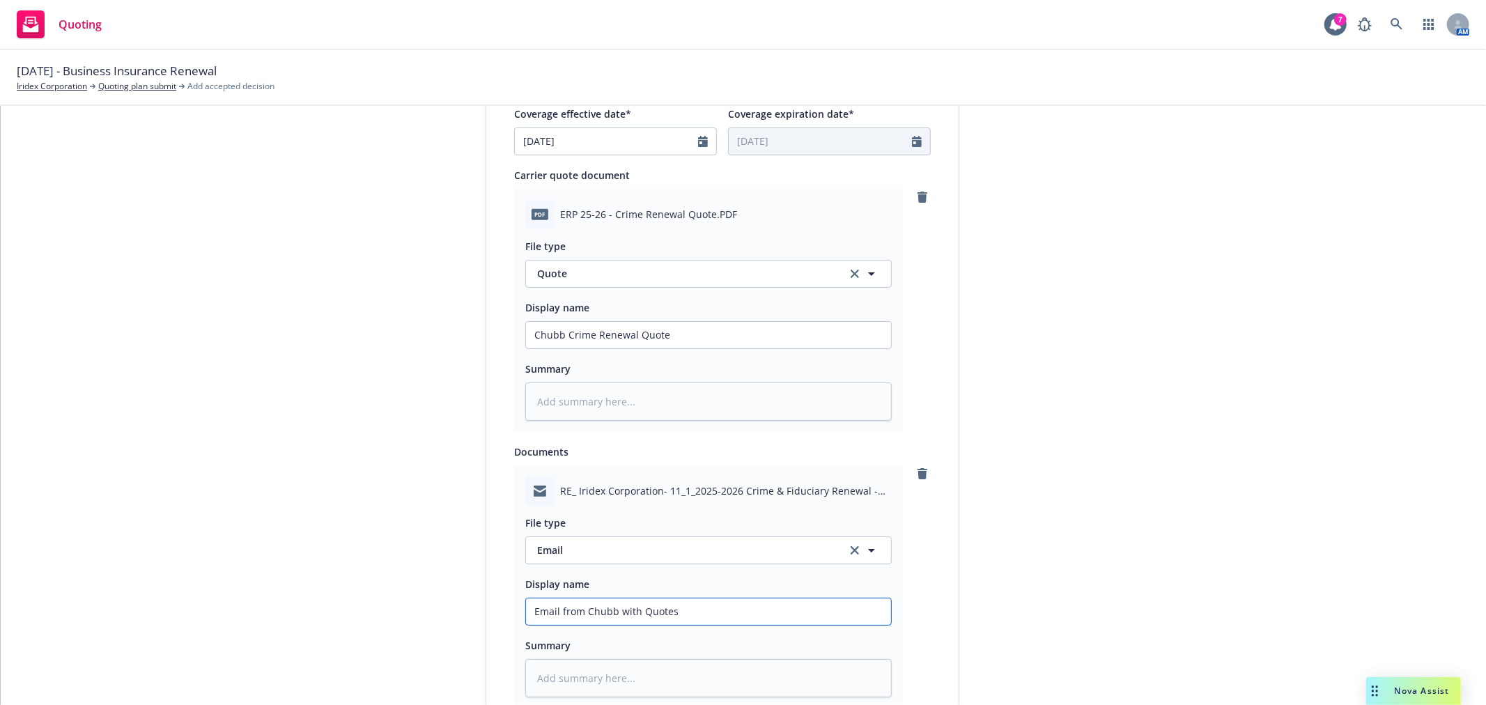
type textarea "x"
type input "Email from Chubb with Quotes"
type textarea "x"
type input "Email from Chubb with Quotes A"
type textarea "x"
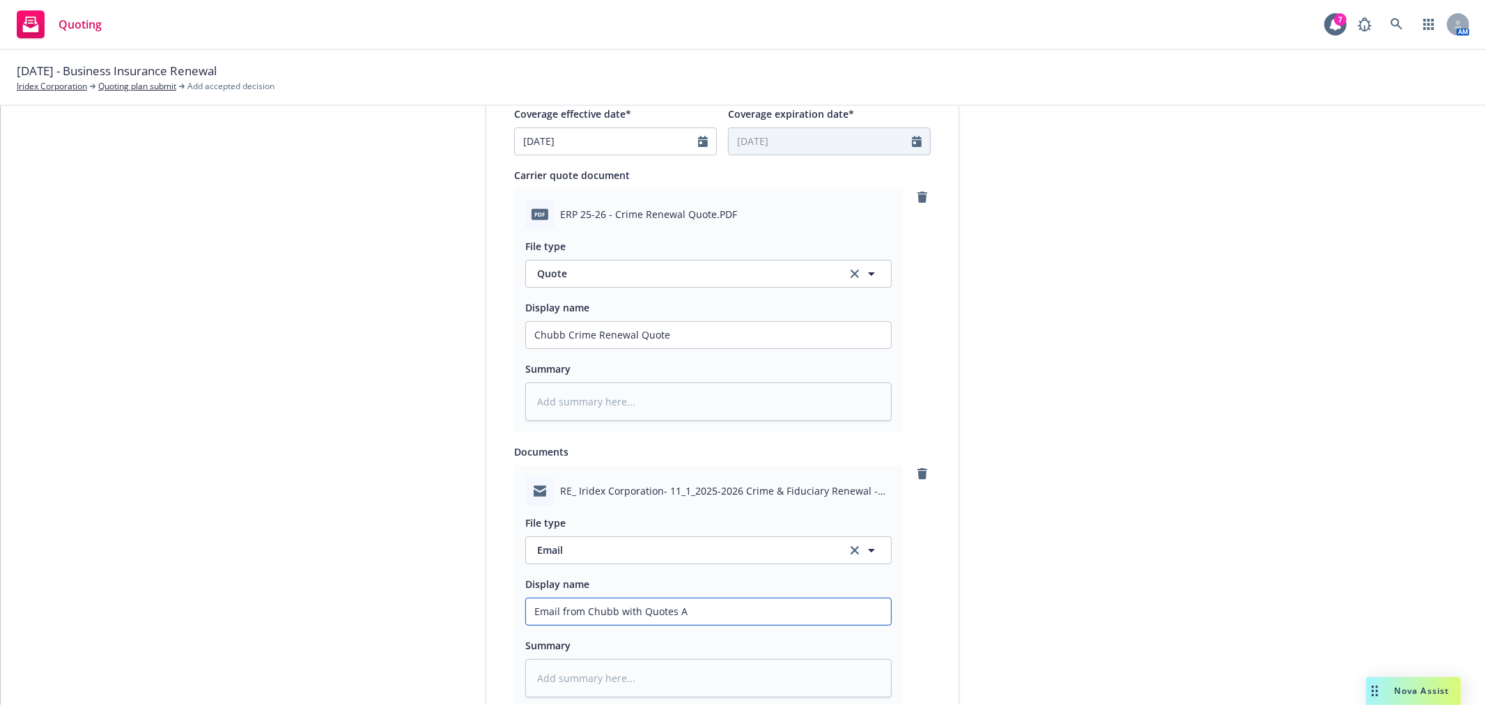
type input "Email from Chubb with Quotes"
type textarea "x"
type input "Email from Chubb with Quotes"
type textarea "x"
type input "Email from Chubb with Quote"
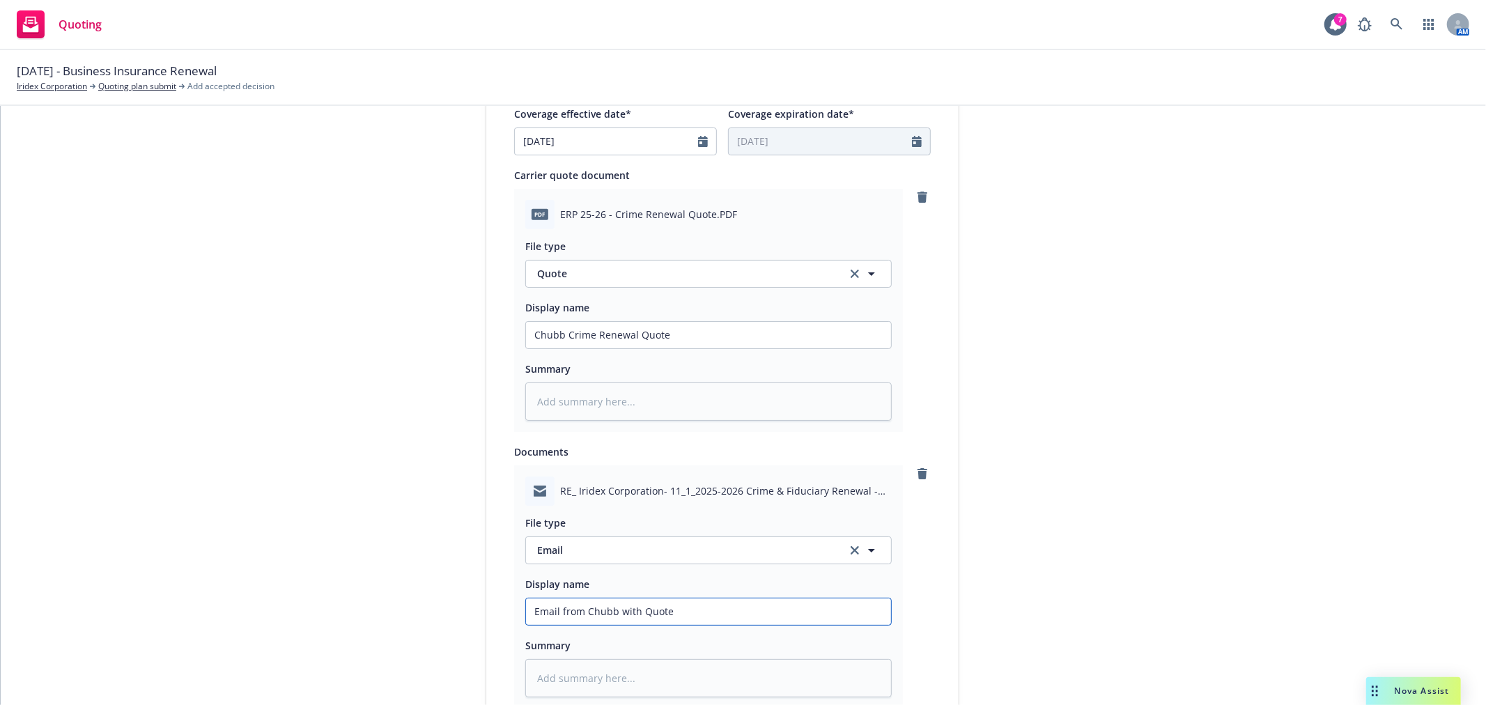
type textarea "x"
type input "Email from Chubb with Quot"
type textarea "x"
type input "Email from Chubb with Quo"
type textarea "x"
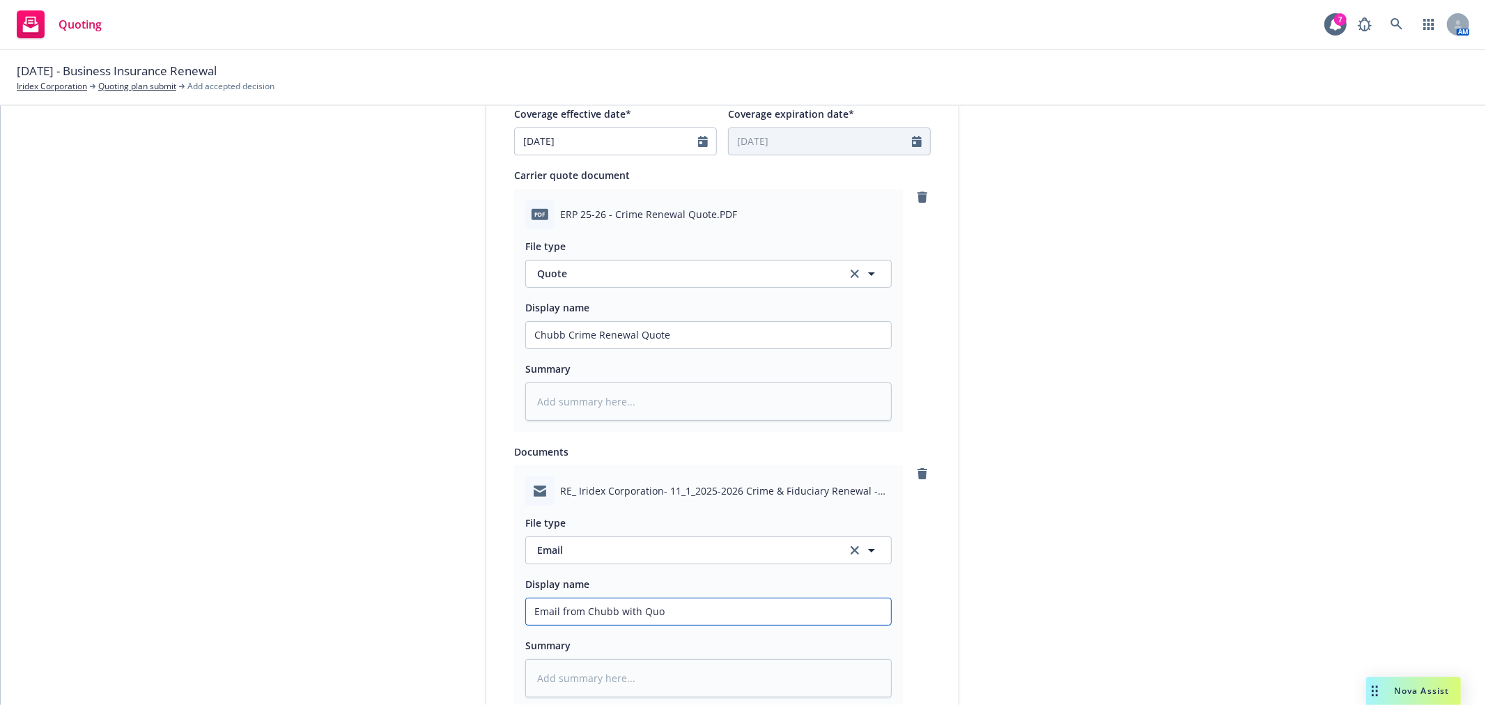
type input "Email from Chubb with Qu"
type textarea "x"
type input "Email from Chubb with Q"
type textarea "x"
type input "Email from Chubb with"
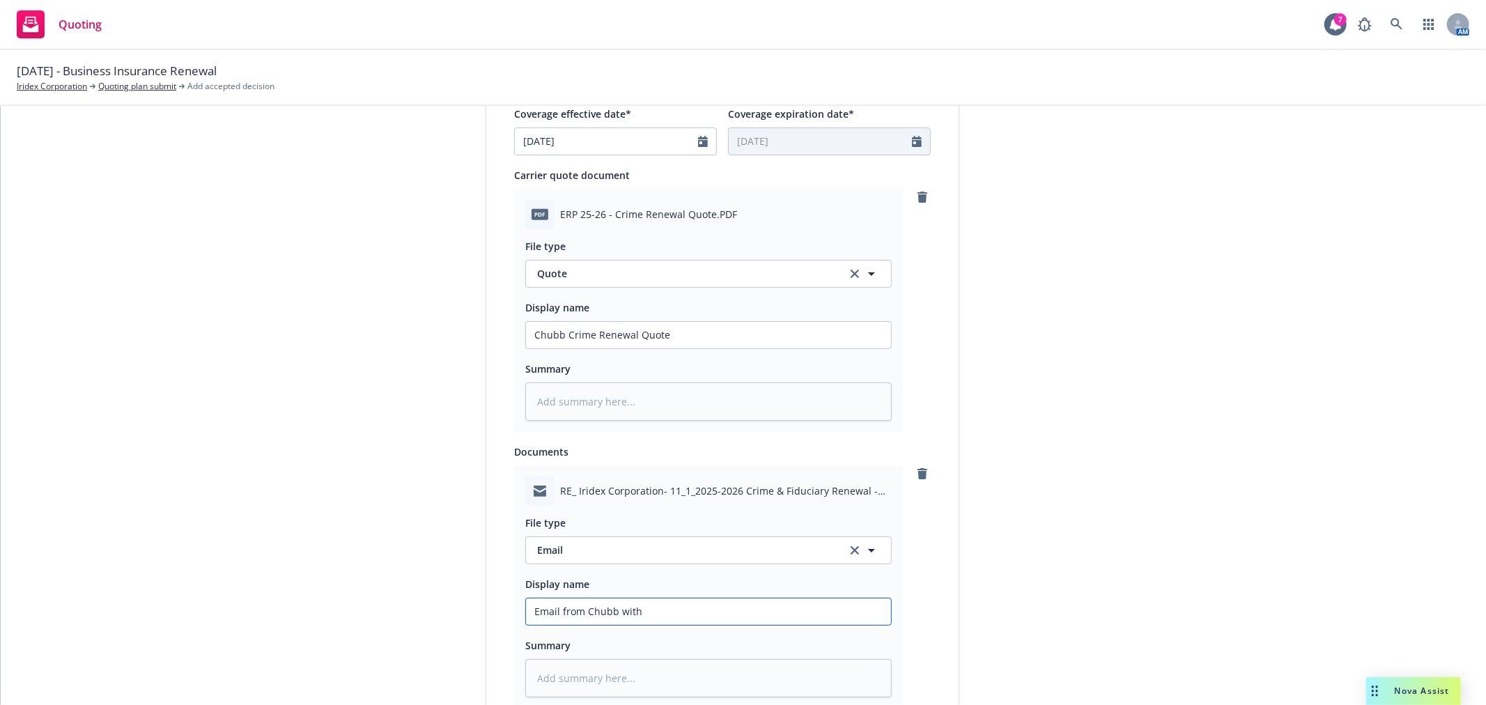
type textarea "x"
type input "Email from Chubb with R"
type textarea "x"
type input "Email from Chubb with Re"
type textarea "x"
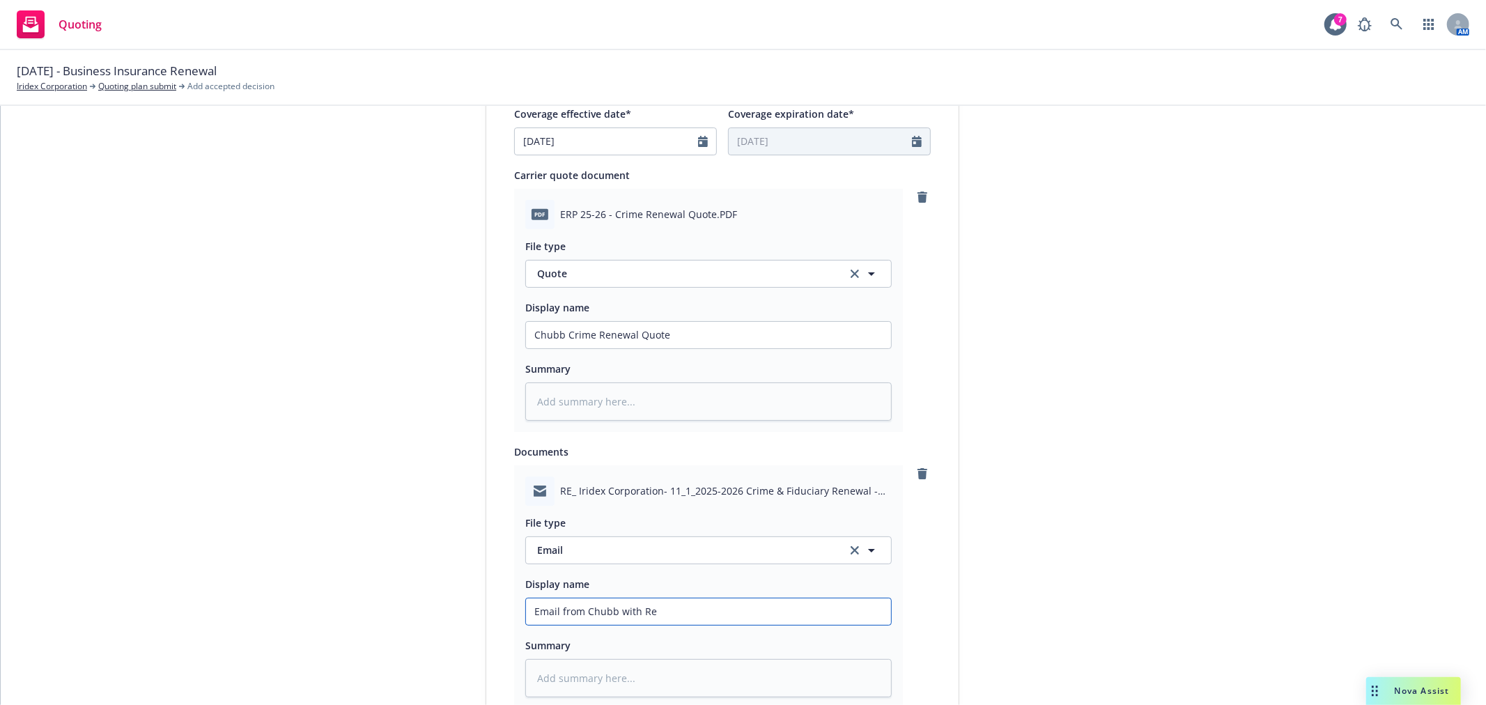
type input "Email from Chubb with Ren"
type textarea "x"
type input "Email from Chubb with Rene"
type textarea "x"
type input "Email from Chubb with Renew"
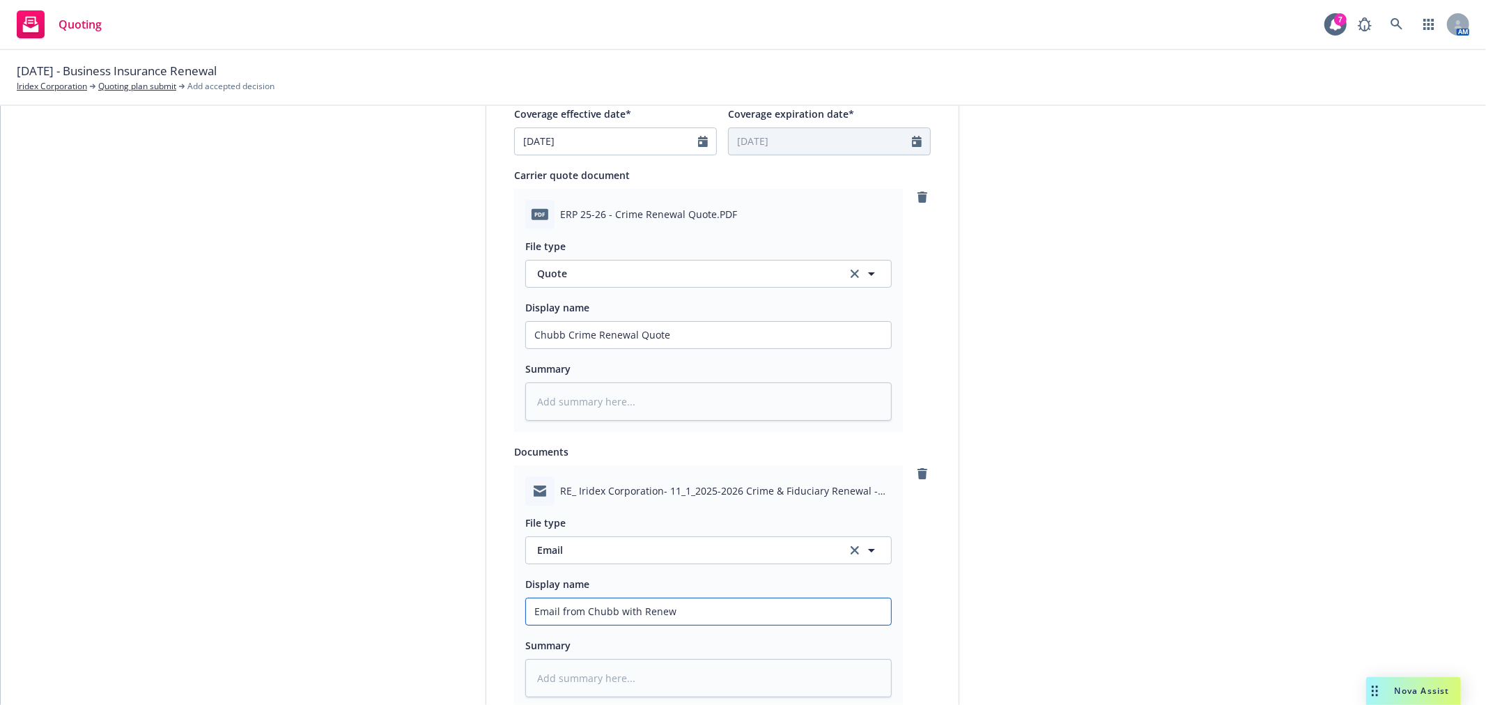
type textarea "x"
type input "Email from Chubb with Renewa"
type textarea "x"
type input "Email from Chubb with Renewal"
type textarea "x"
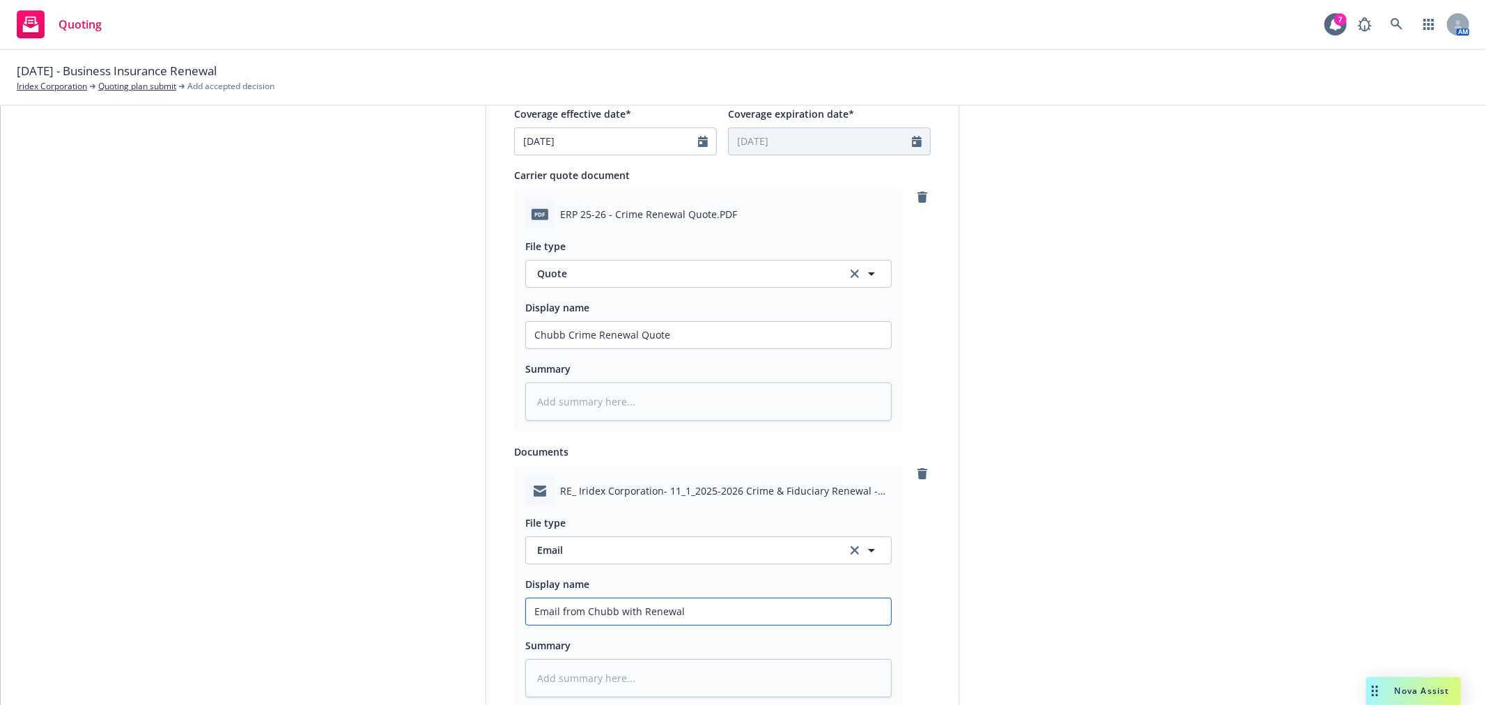
type input "Email from Chubb with Renewal"
type textarea "x"
type input "Email from Chubb with Renewal Q"
type textarea "x"
type input "Email from Chubb with Renewal Qu"
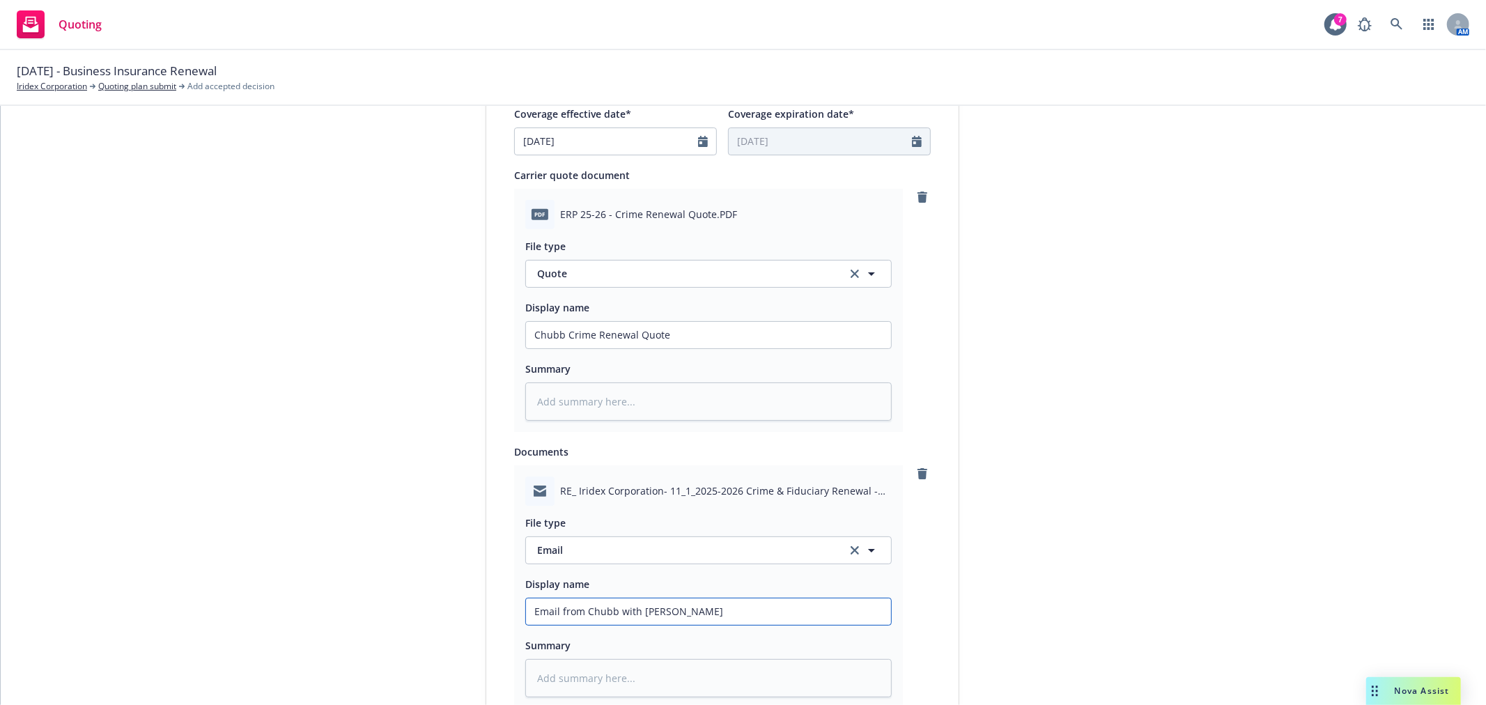
type textarea "x"
type input "Email from Chubb with Renewal Quo"
type textarea "x"
type input "Email from Chubb with Renewal Quot"
type textarea "x"
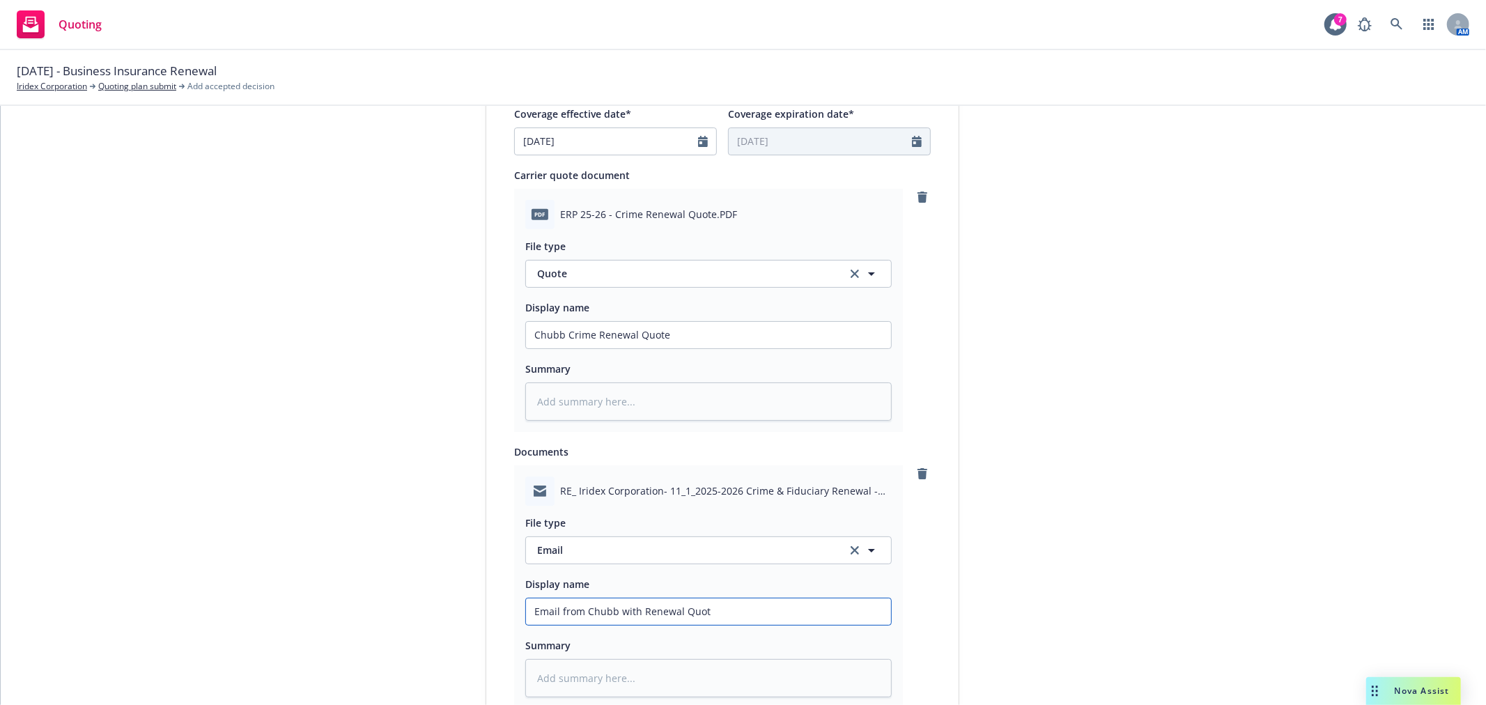
type input "Email from Chubb with Renewal Quote"
type textarea "x"
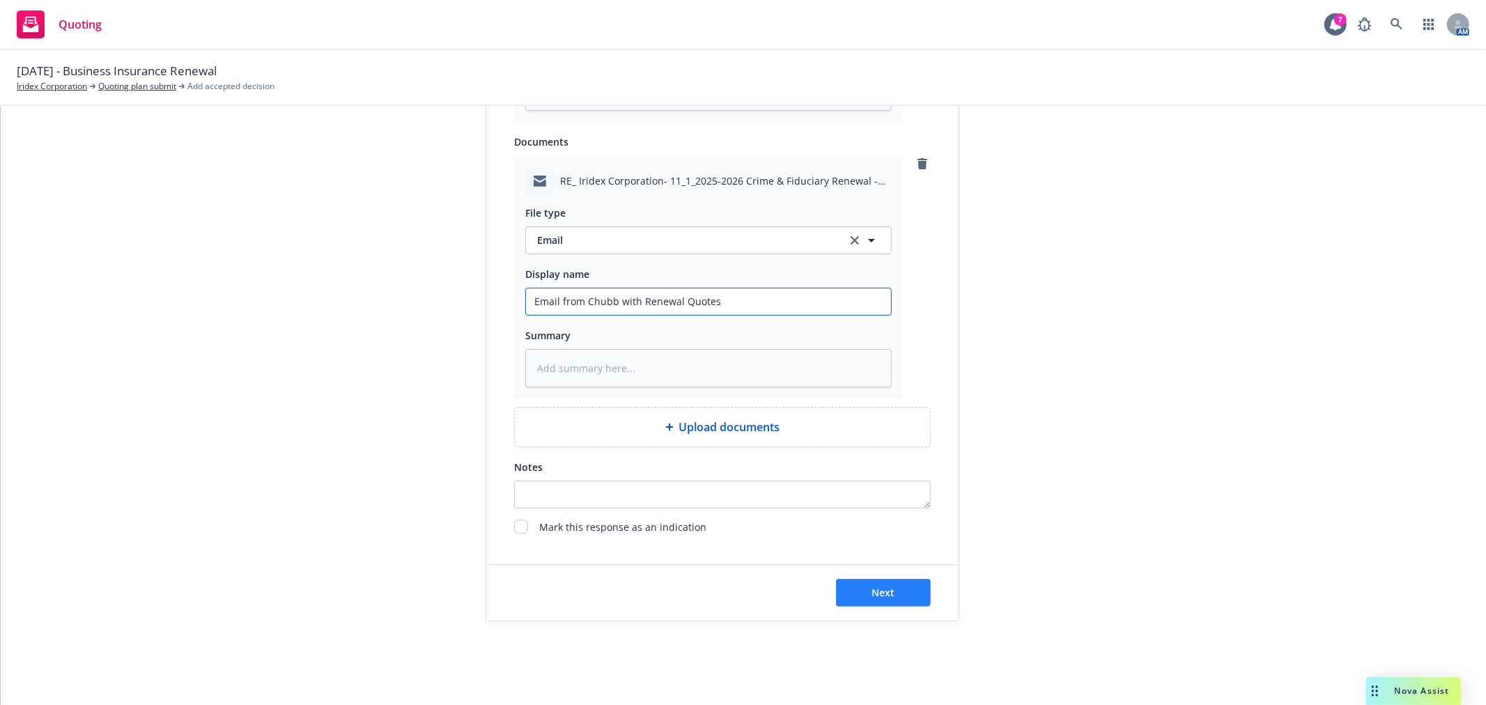
type input "Email from Chubb with Renewal Quotes"
click at [872, 599] on span "Next" at bounding box center [883, 592] width 23 height 13
type textarea "x"
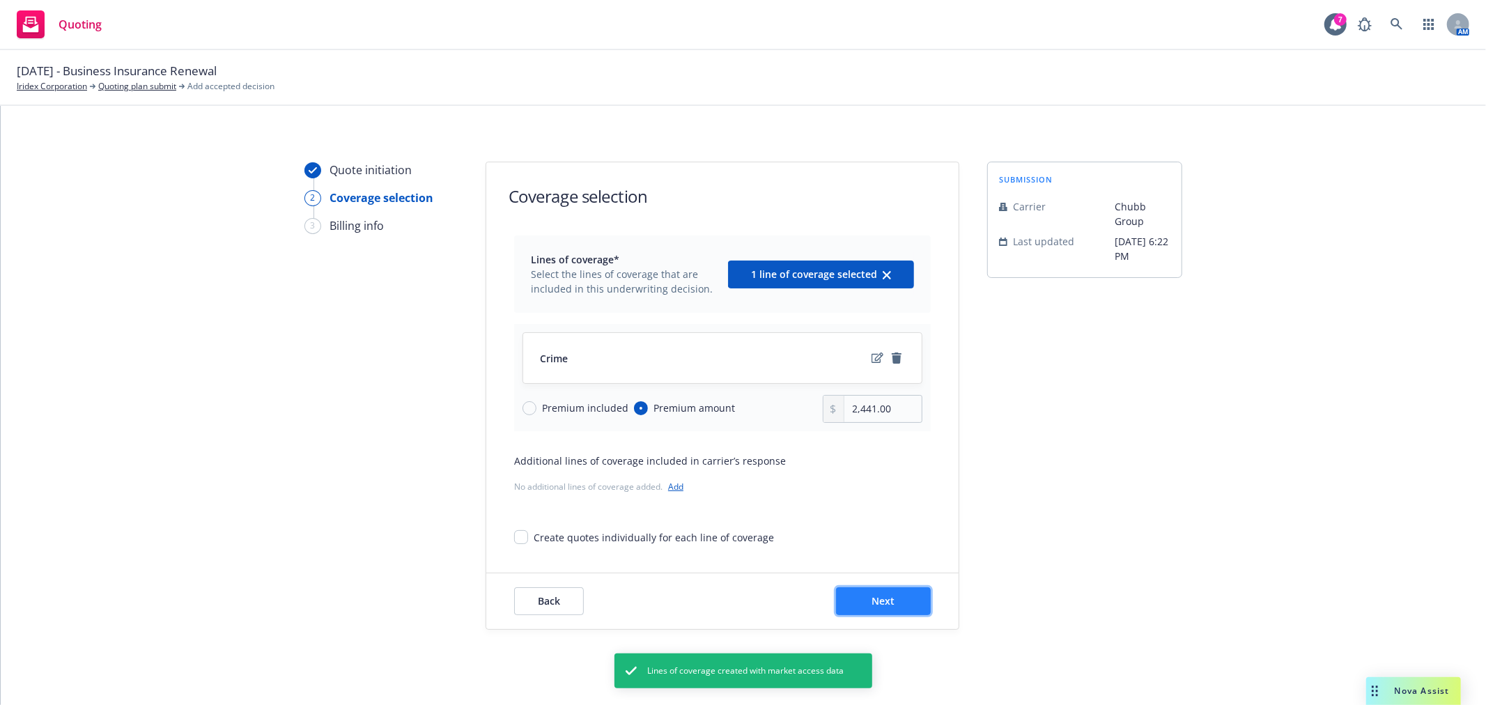
click at [903, 592] on button "Next" at bounding box center [883, 601] width 95 height 28
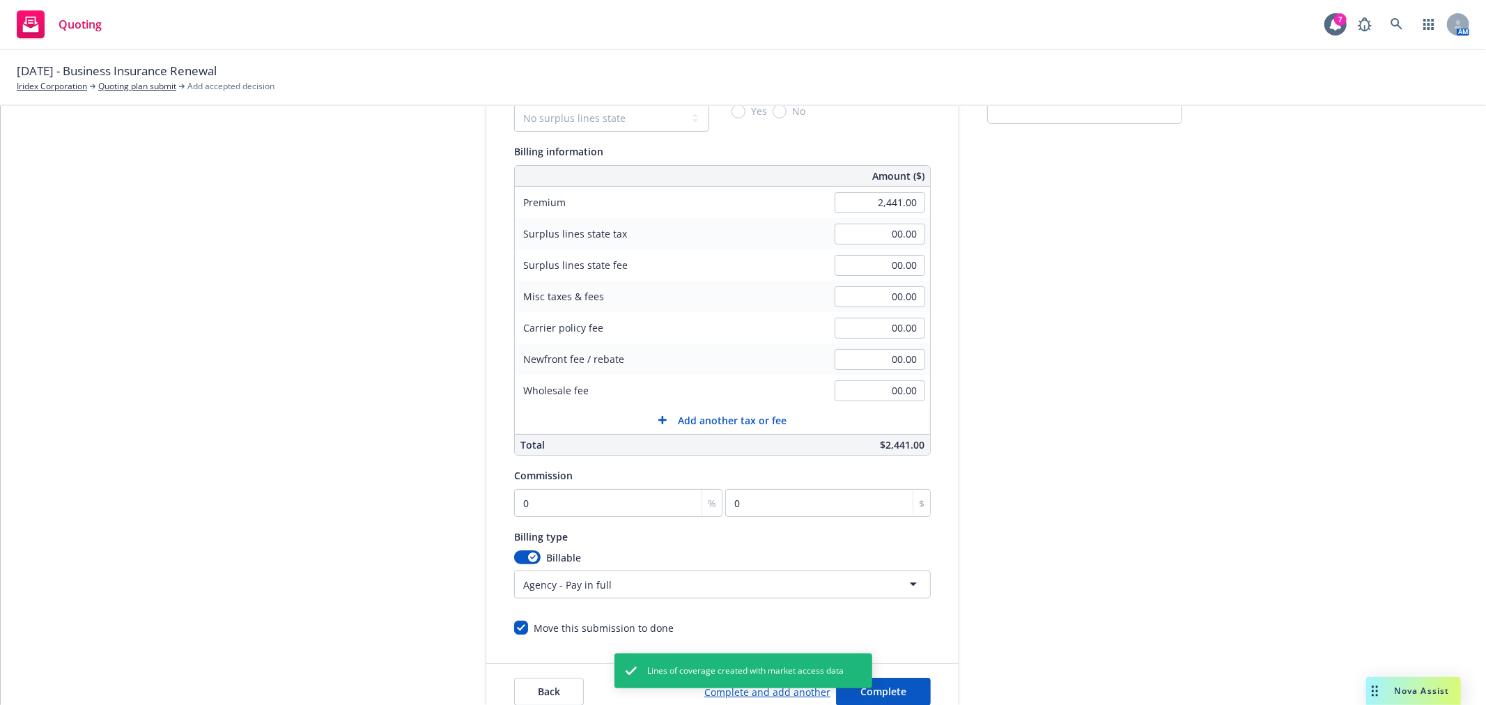
scroll to position [155, 0]
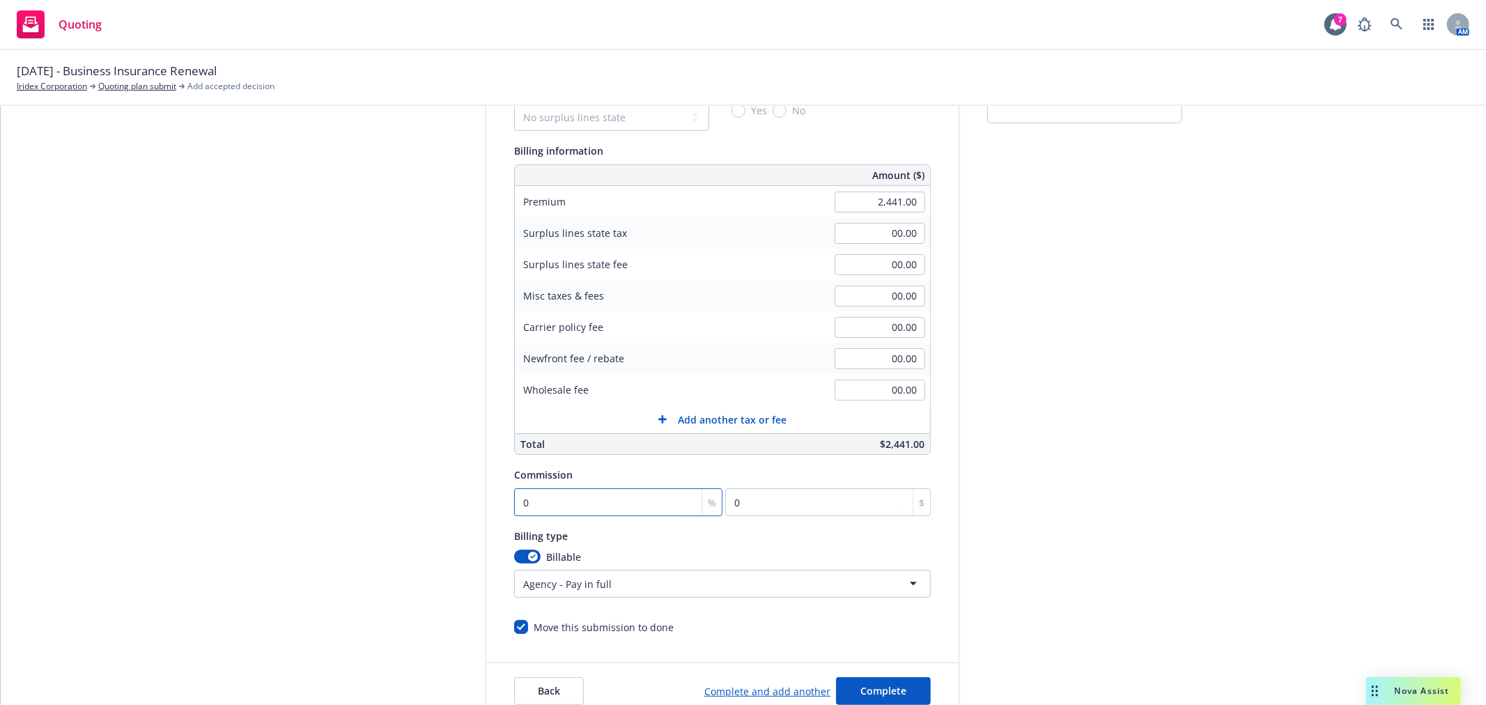
click at [578, 505] on input "0" at bounding box center [618, 502] width 208 height 28
type input "1"
type input "24.41"
type input "15"
type input "366.15"
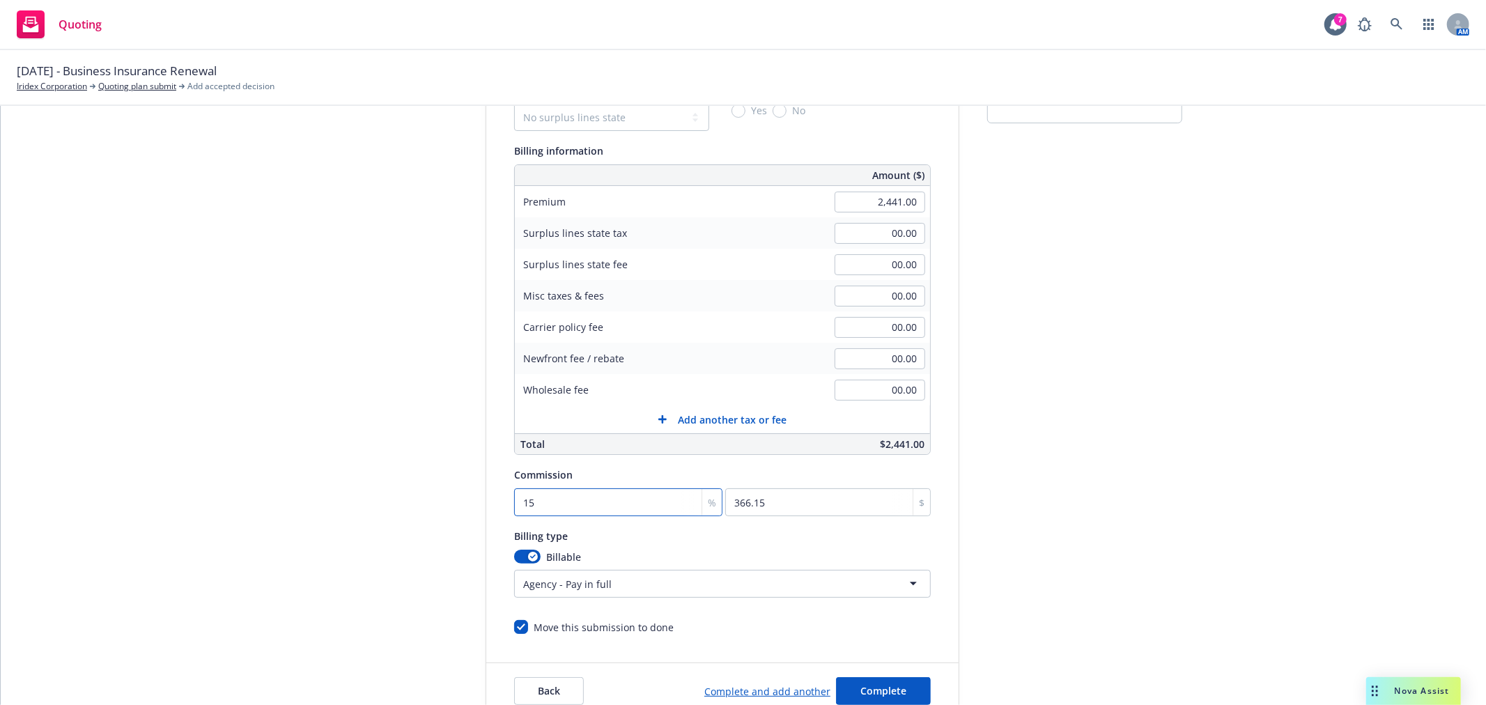
scroll to position [232, 0]
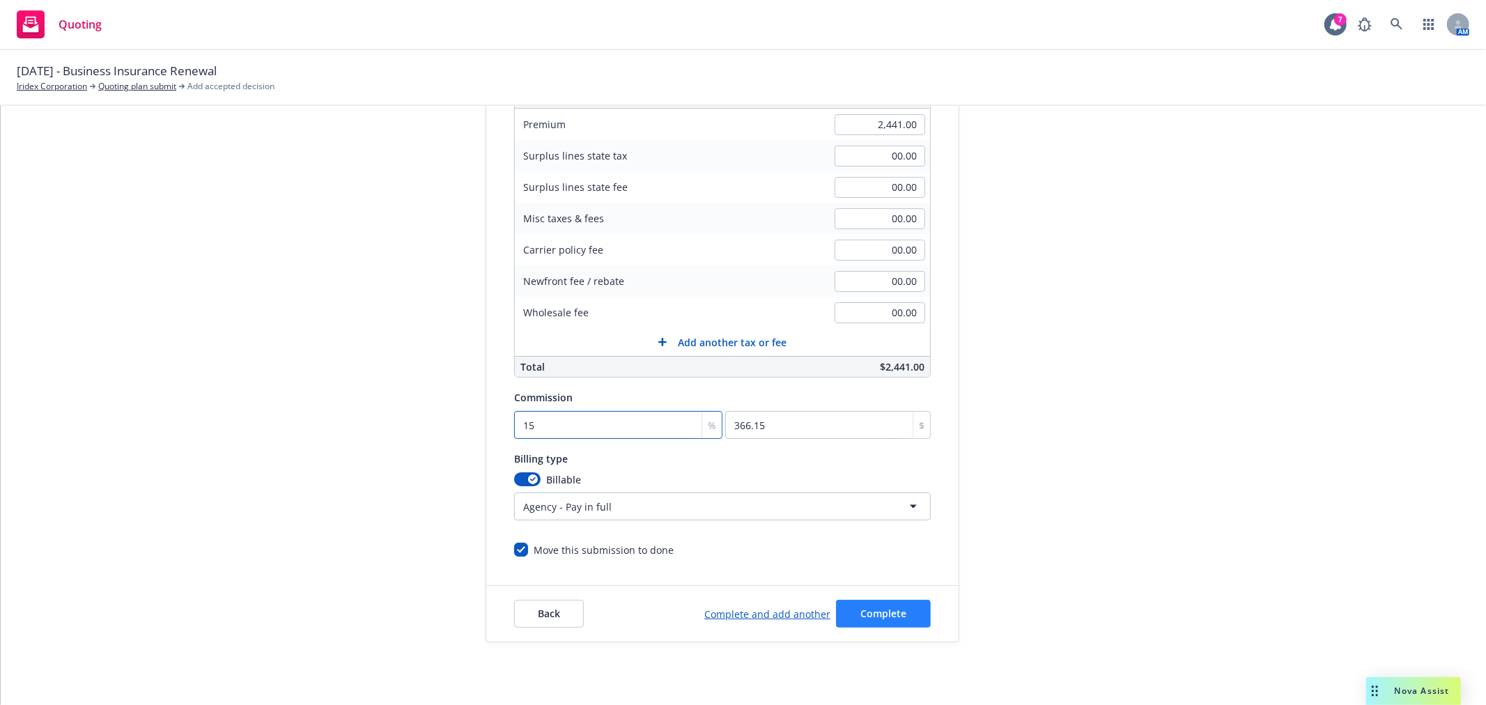
type input "15"
click at [891, 610] on span "Complete" at bounding box center [884, 613] width 46 height 13
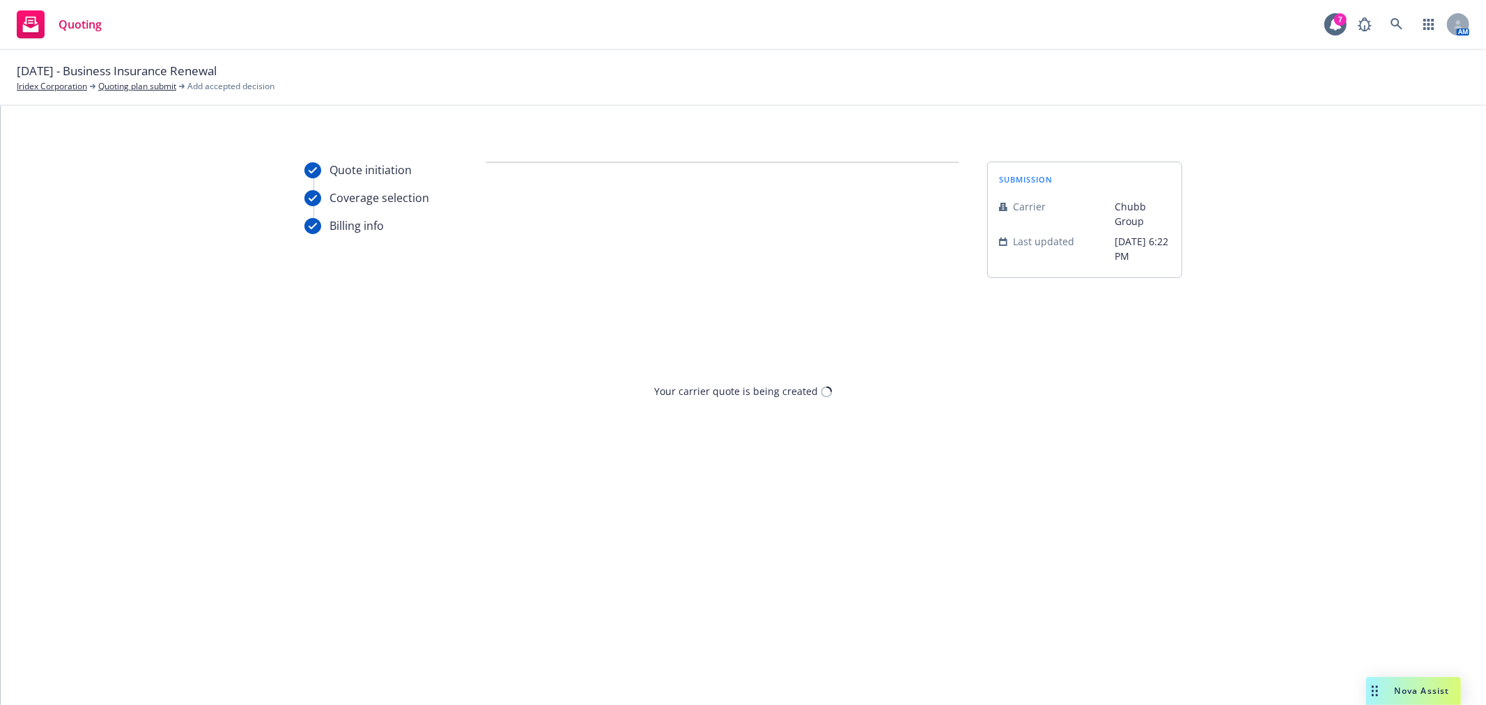
scroll to position [0, 0]
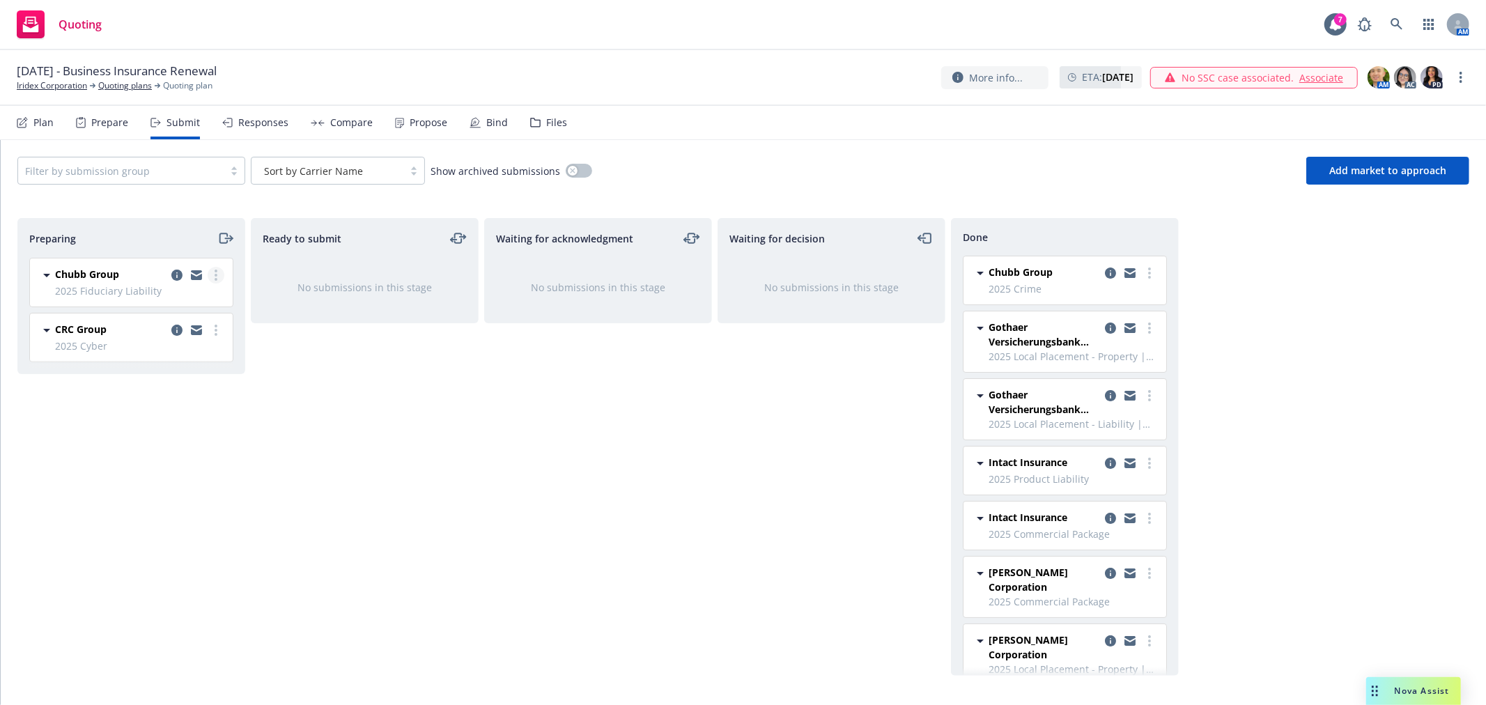
click at [213, 270] on link "more" at bounding box center [216, 275] width 17 height 17
click at [172, 378] on link "Add accepted decision" at bounding box center [153, 388] width 139 height 28
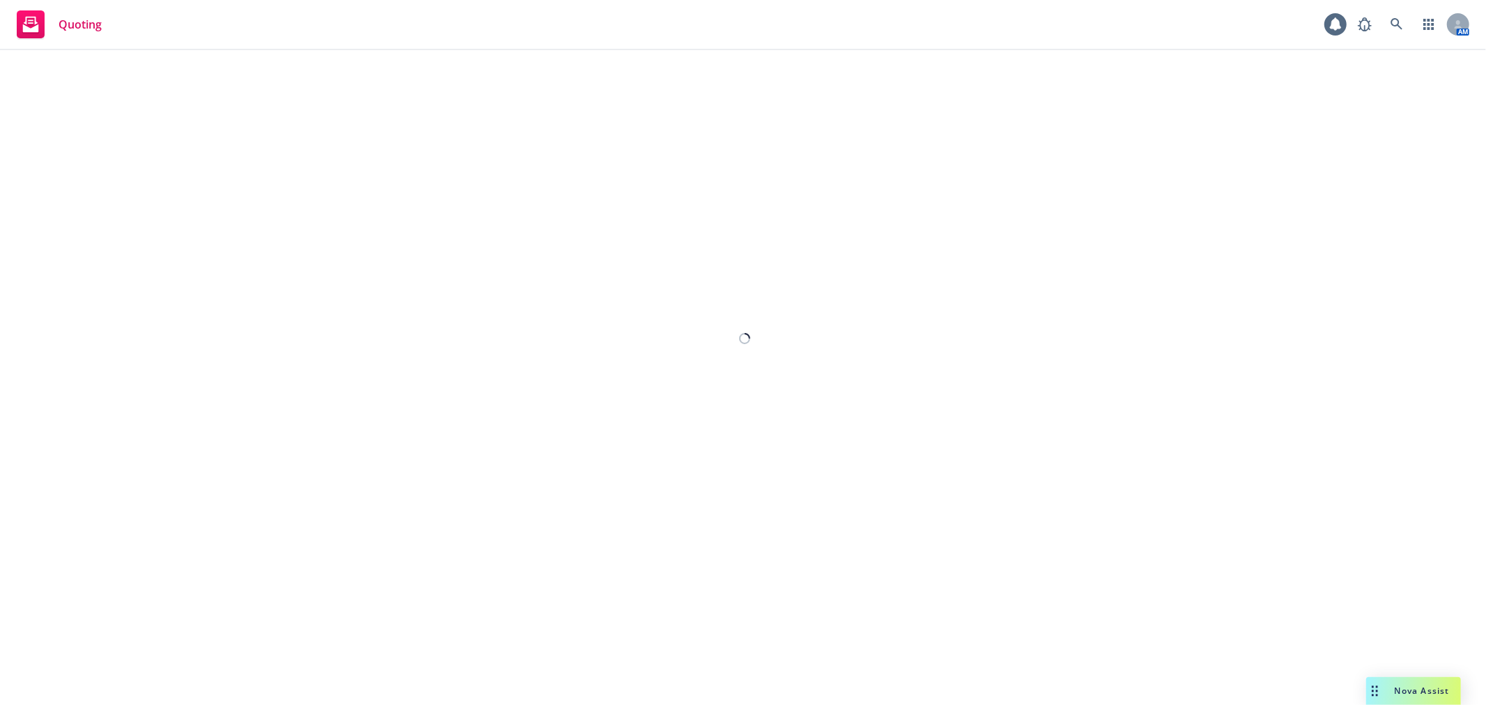
select select "12"
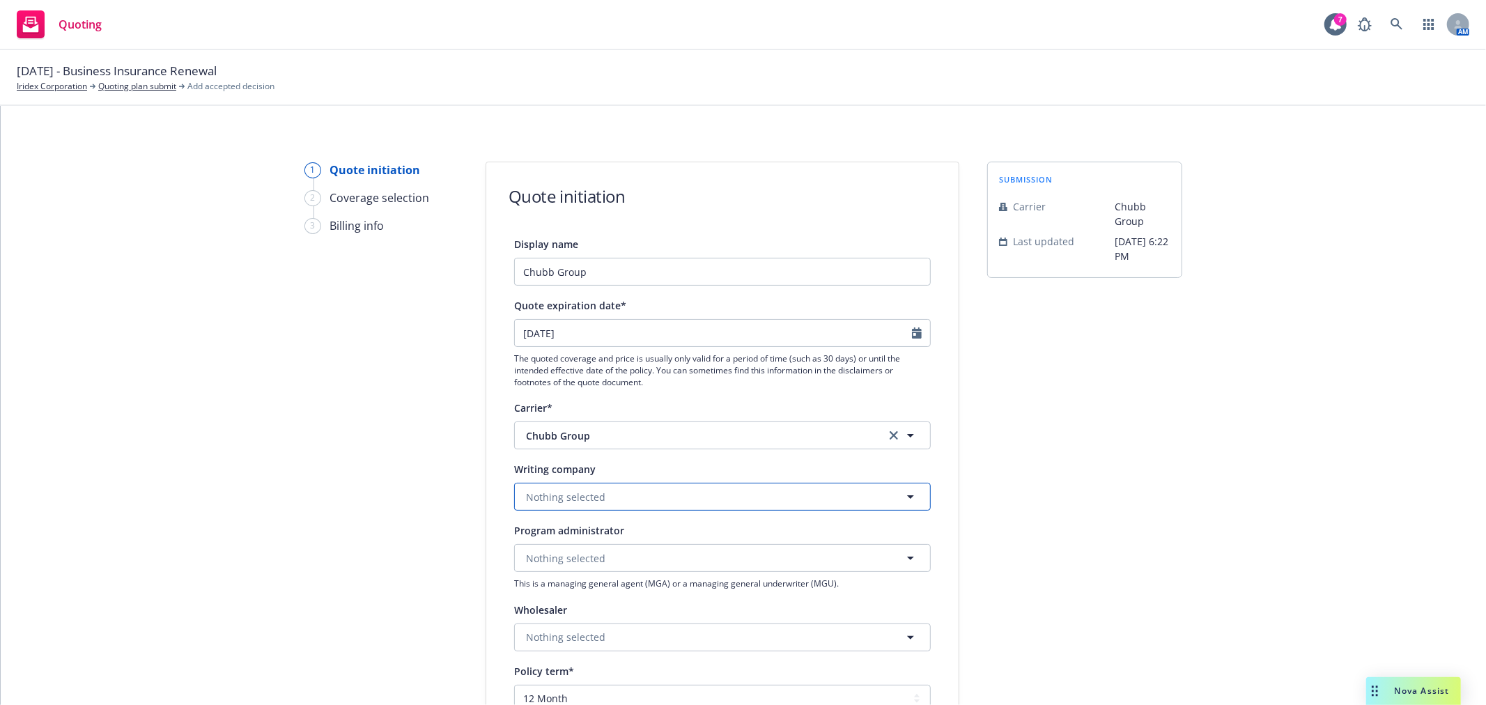
click at [631, 506] on button "Nothing selected" at bounding box center [722, 497] width 417 height 28
type input "federal"
click at [627, 441] on strong "Federal Insurance Company" at bounding box center [596, 443] width 132 height 13
click at [1088, 514] on div "submission Carrier Chubb Group Last updated 6/3, 6:22 PM" at bounding box center [1084, 629] width 195 height 934
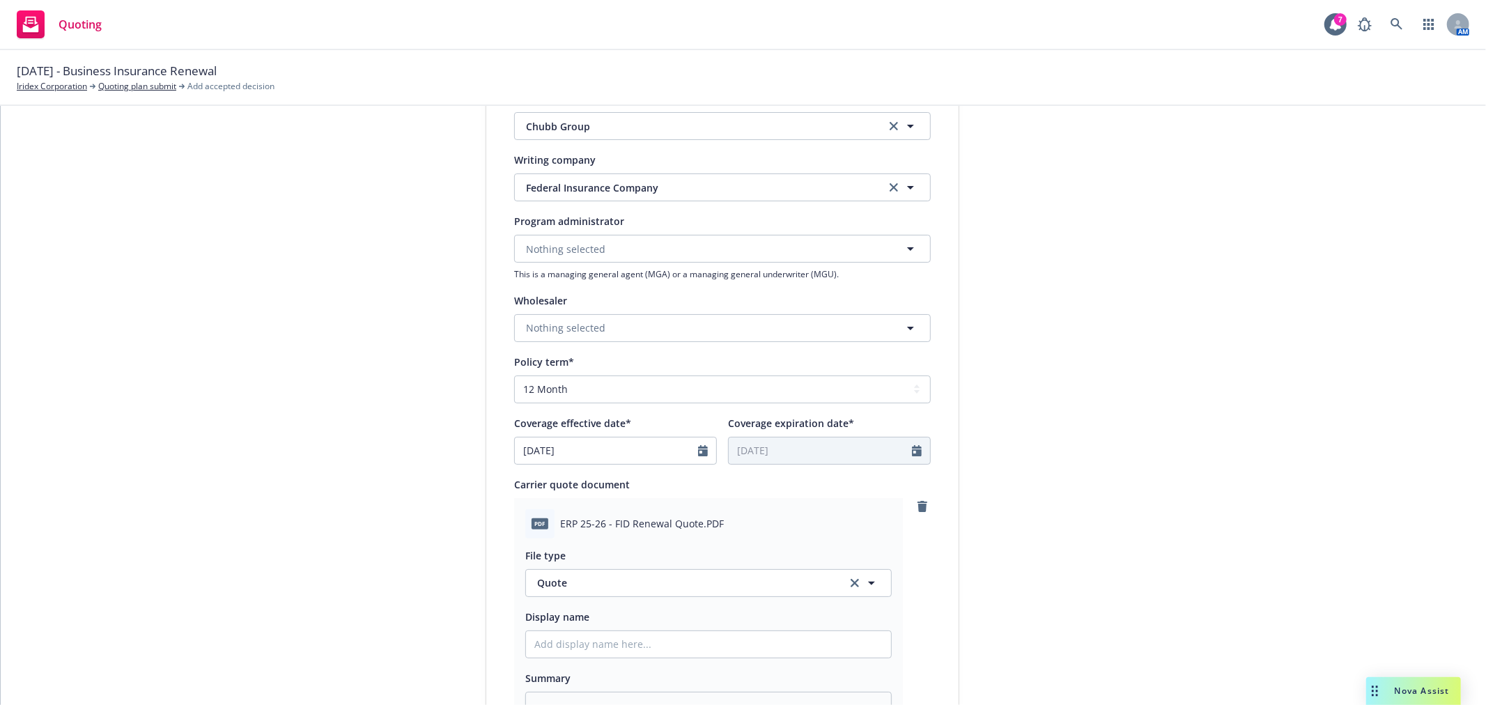
scroll to position [387, 0]
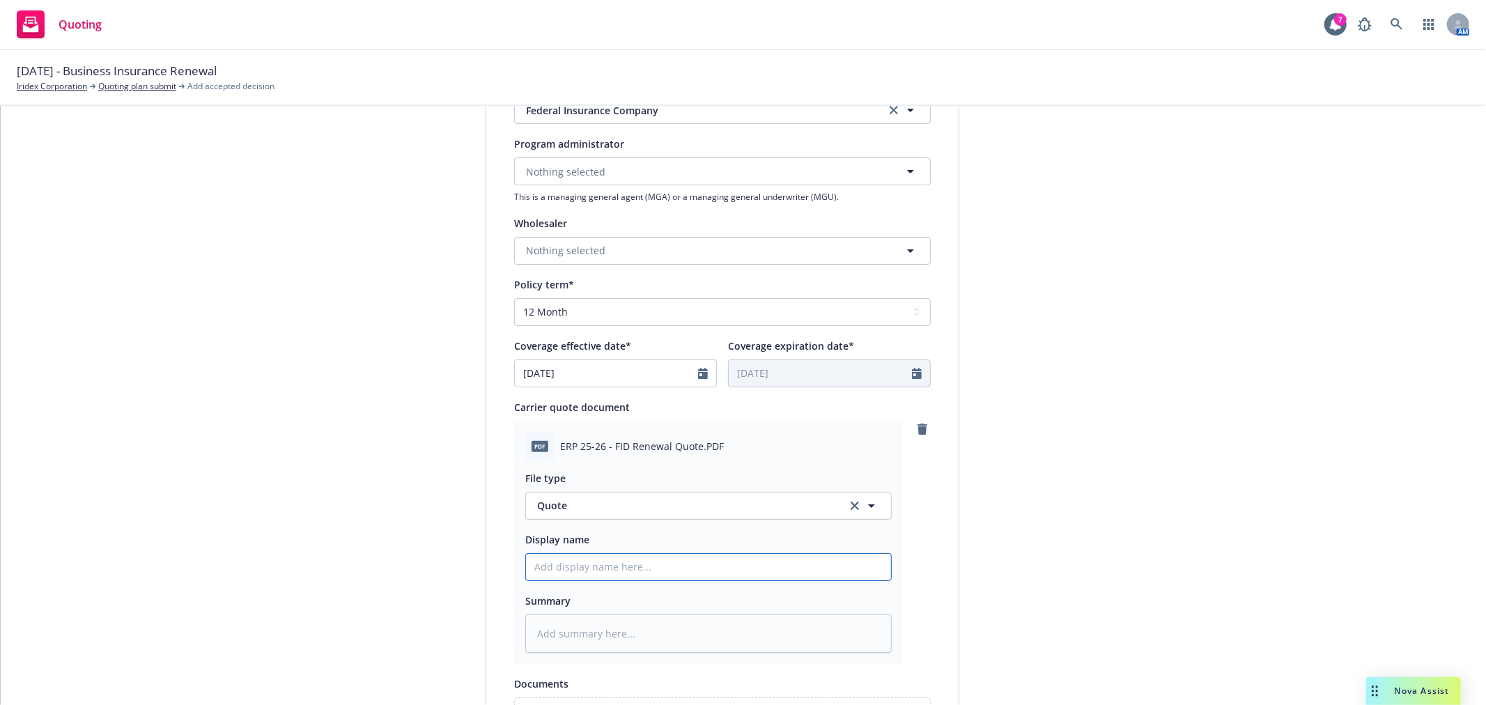
click at [662, 560] on input "Display name" at bounding box center [708, 567] width 365 height 26
type textarea "x"
type input "C"
type textarea "x"
type input "Ch"
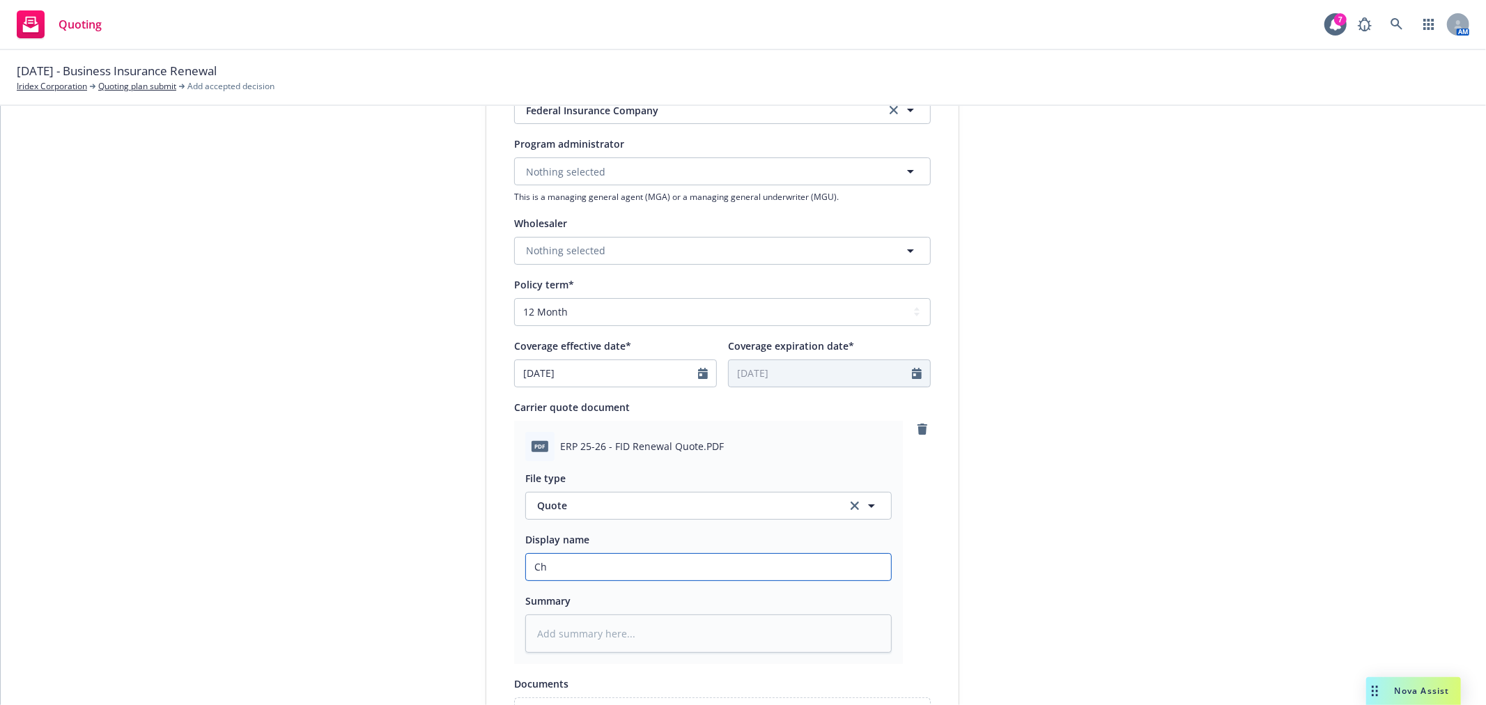
type textarea "x"
type input "Chu"
type textarea "x"
type input "Chub"
type textarea "x"
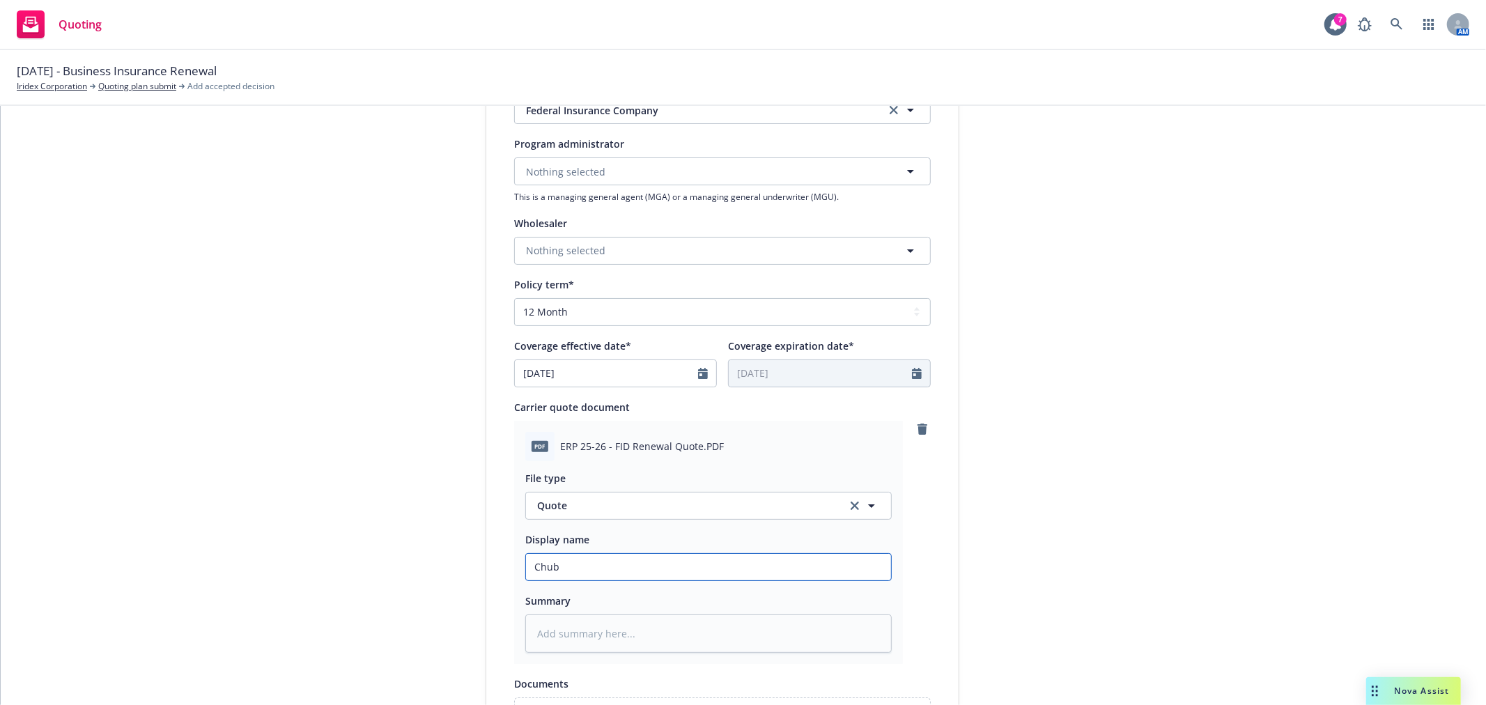
type input "Chubb"
type textarea "x"
type input "Chubb"
type textarea "x"
type input "Chubb F"
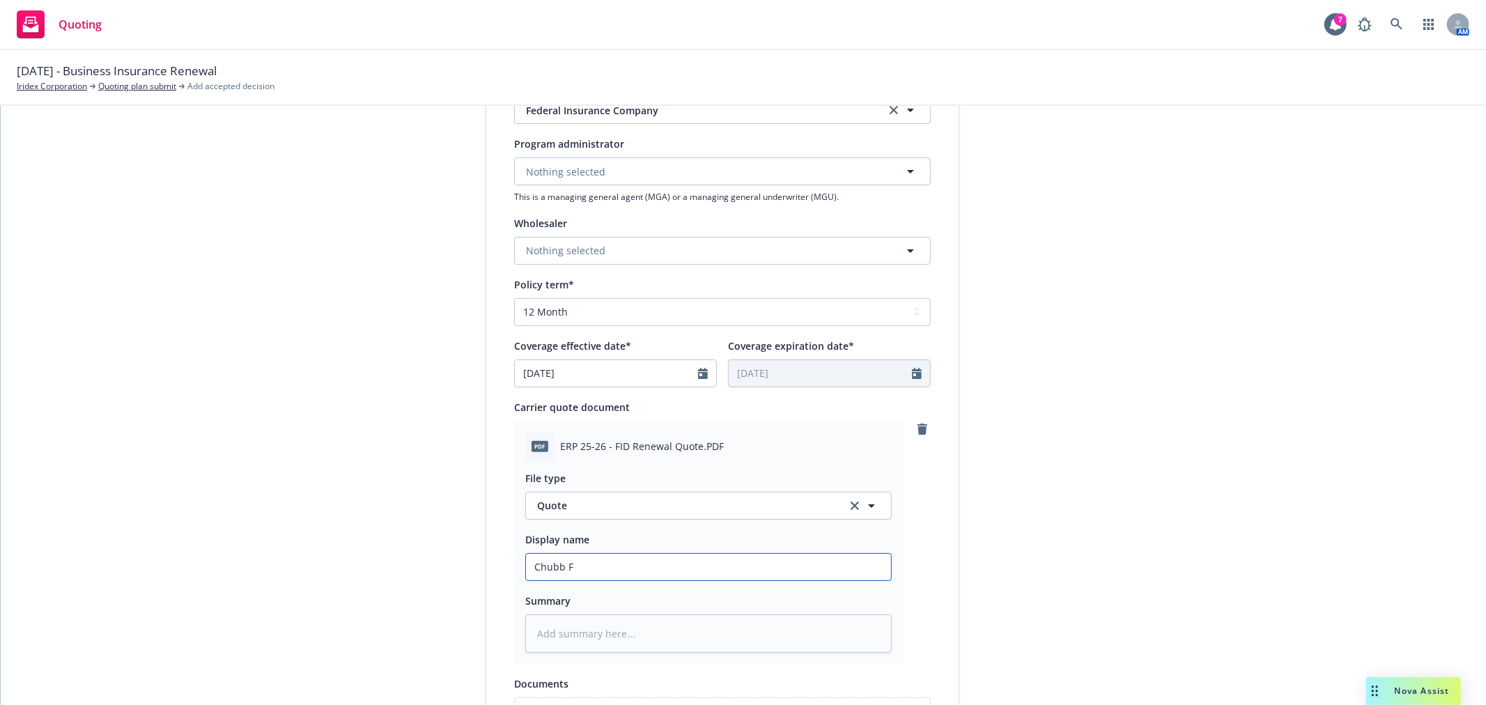
type textarea "x"
type input "Chubb FI"
type textarea "x"
type input "Chubb FID"
type textarea "x"
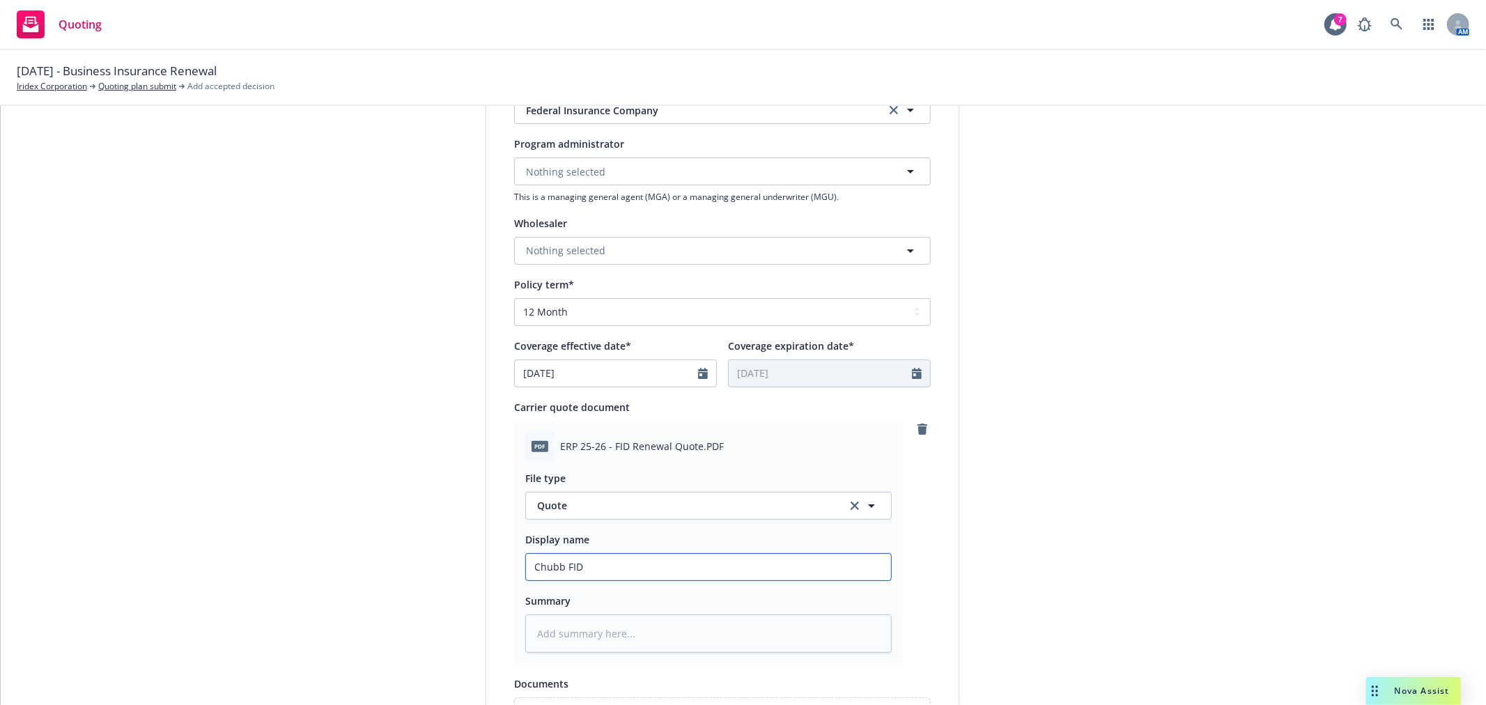
type input "Chubb FID"
type textarea "x"
type input "Chubb FID R"
type textarea "x"
type input "Chubb FID Re"
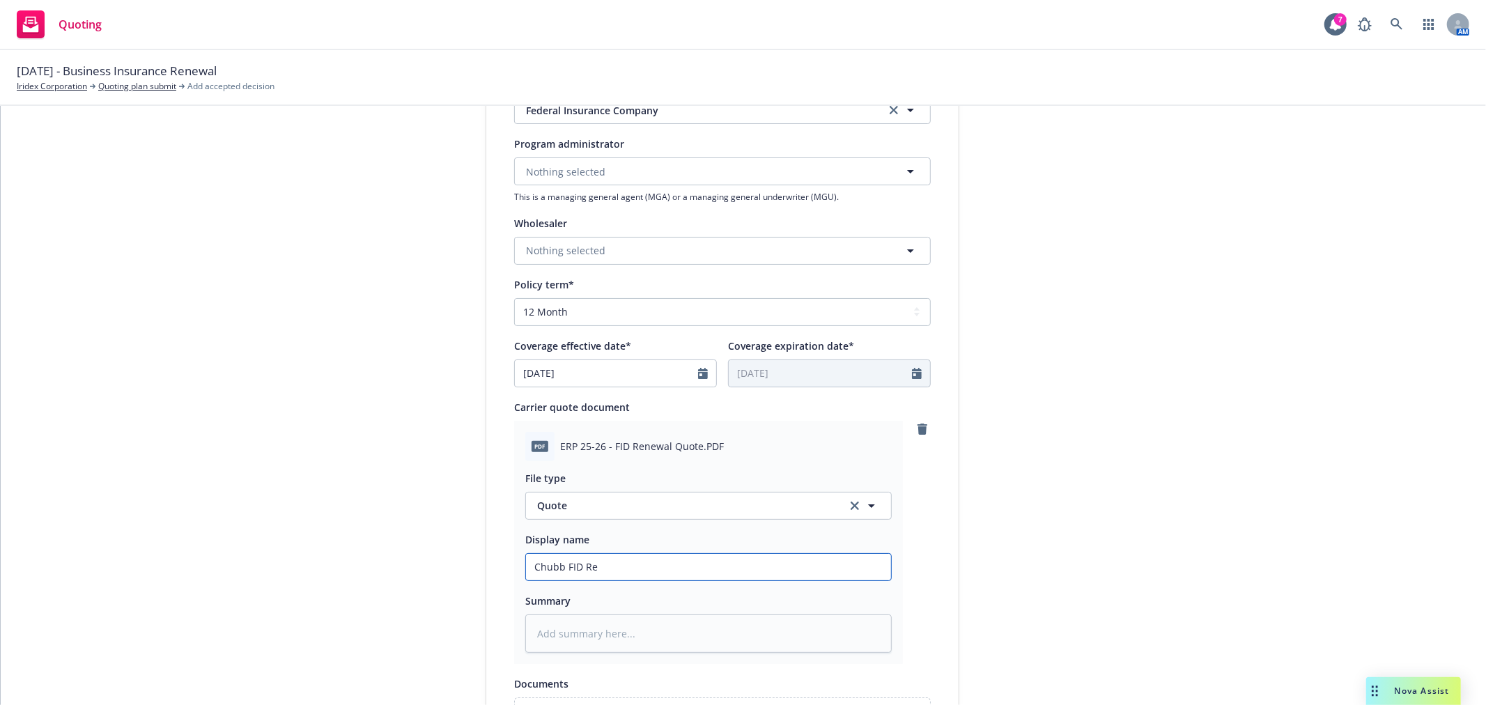
type textarea "x"
type input "Chubb FID Ren"
type textarea "x"
type input "Chubb FID Rene"
type textarea "x"
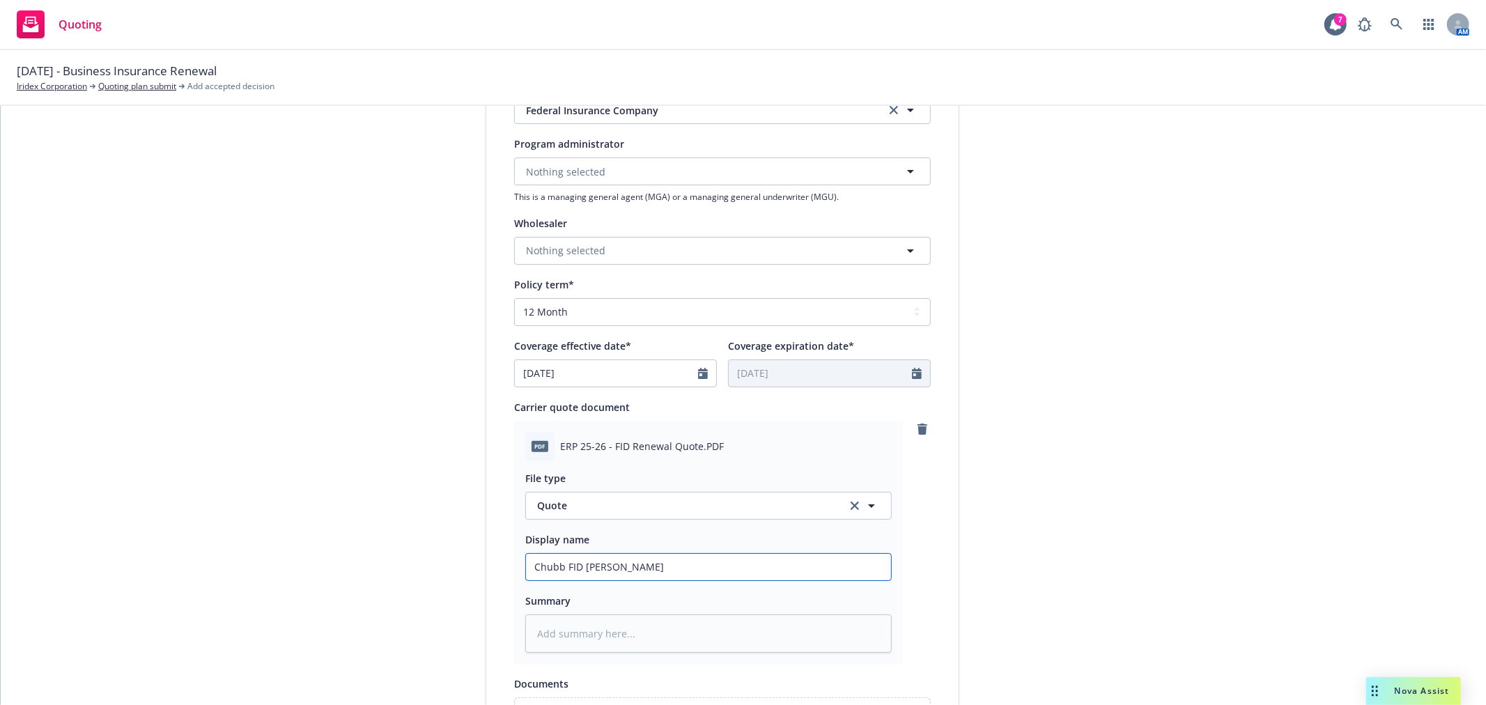
type input "Chubb FID Renew"
type textarea "x"
type input "Chubb FID Renewa"
type textarea "x"
type input "Chubb FID Renewal"
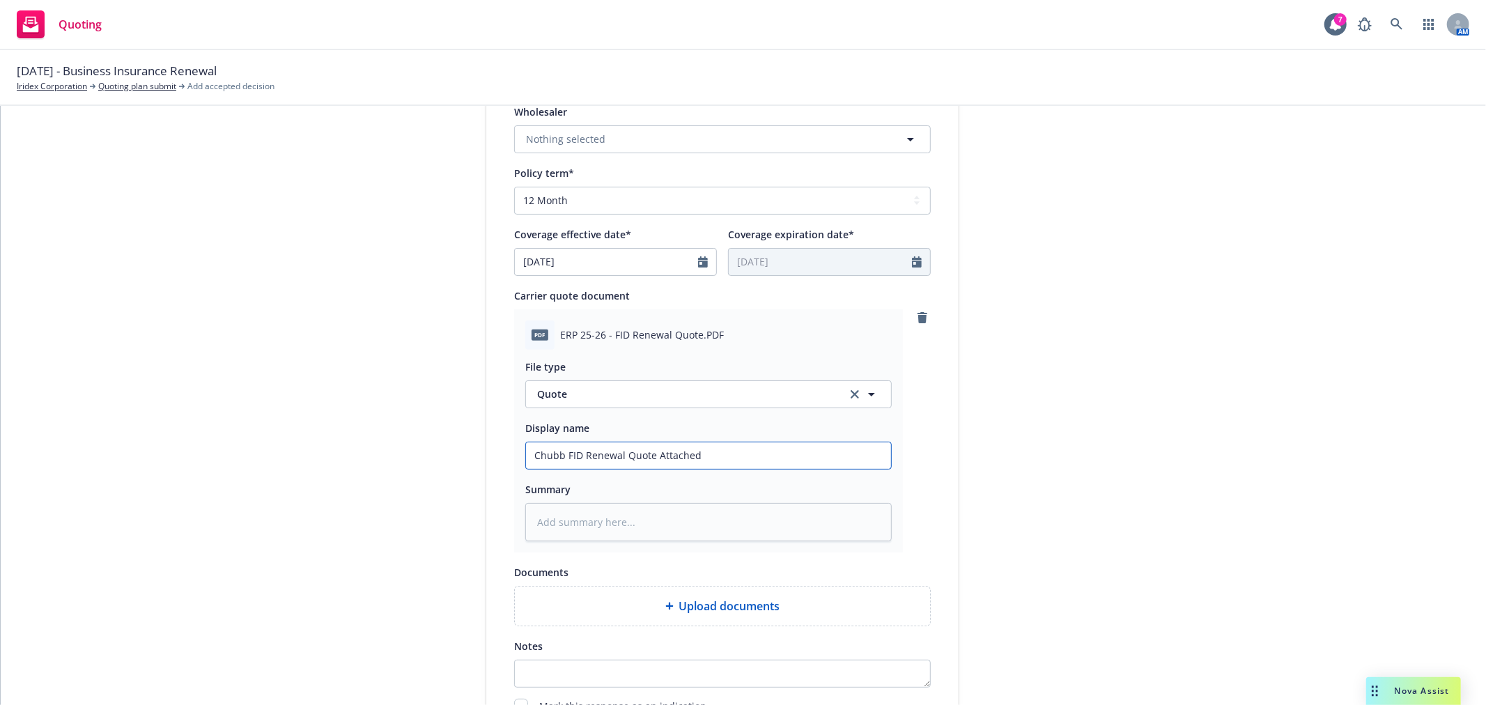
scroll to position [686, 0]
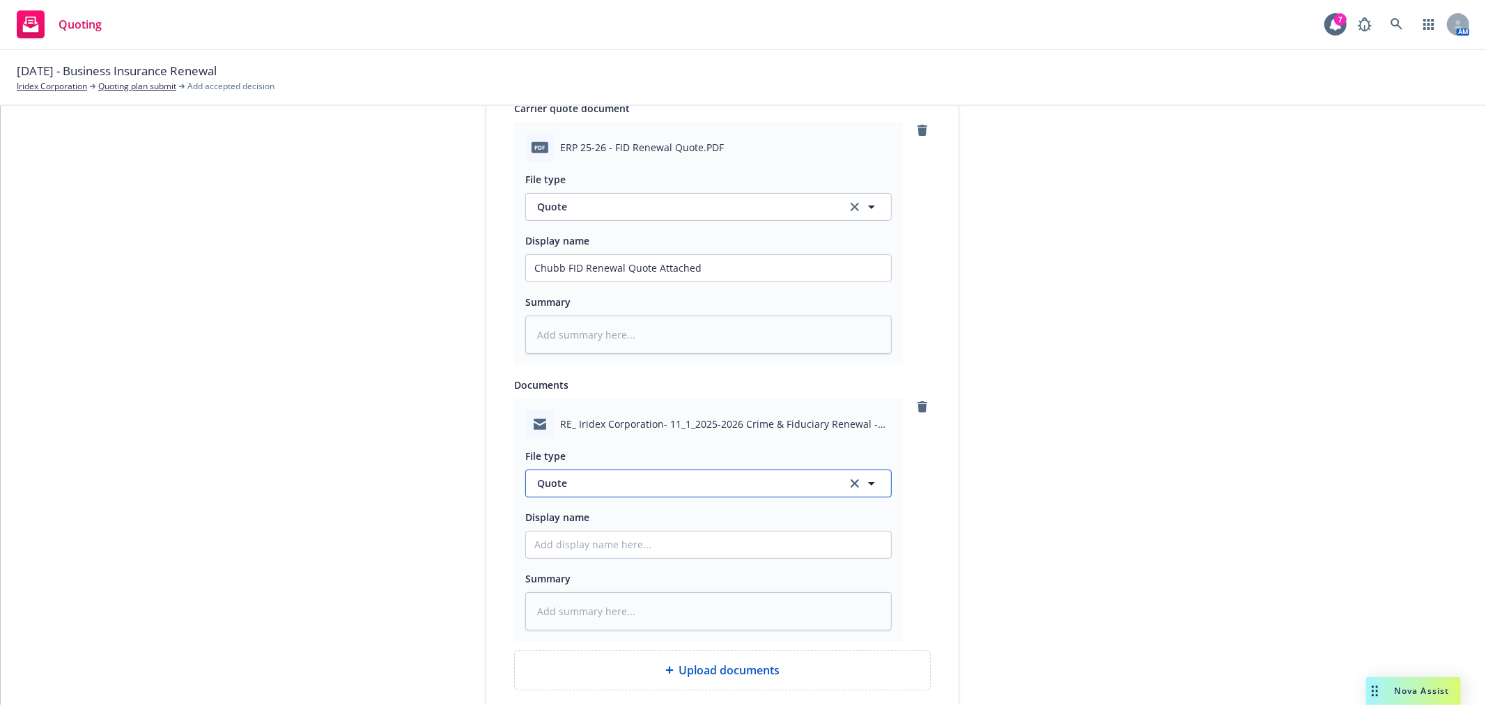
click at [671, 498] on button "Quote" at bounding box center [708, 484] width 367 height 28
click at [641, 444] on div "Email" at bounding box center [708, 445] width 348 height 20
click at [620, 553] on input "Display name" at bounding box center [708, 545] width 365 height 26
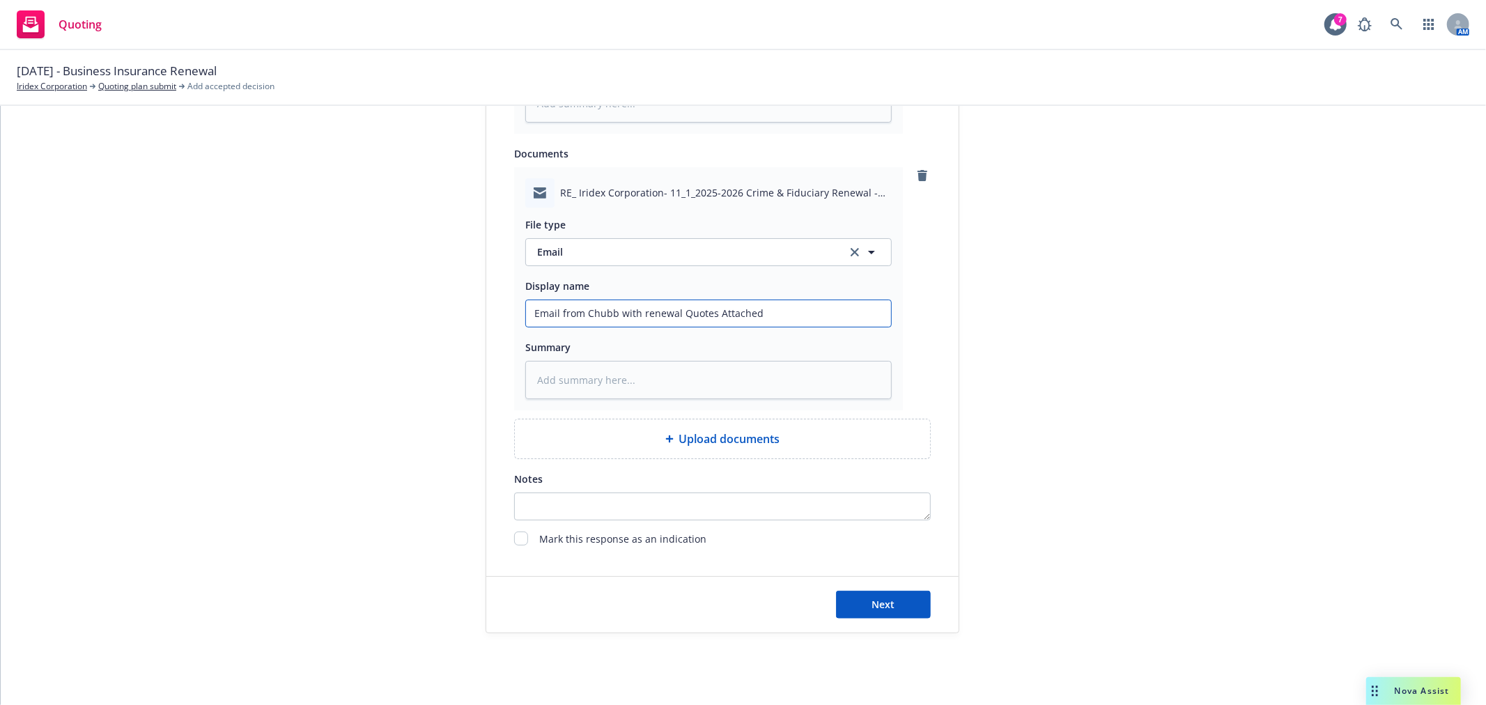
scroll to position [918, 0]
click at [863, 607] on button "Next" at bounding box center [883, 604] width 95 height 28
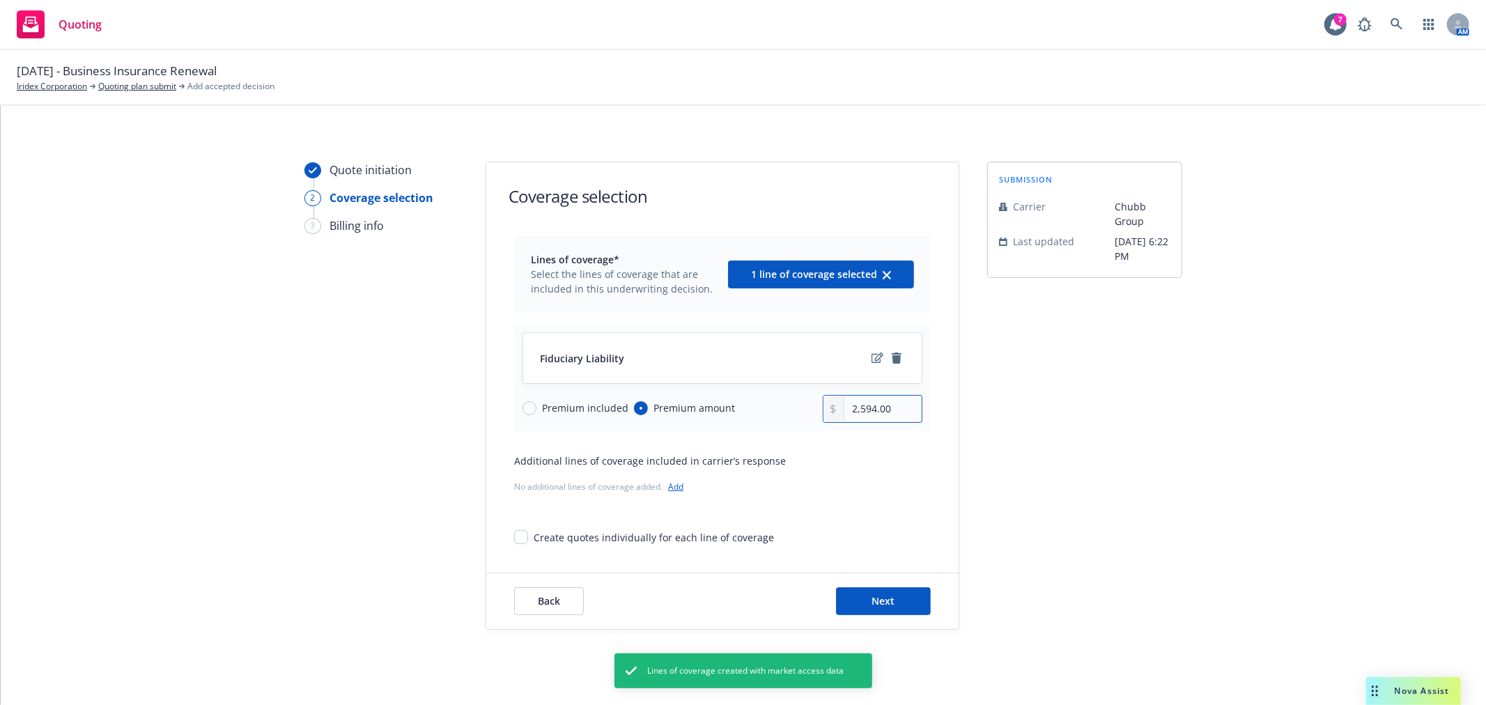
drag, startPoint x: 909, startPoint y: 415, endPoint x: 782, endPoint y: 419, distance: 126.9
click at [782, 419] on div "Premium included Premium amount 2,594.00" at bounding box center [723, 409] width 400 height 28
drag, startPoint x: 990, startPoint y: 555, endPoint x: 880, endPoint y: 610, distance: 122.8
click at [990, 556] on div "submission Carrier Chubb Group Last updated 6/3, 6:22 PM" at bounding box center [1084, 396] width 195 height 468
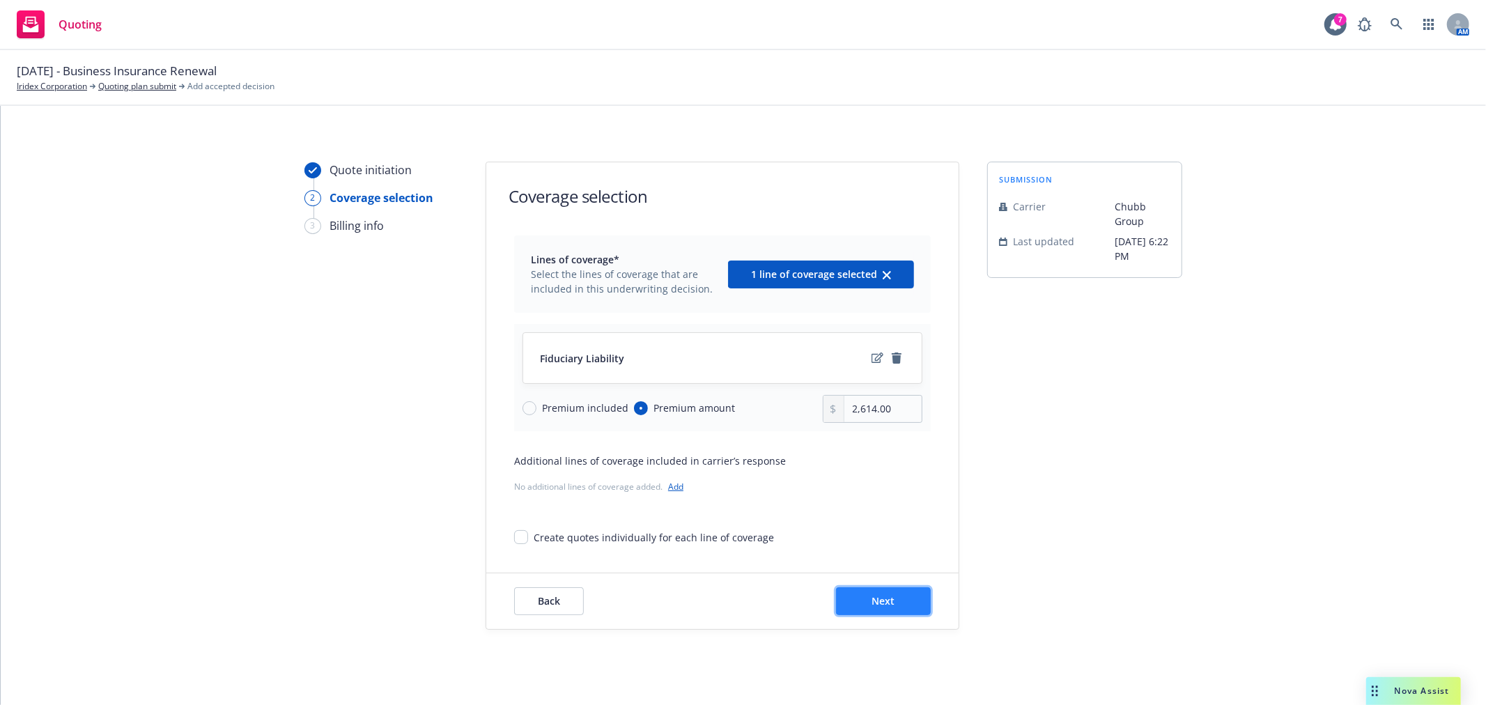
click at [879, 610] on button "Next" at bounding box center [883, 601] width 95 height 28
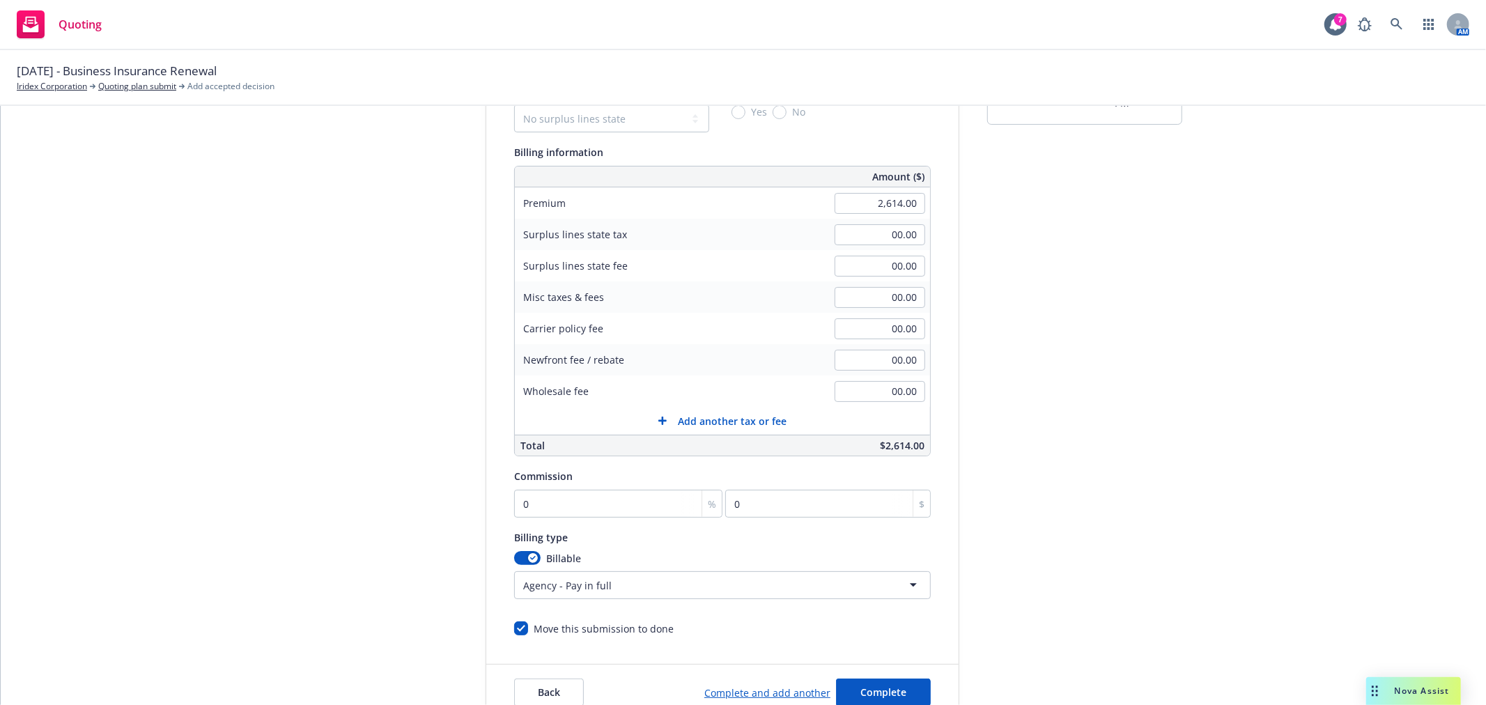
scroll to position [155, 0]
click at [627, 499] on input "0" at bounding box center [618, 502] width 208 height 28
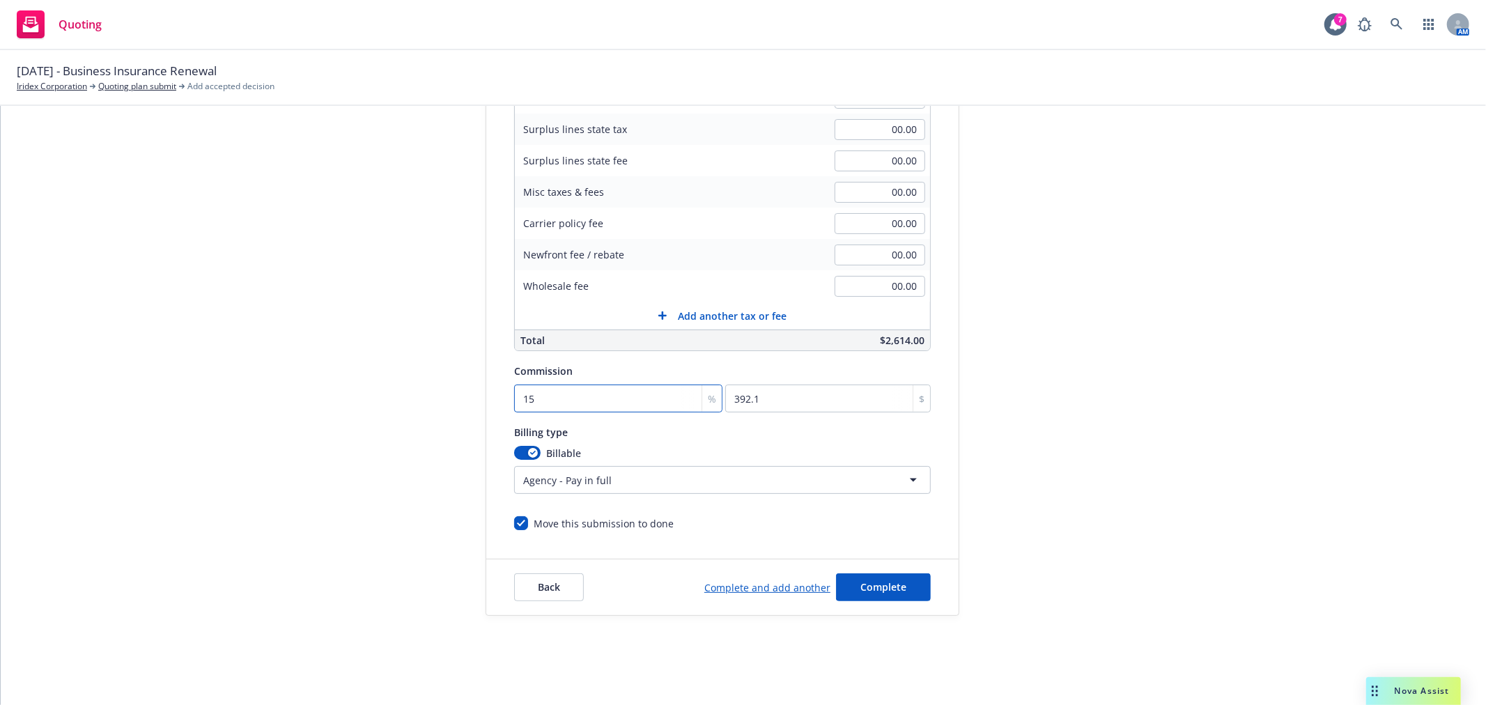
scroll to position [259, 0]
drag, startPoint x: 898, startPoint y: 594, endPoint x: 902, endPoint y: 587, distance: 8.1
click at [900, 589] on button "Complete" at bounding box center [883, 587] width 95 height 28
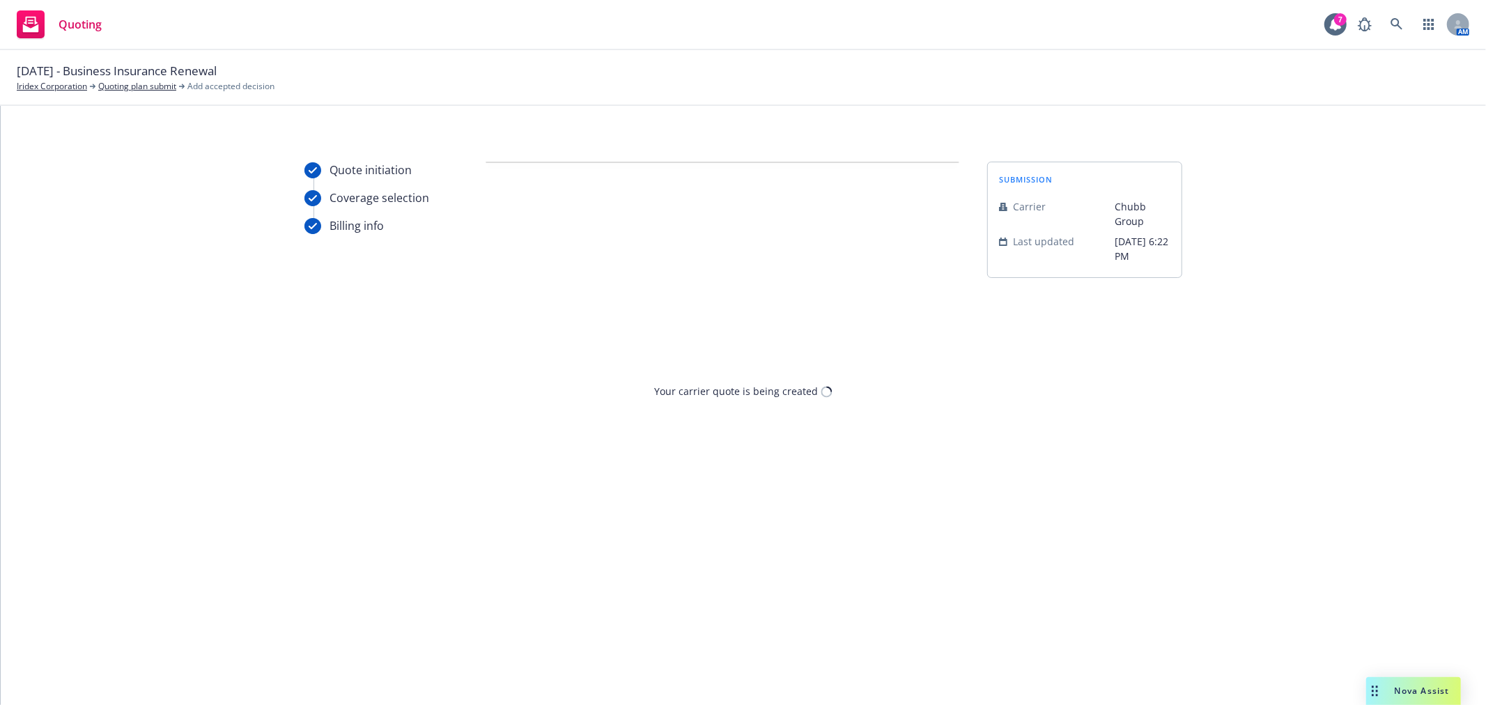
scroll to position [0, 0]
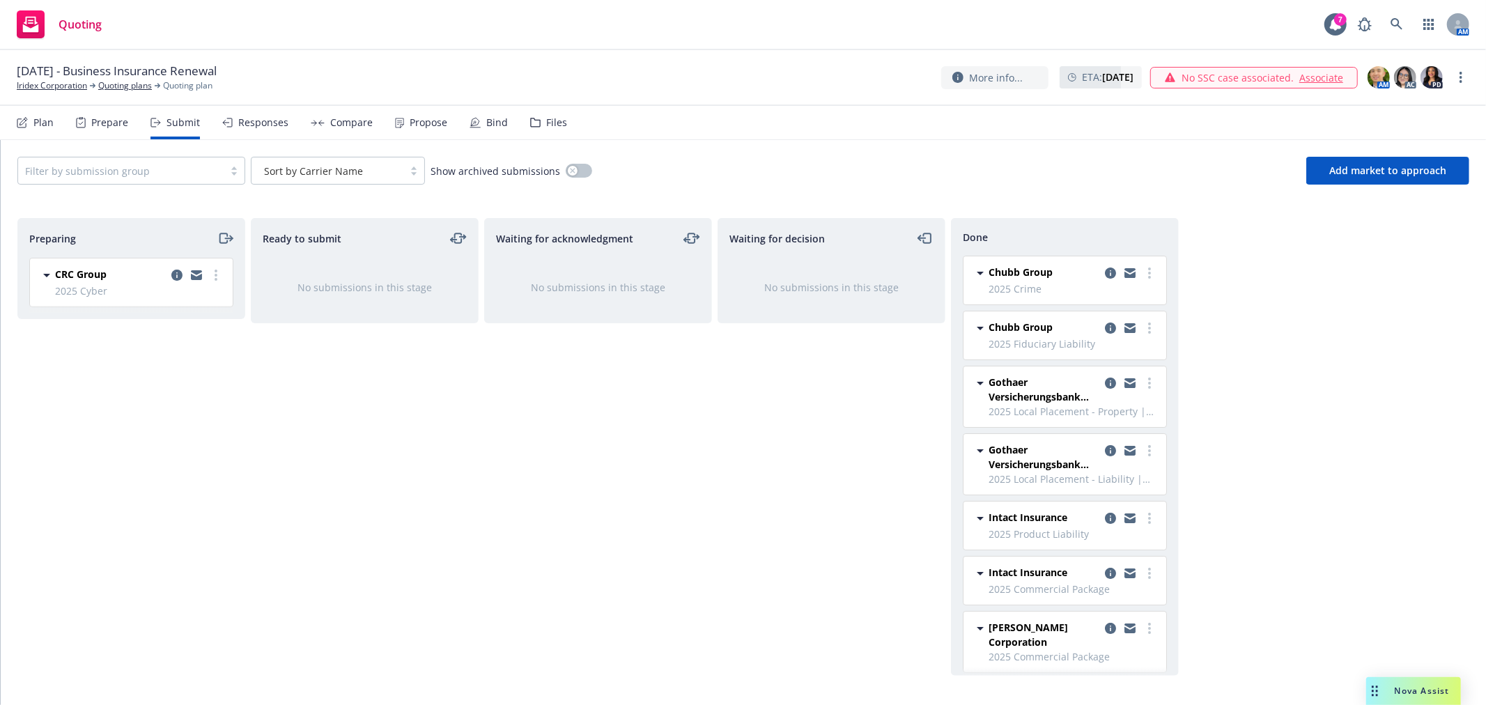
click at [1150, 137] on nav "Plan Prepare Submit Responses Compare Propose Bind Files" at bounding box center [743, 122] width 1453 height 33
click at [351, 121] on div "Compare" at bounding box center [351, 122] width 43 height 11
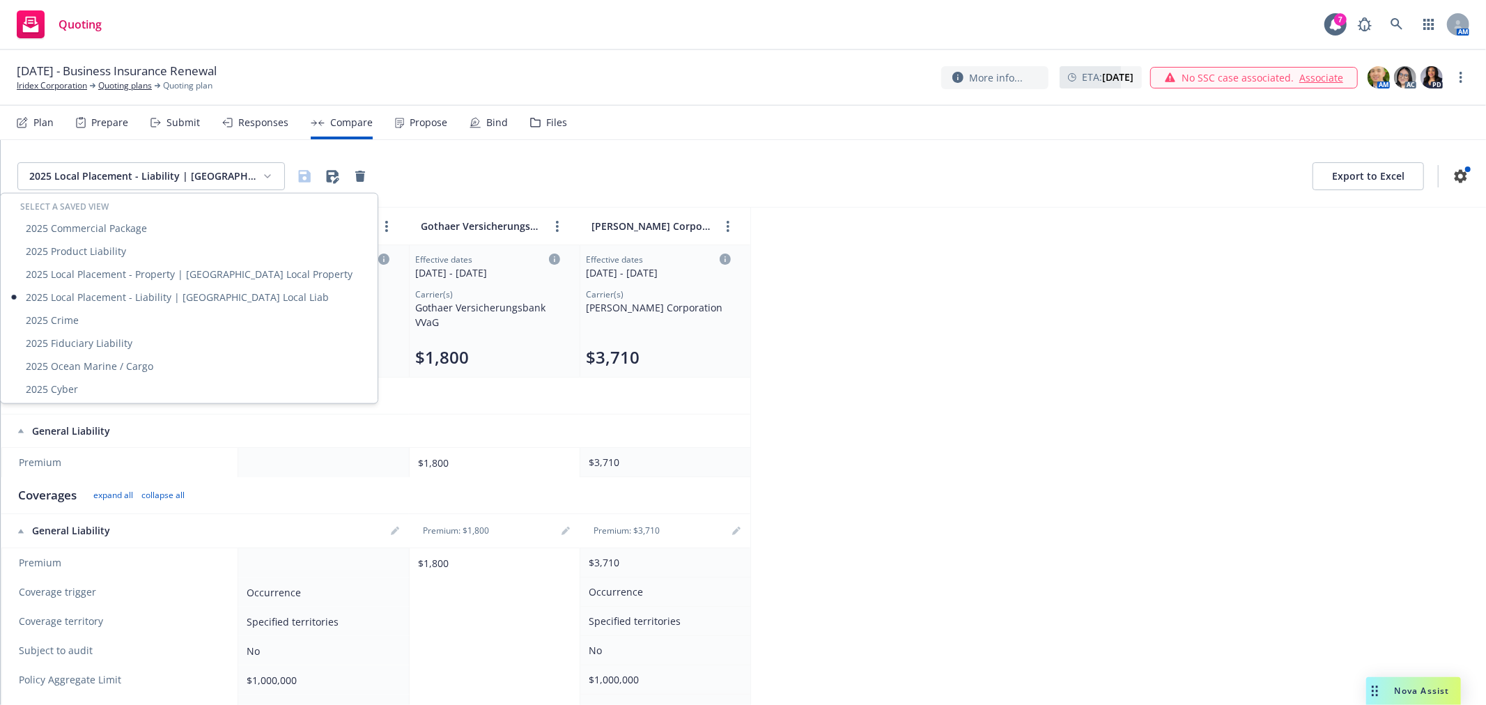
click at [201, 176] on html "Quoting 7 AM November 1, 2025 - Business Insurance Renewal Iridex Corporation Q…" at bounding box center [743, 352] width 1486 height 705
click at [116, 339] on div "2025 Fiduciary Liability" at bounding box center [188, 343] width 371 height 23
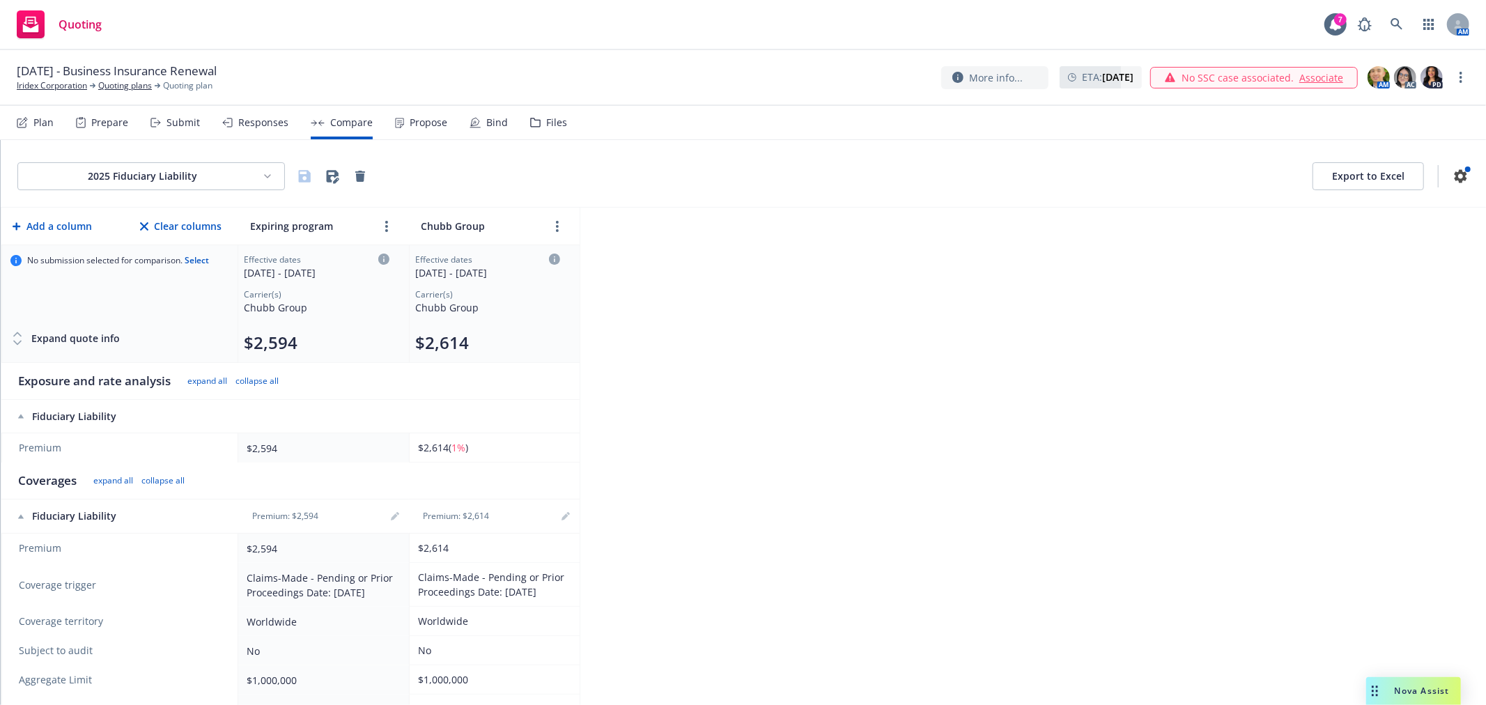
click at [916, 295] on div "2025 Fiduciary Liability Export to Excel Add a column Clear columns Expiring pr…" at bounding box center [744, 422] width 1486 height 565
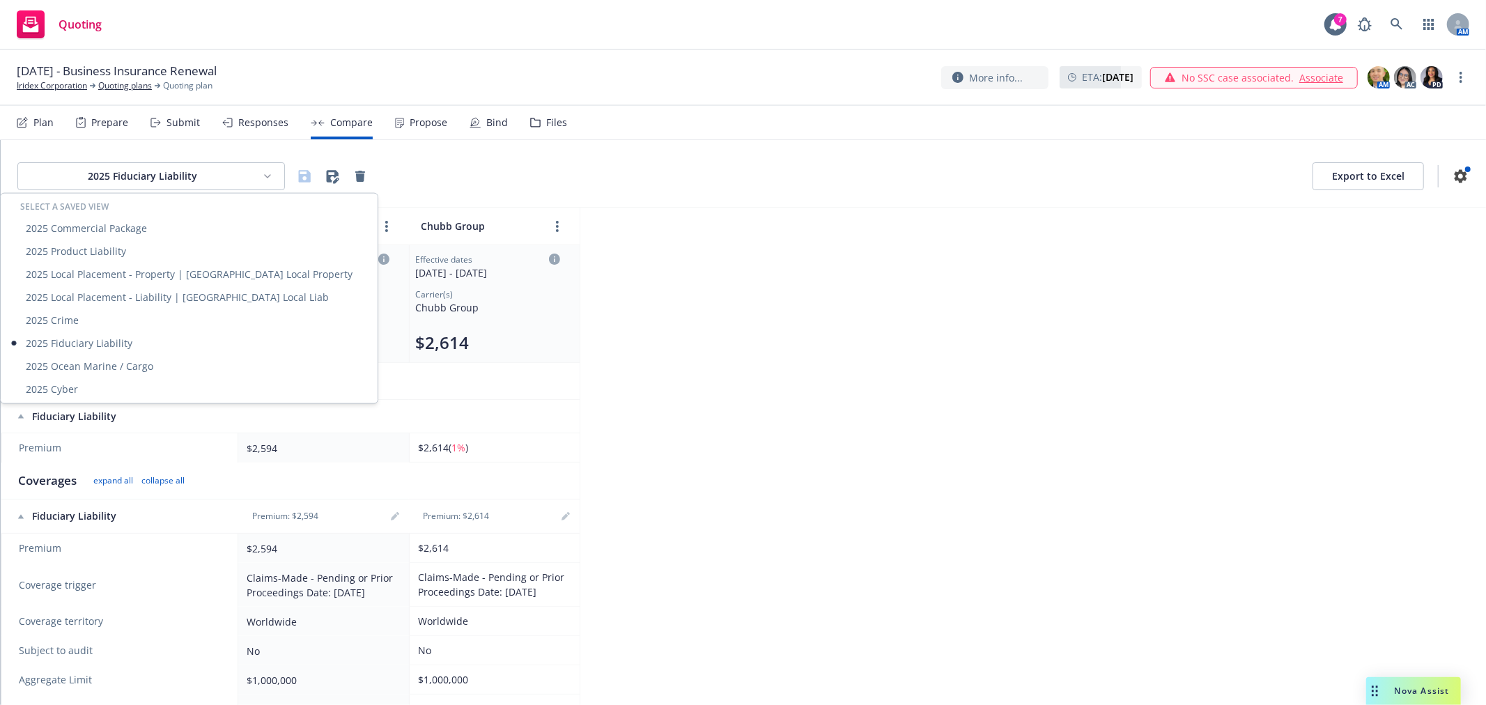
click at [242, 178] on html "Quoting 7 AM November 1, 2025 - Business Insurance Renewal Iridex Corporation Q…" at bounding box center [743, 352] width 1486 height 705
click at [177, 223] on div "2025 Commercial Package" at bounding box center [188, 228] width 371 height 23
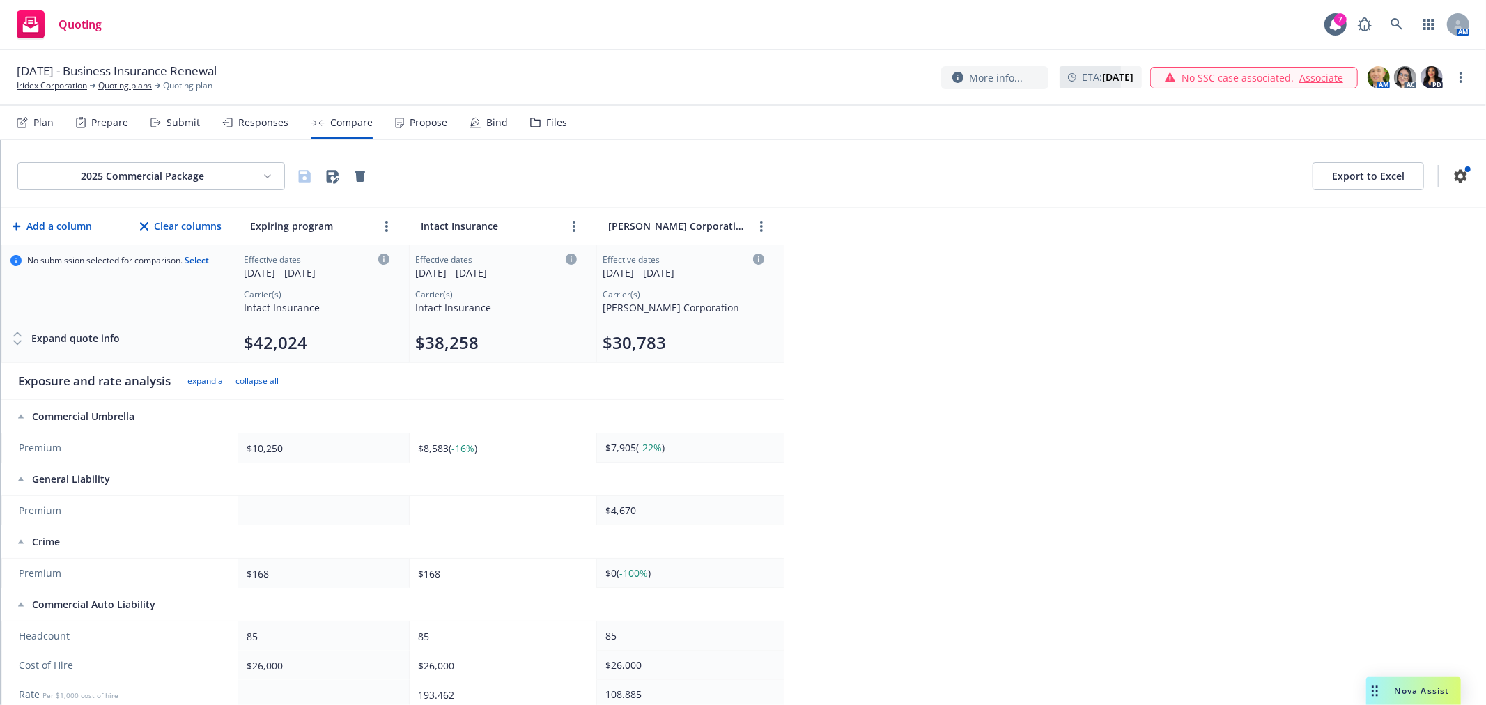
click at [948, 263] on div "2025 Commercial Package Export to Excel Add a column Clear columns Expiring pro…" at bounding box center [744, 422] width 1486 height 565
click at [1326, 183] on button "Export to Excel" at bounding box center [1368, 176] width 111 height 28
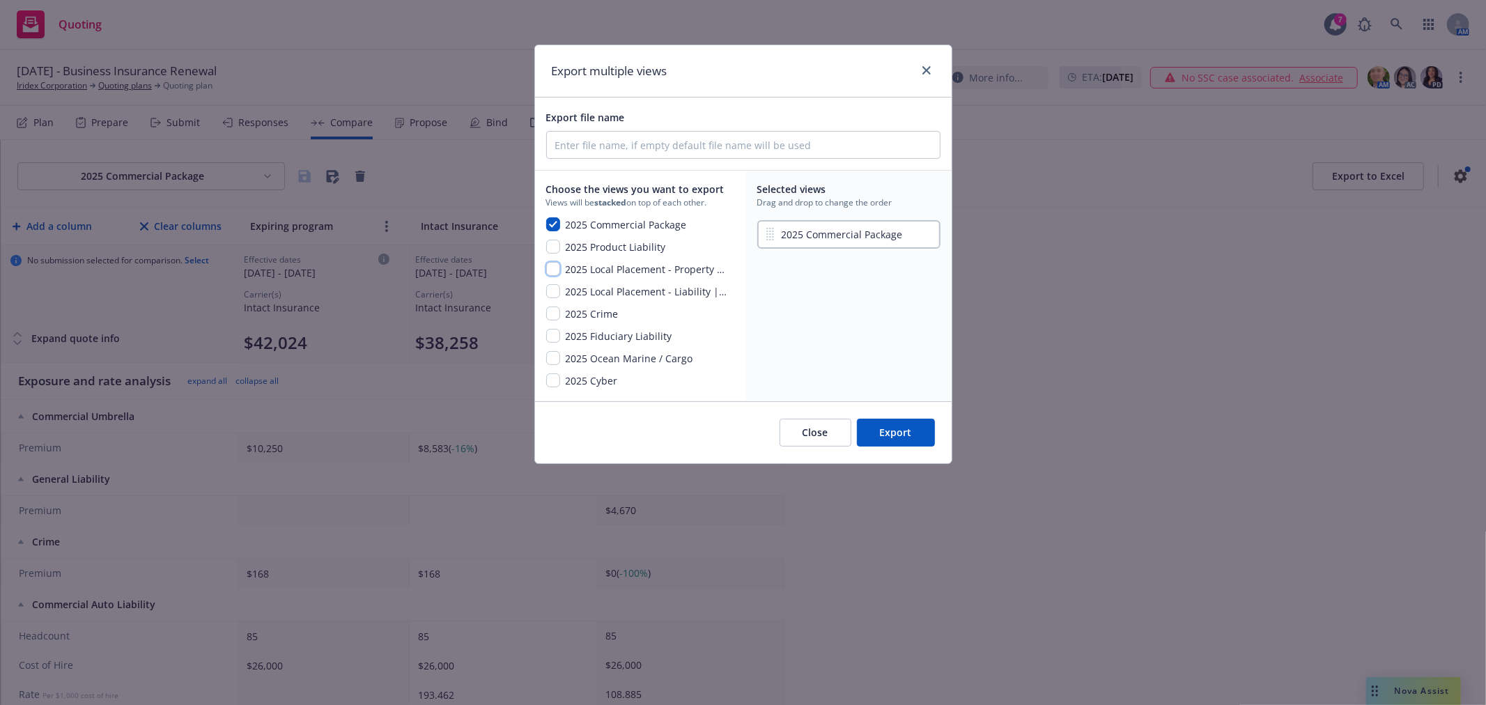
click at [556, 269] on input "checkbox" at bounding box center [553, 269] width 14 height 14
click at [547, 286] on input "checkbox" at bounding box center [553, 291] width 14 height 14
click at [555, 251] on input "checkbox" at bounding box center [553, 247] width 14 height 14
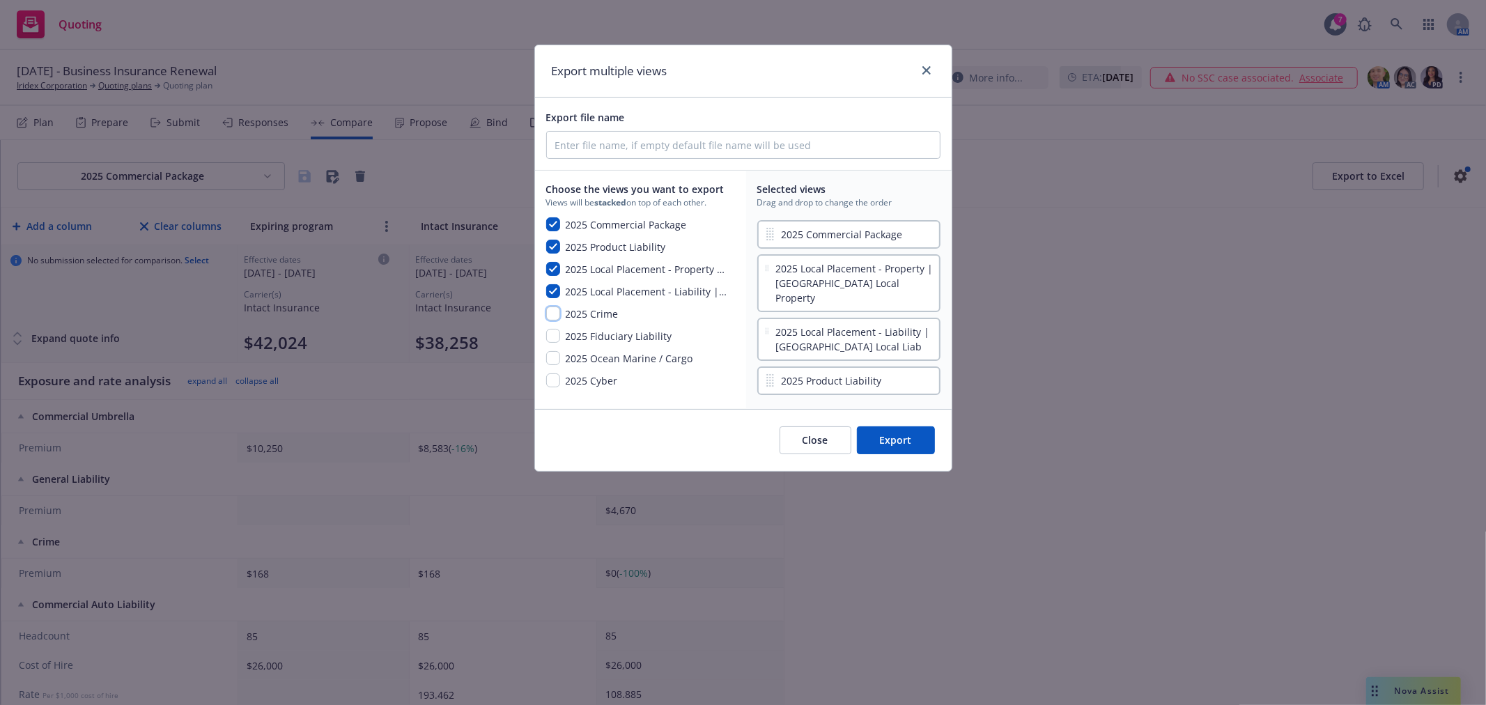
click at [553, 319] on input "checkbox" at bounding box center [553, 314] width 14 height 14
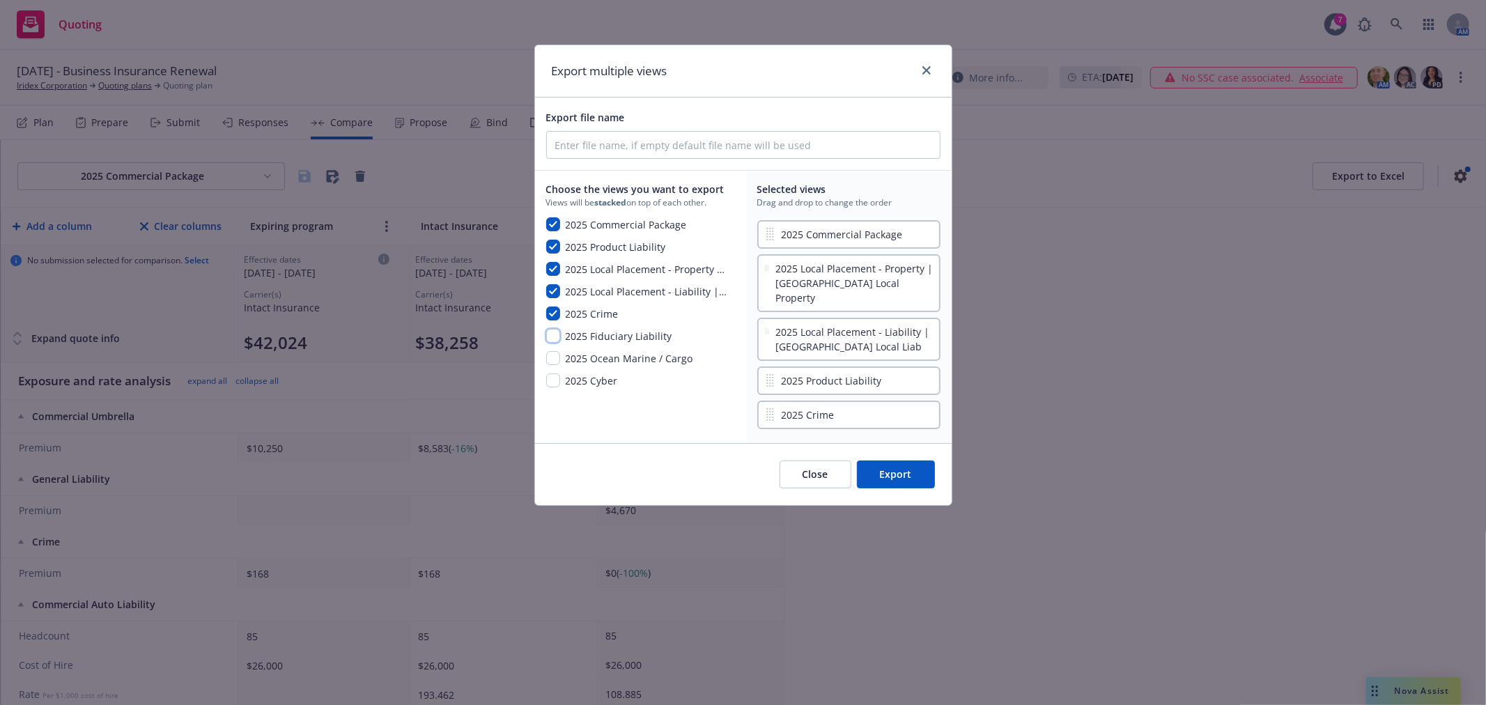
click at [553, 330] on input "checkbox" at bounding box center [553, 336] width 14 height 14
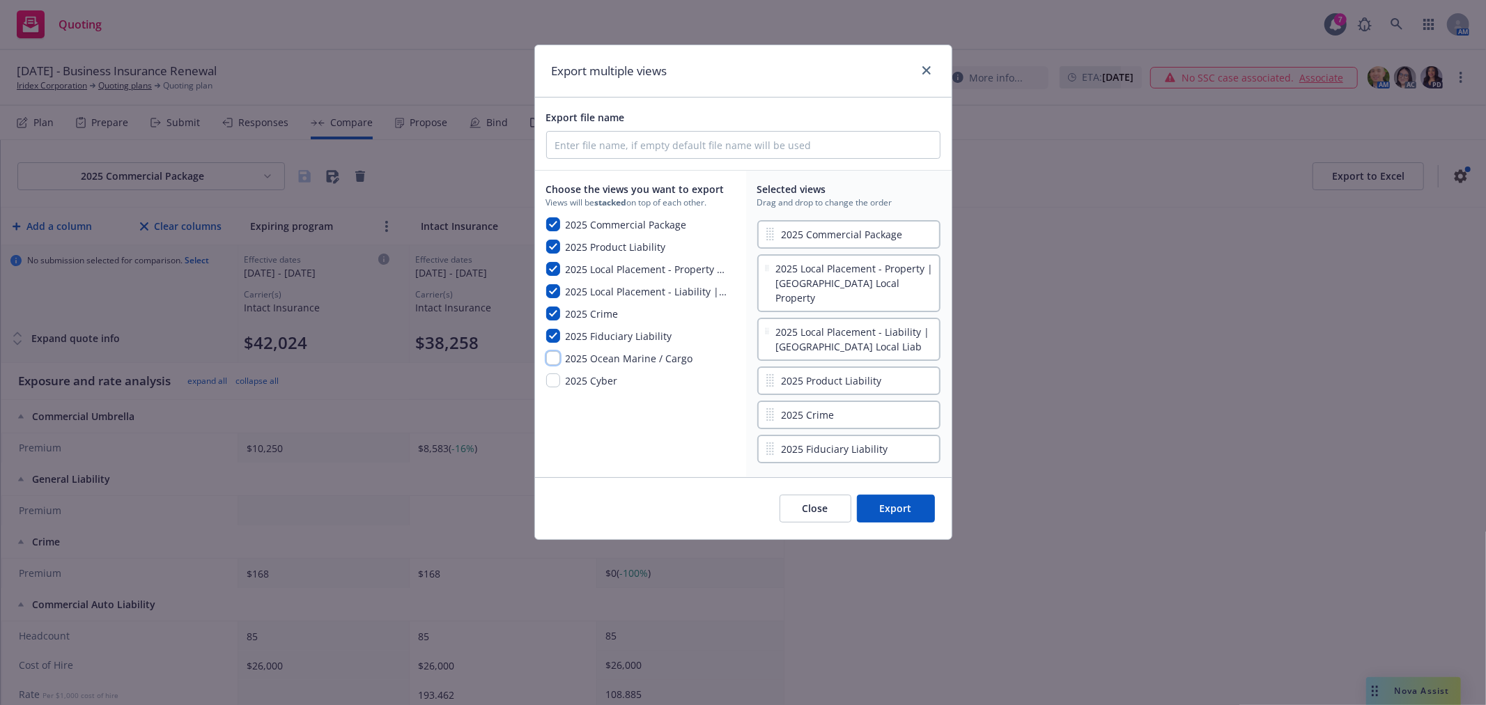
click at [552, 359] on input "checkbox" at bounding box center [553, 358] width 14 height 14
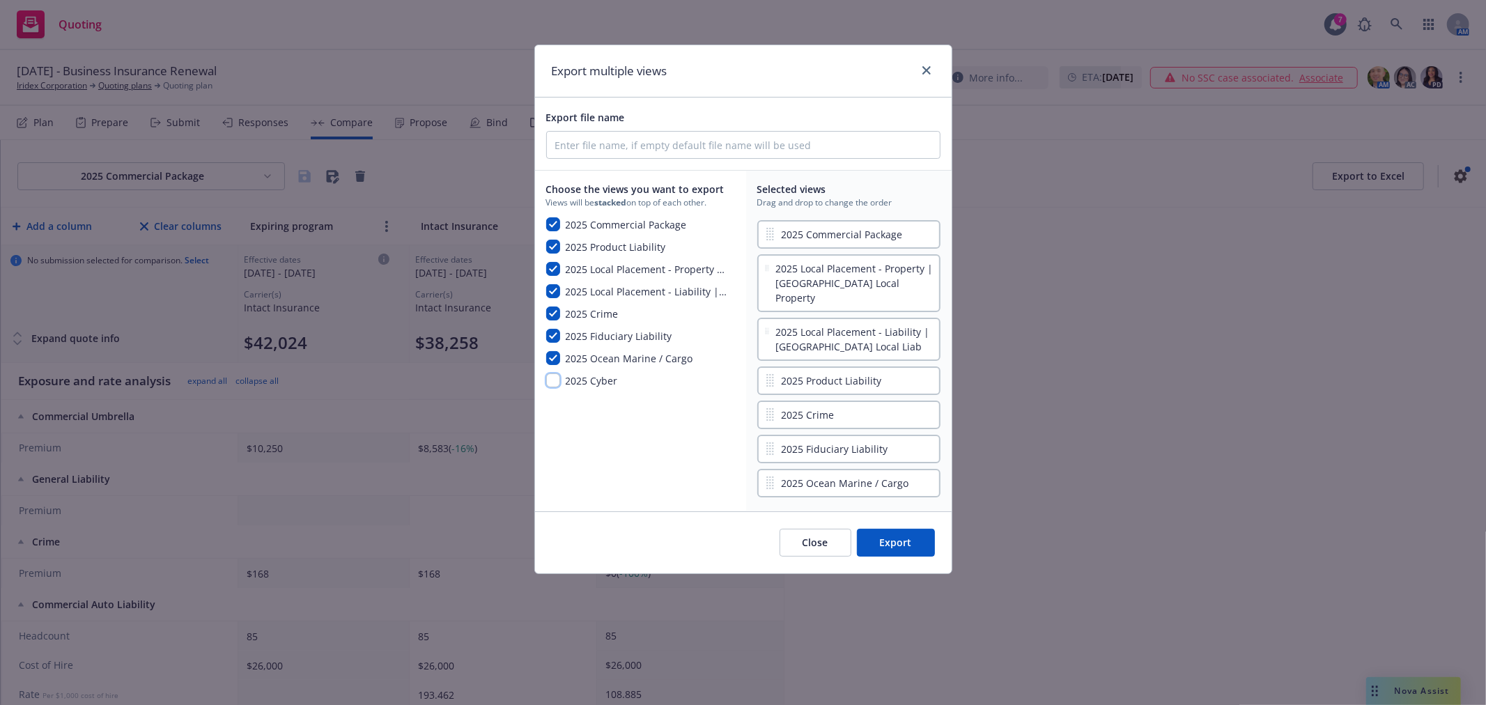
click at [552, 386] on input "checkbox" at bounding box center [553, 381] width 14 height 14
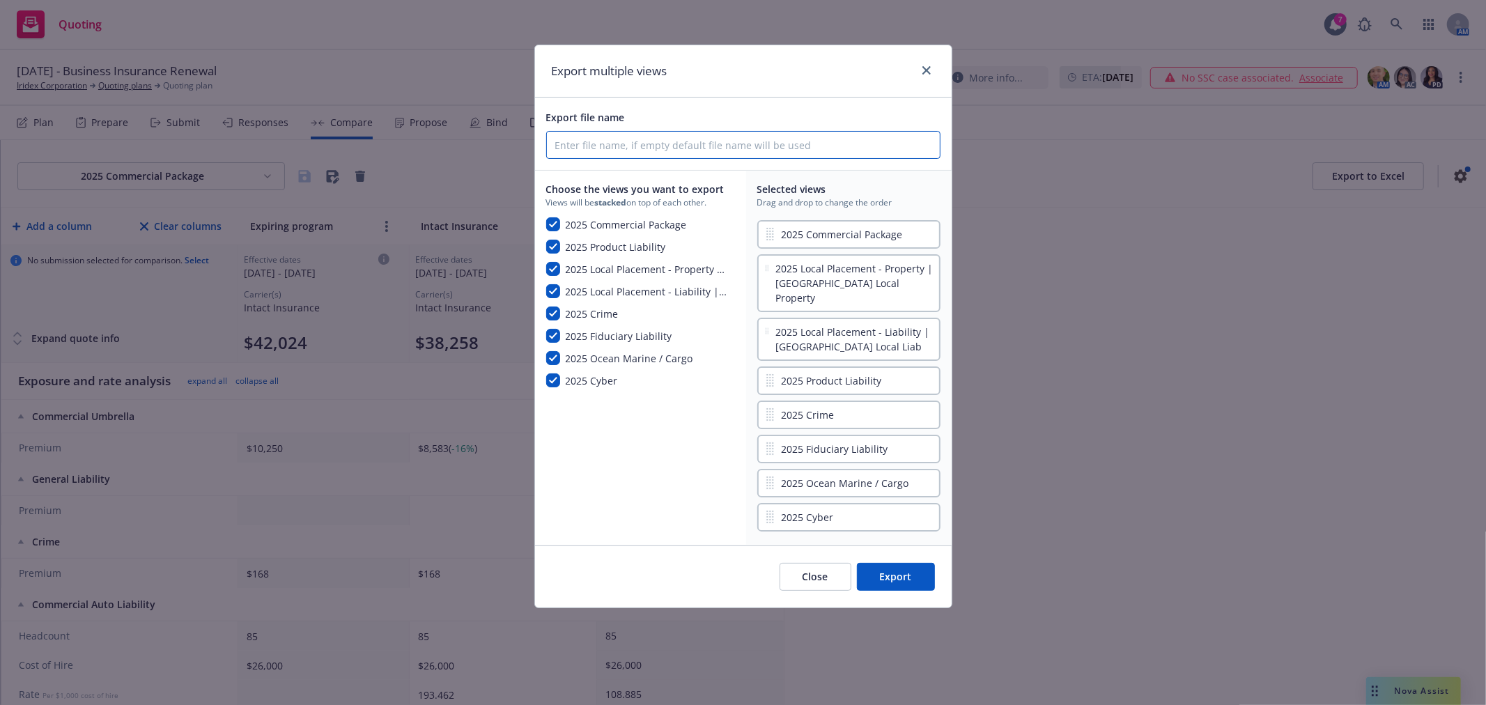
click at [751, 148] on input "Export file name" at bounding box center [743, 145] width 393 height 26
click at [872, 546] on div "Close Export" at bounding box center [743, 577] width 417 height 62
click at [872, 563] on button "Export" at bounding box center [896, 577] width 78 height 28
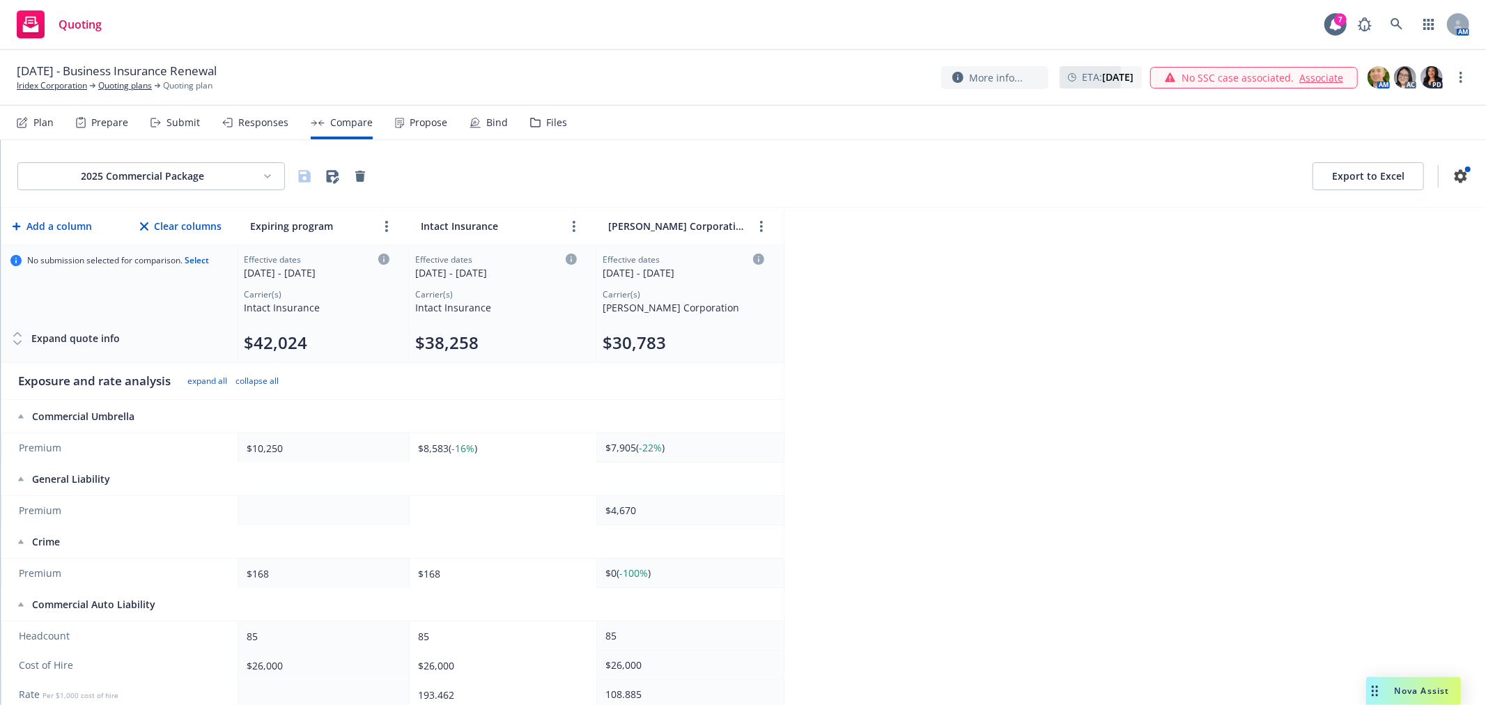
click at [454, 65] on div "November 1, 2025 - Business Insurance Renewal Iridex Corporation Quoting plans …" at bounding box center [743, 77] width 1453 height 29
click at [951, 338] on div "2025 Commercial Package Export to Excel Add a column Clear columns Expiring pro…" at bounding box center [744, 422] width 1486 height 565
click at [907, 235] on div "2025 Commercial Package Export to Excel Add a column Clear columns Expiring pro…" at bounding box center [744, 422] width 1486 height 565
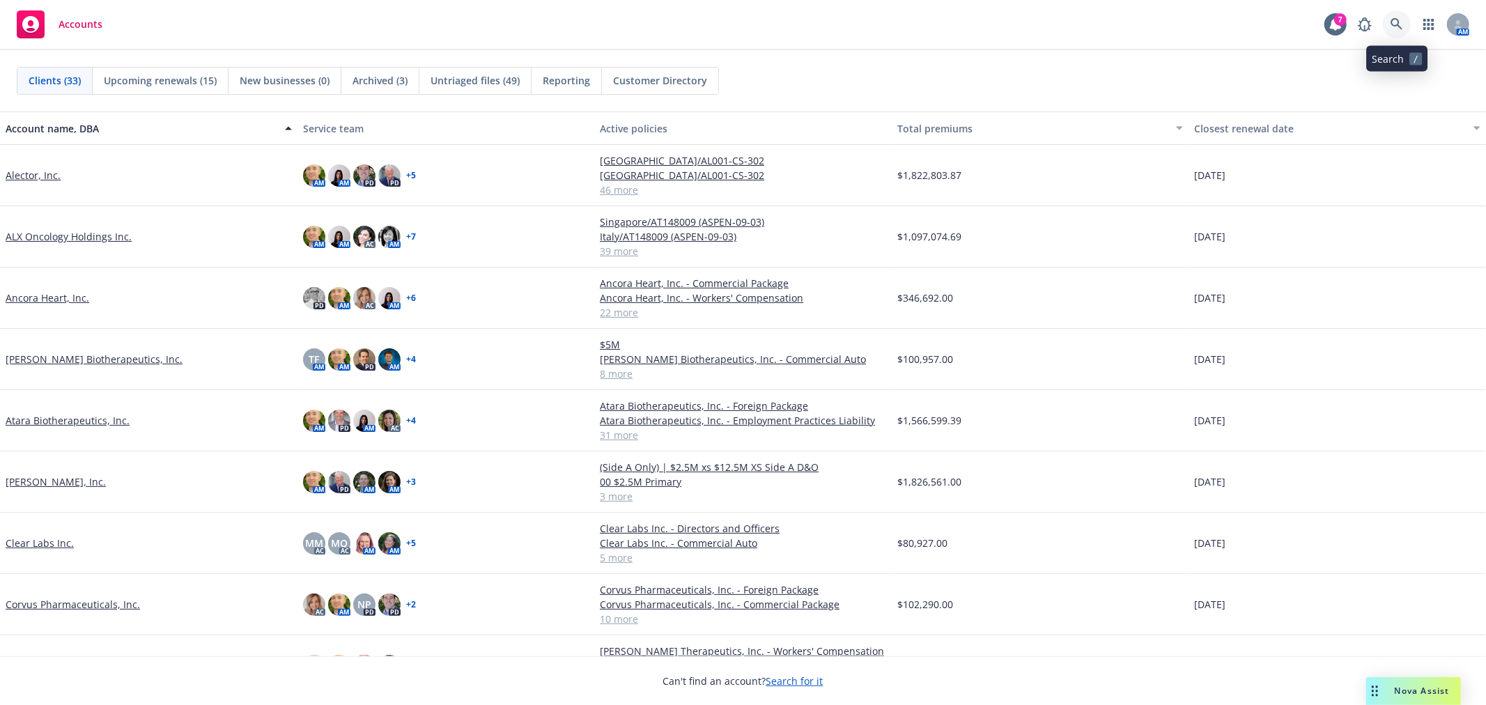
click at [1392, 26] on icon at bounding box center [1397, 24] width 13 height 13
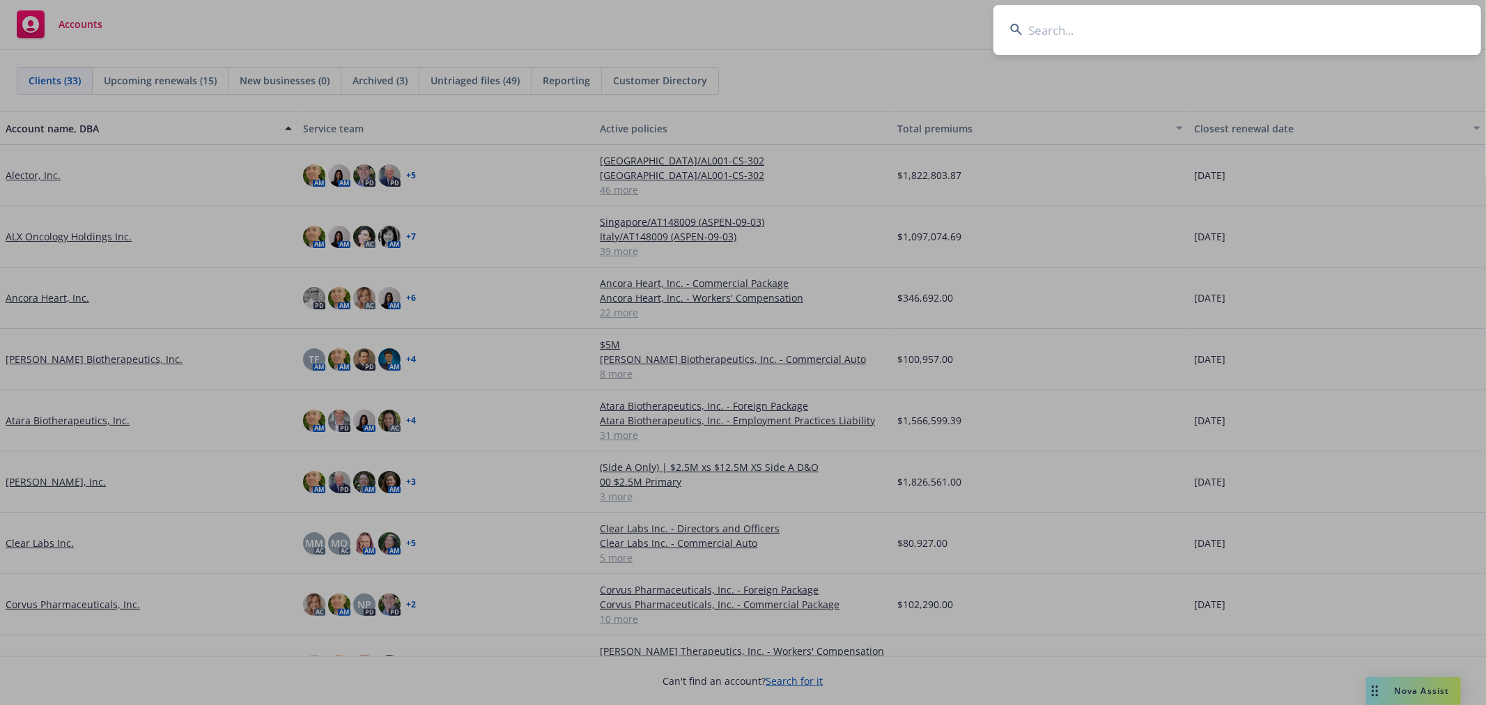
click at [1172, 35] on input at bounding box center [1238, 30] width 488 height 50
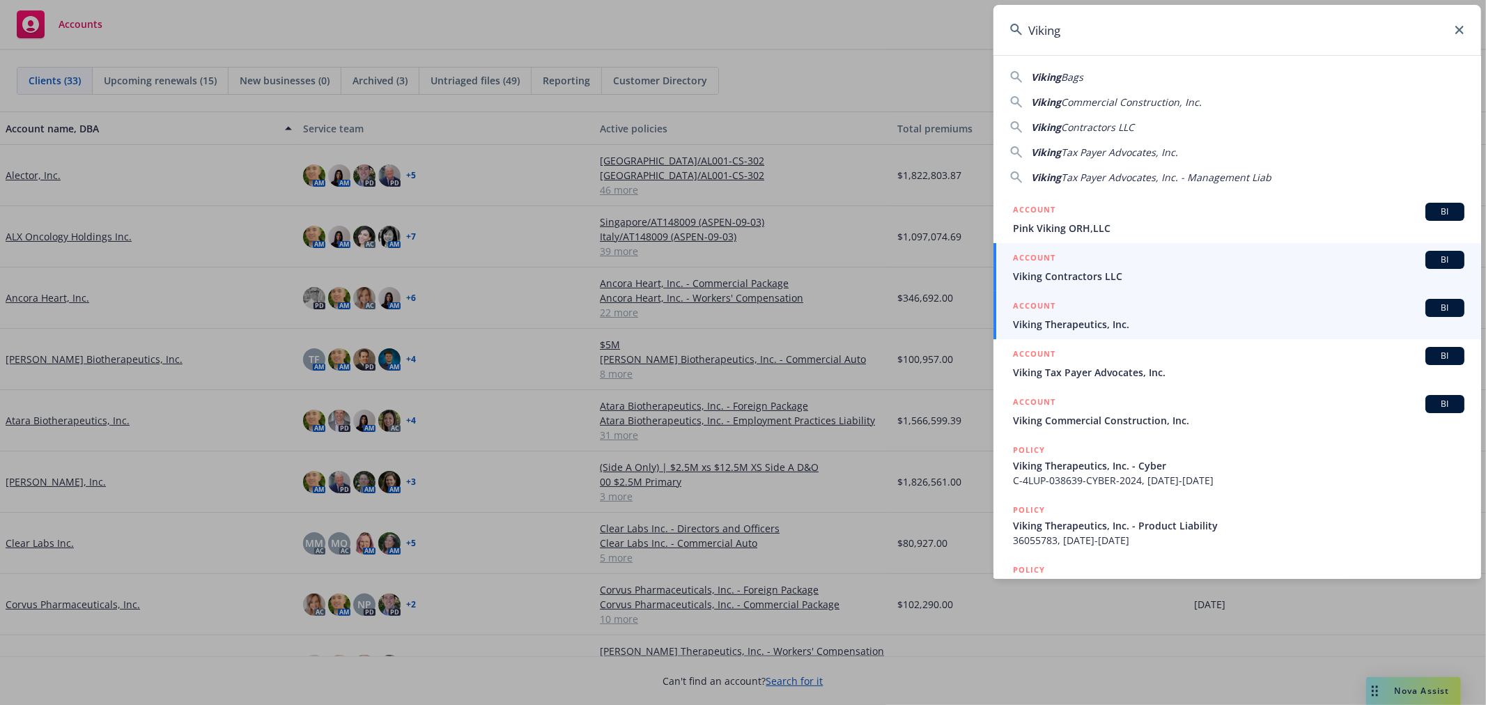
type input "Viking"
click at [1111, 318] on span "Viking Therapeutics, Inc." at bounding box center [1239, 324] width 452 height 15
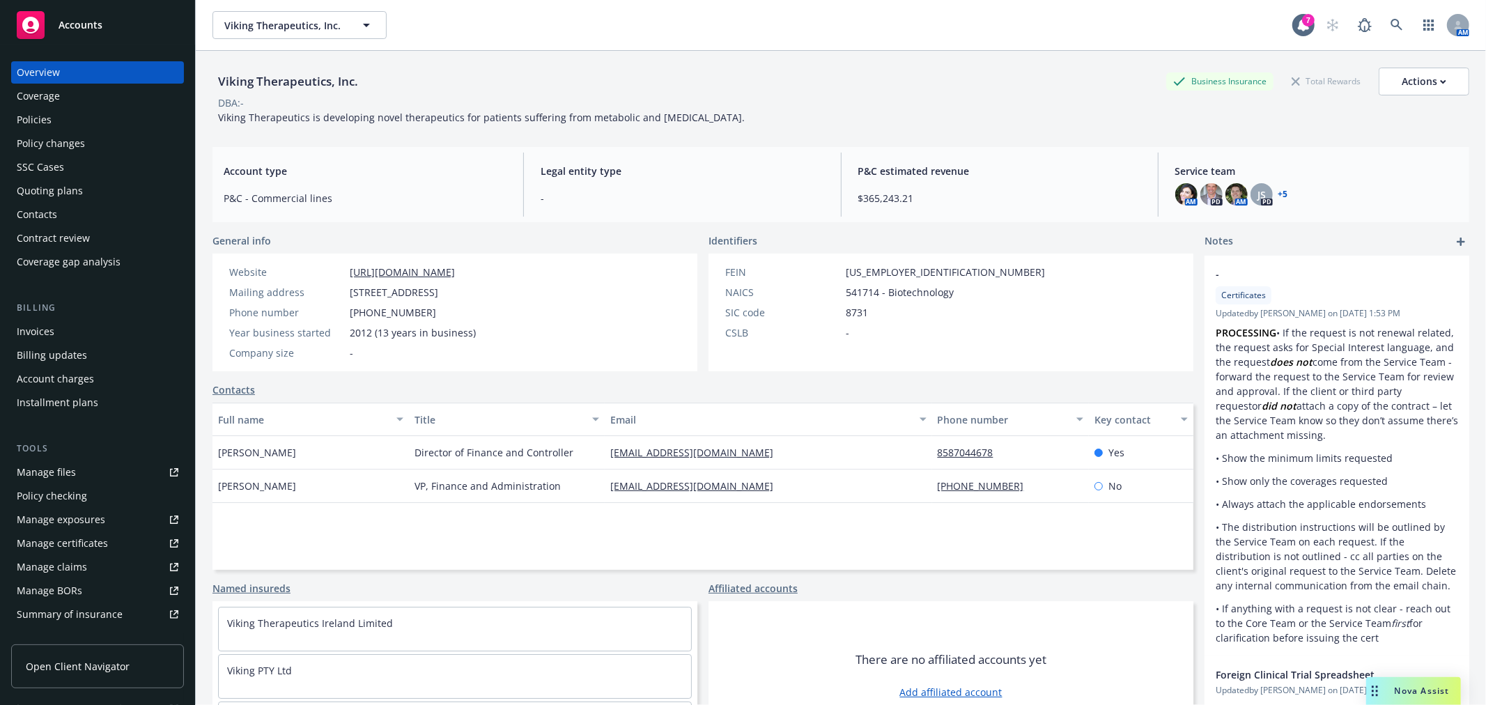
click at [45, 121] on div "Policies" at bounding box center [34, 120] width 35 height 22
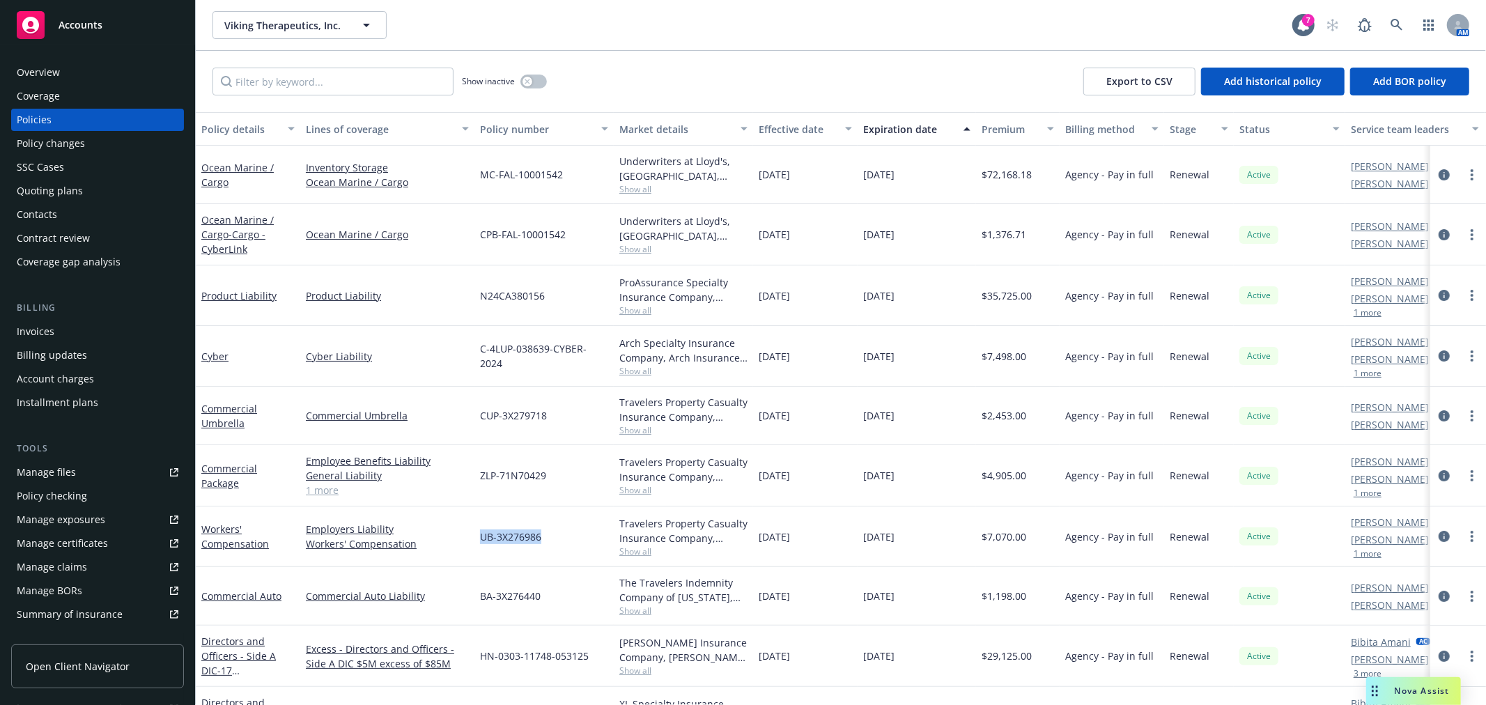
drag, startPoint x: 547, startPoint y: 538, endPoint x: 479, endPoint y: 532, distance: 68.5
click at [479, 532] on div "UB-3X276986" at bounding box center [544, 537] width 139 height 61
copy span "UB-3X276986"
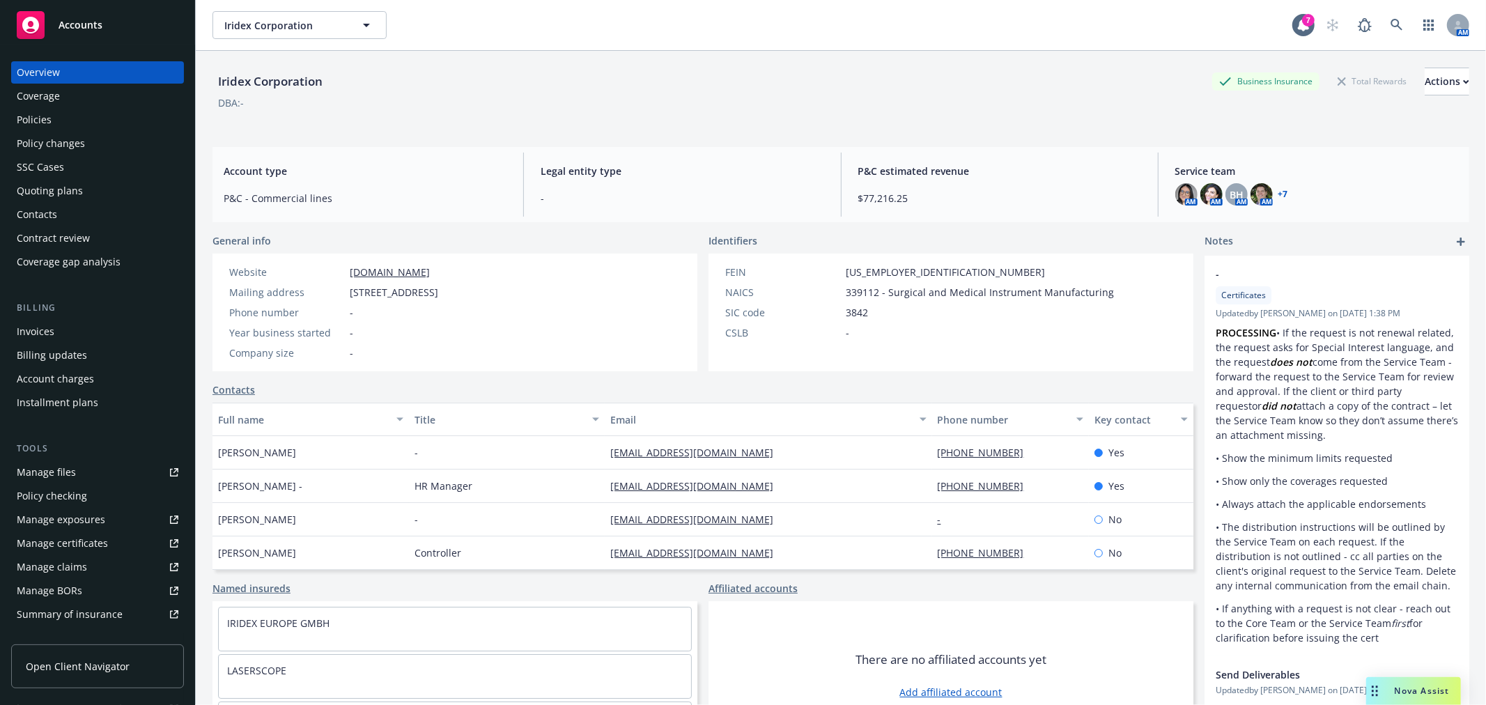
click at [68, 110] on div "Policies" at bounding box center [98, 120] width 162 height 22
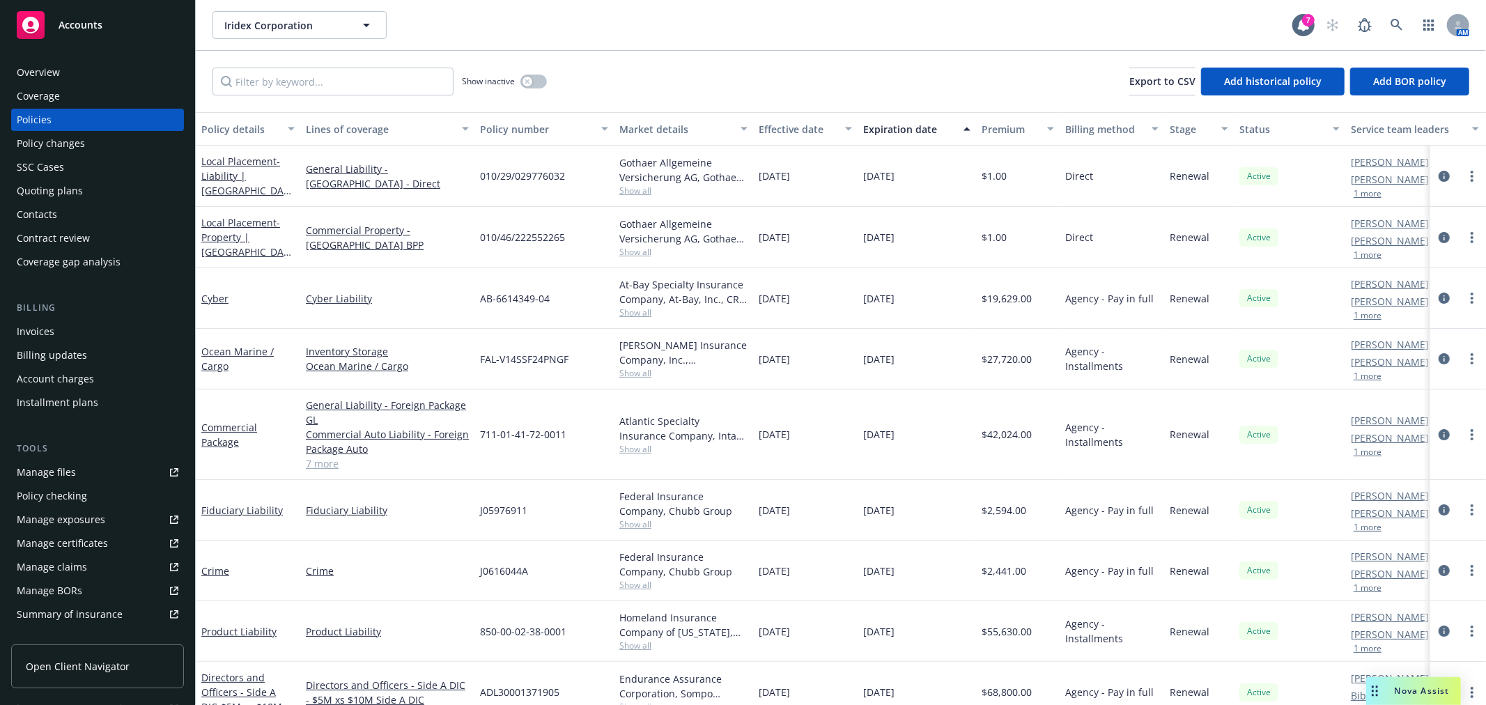
click at [774, 65] on div "Show inactive Export to CSV Add historical policy Add BOR policy" at bounding box center [841, 81] width 1291 height 61
